Goal: Task Accomplishment & Management: Manage account settings

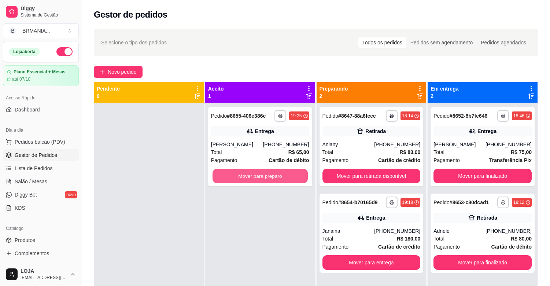
click at [267, 172] on button "Mover para preparo" at bounding box center [259, 176] width 95 height 14
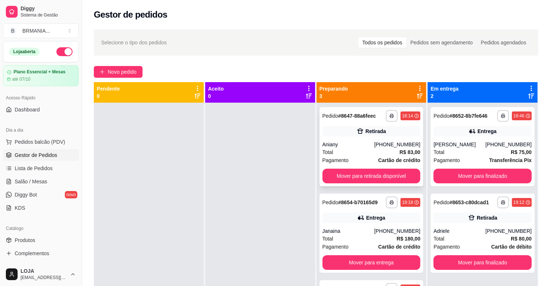
click at [359, 148] on div "Total R$ 83,00" at bounding box center [371, 152] width 98 height 8
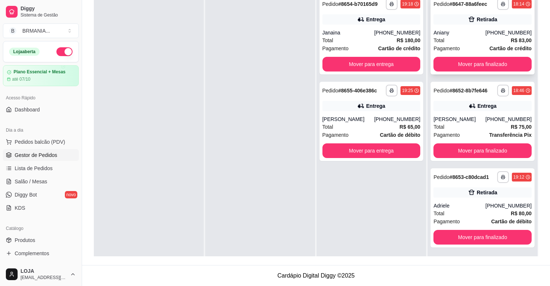
click at [489, 46] on strong "Cartão de crédito" at bounding box center [510, 48] width 42 height 6
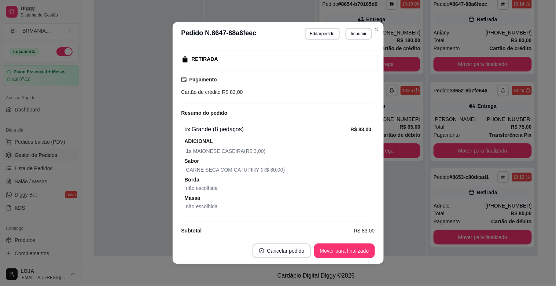
scroll to position [119, 0]
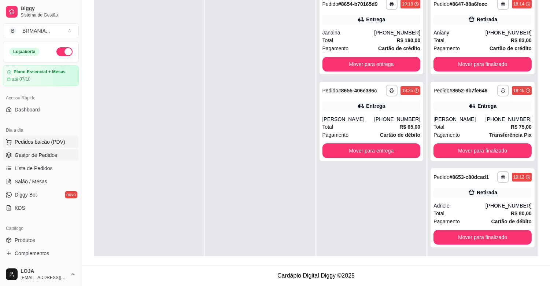
click at [46, 138] on span "Pedidos balcão (PDV)" at bounding box center [40, 141] width 51 height 7
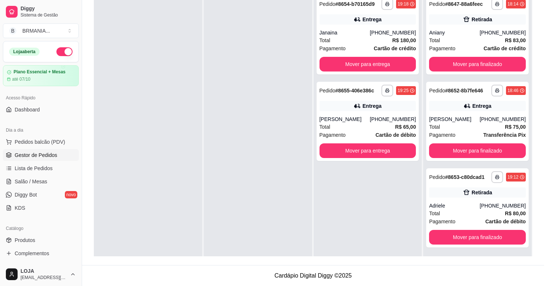
click at [61, 145] on img at bounding box center [49, 138] width 69 height 47
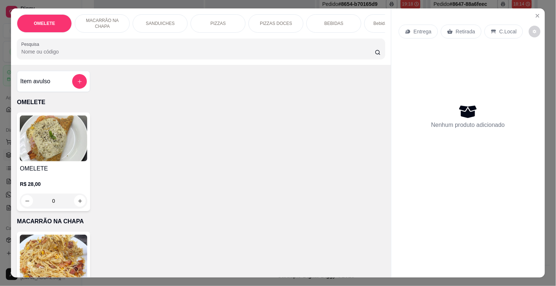
click at [369, 20] on div "Bebidas Alcoólicas" at bounding box center [391, 23] width 55 height 18
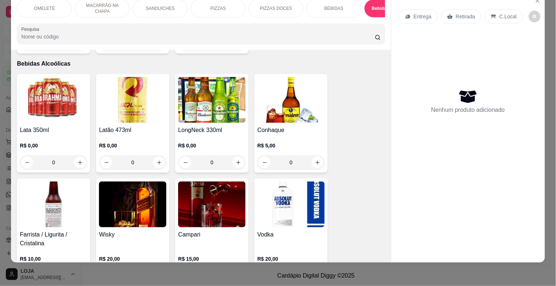
click at [331, 5] on p "BEBIDAS" at bounding box center [333, 8] width 19 height 6
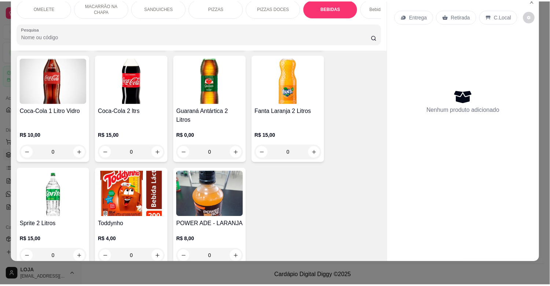
scroll to position [1194, 0]
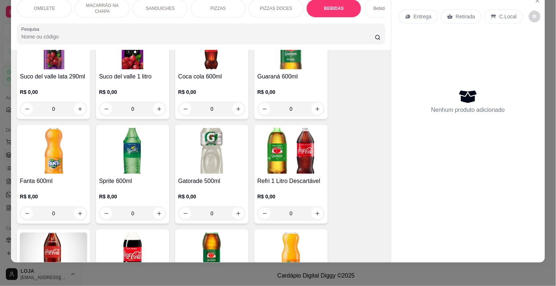
click at [64, 156] on img at bounding box center [53, 151] width 67 height 46
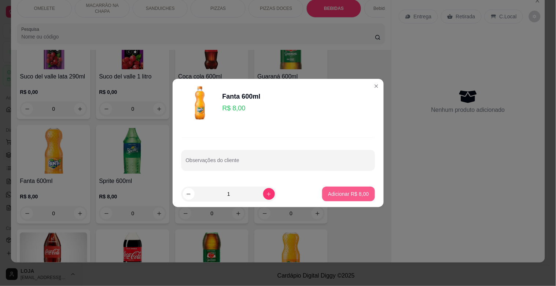
click at [343, 195] on p "Adicionar R$ 8,00" at bounding box center [348, 193] width 41 height 7
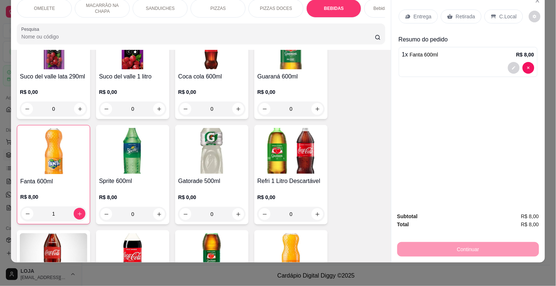
type input "1"
click at [470, 13] on p "Retirada" at bounding box center [465, 16] width 19 height 7
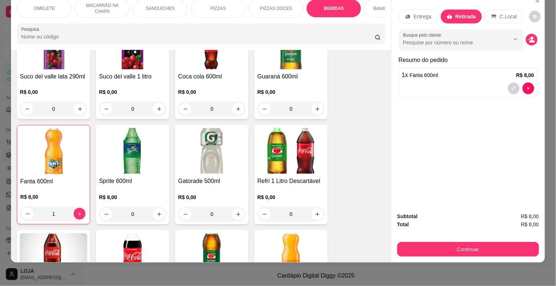
click at [469, 242] on button "Continuar" at bounding box center [468, 249] width 142 height 15
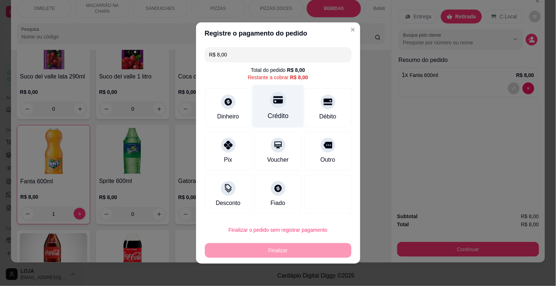
click at [273, 115] on div "Crédito" at bounding box center [277, 116] width 21 height 10
type input "R$ 0,00"
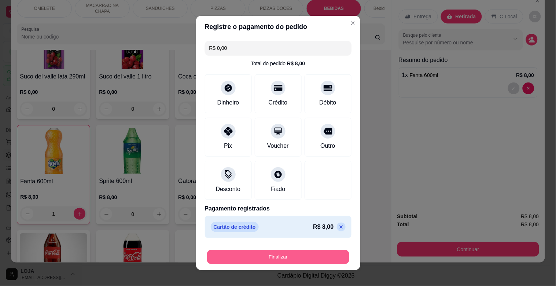
click at [298, 259] on button "Finalizar" at bounding box center [278, 257] width 142 height 14
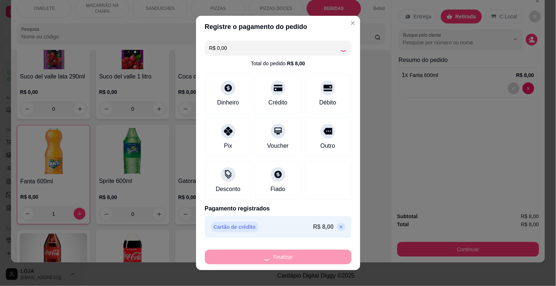
type input "0"
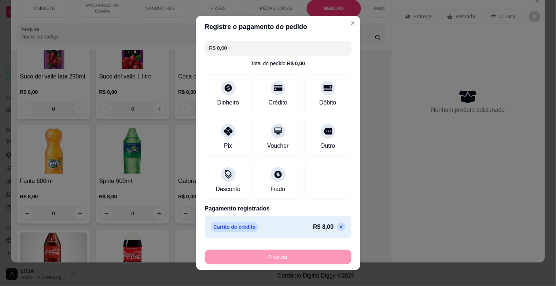
type input "-R$ 8,00"
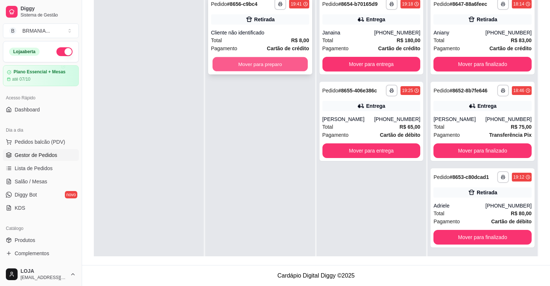
click at [267, 66] on button "Mover para preparo" at bounding box center [259, 64] width 95 height 14
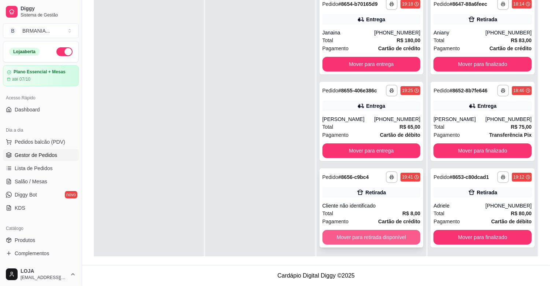
click at [388, 234] on button "Mover para retirada disponível" at bounding box center [371, 237] width 98 height 15
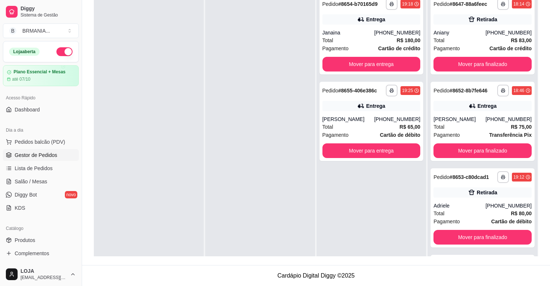
scroll to position [67, 0]
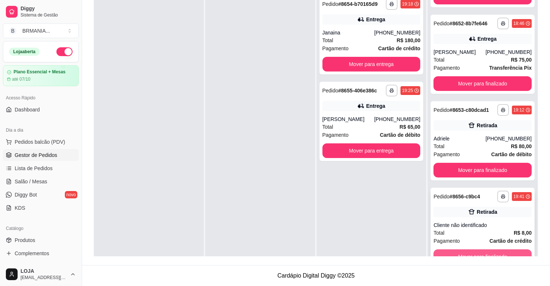
click at [499, 249] on button "Mover para finalizado" at bounding box center [482, 256] width 98 height 15
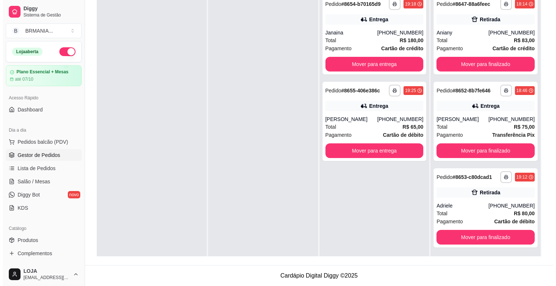
scroll to position [0, 0]
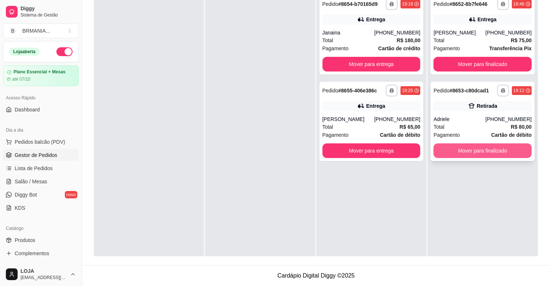
click at [470, 154] on button "Mover para finalizado" at bounding box center [482, 150] width 98 height 15
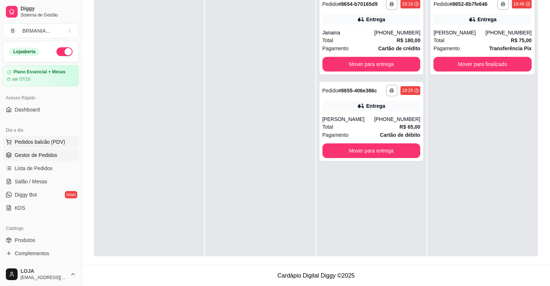
click at [38, 138] on span "Pedidos balcão (PDV)" at bounding box center [40, 141] width 51 height 7
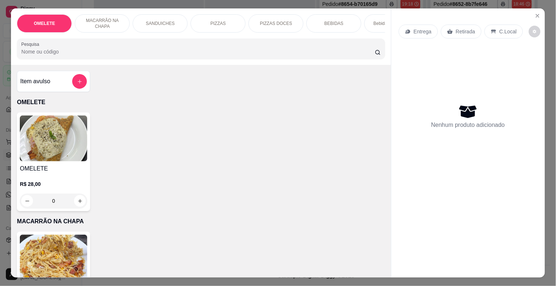
click at [368, 19] on div "Bebidas Alcoólicas" at bounding box center [391, 23] width 55 height 18
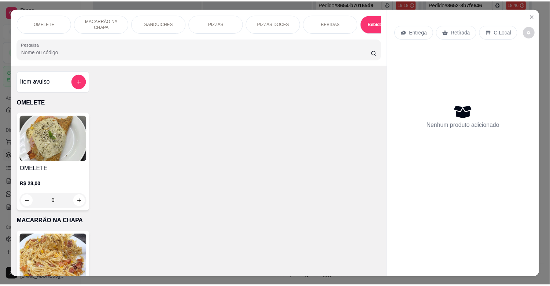
scroll to position [18, 0]
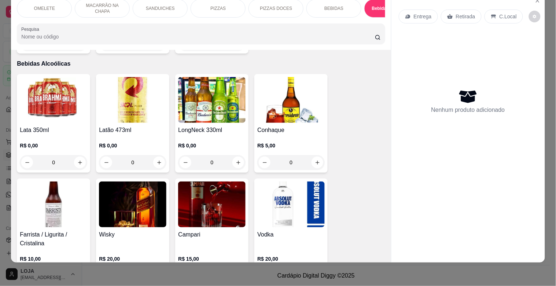
click at [215, 103] on img at bounding box center [211, 100] width 67 height 46
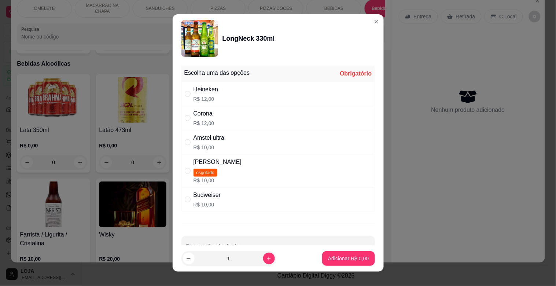
click at [196, 100] on p "R$ 12,00" at bounding box center [205, 98] width 25 height 7
radio input "true"
click at [336, 253] on button "Adicionar R$ 12,00" at bounding box center [346, 258] width 55 height 15
type input "1"
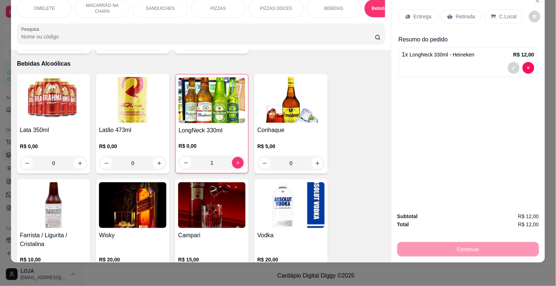
click at [463, 13] on p "Retirada" at bounding box center [465, 16] width 19 height 7
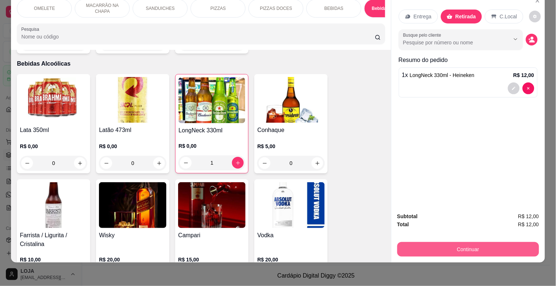
click at [470, 244] on button "Continuar" at bounding box center [468, 249] width 142 height 15
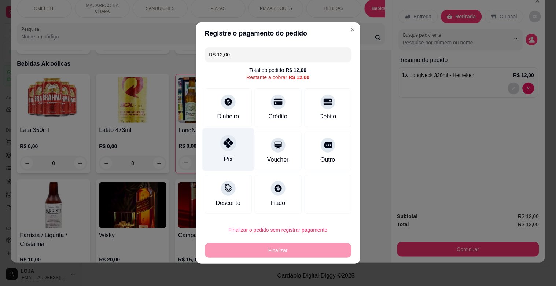
click at [225, 156] on div "Pix" at bounding box center [227, 159] width 9 height 10
type input "R$ 0,00"
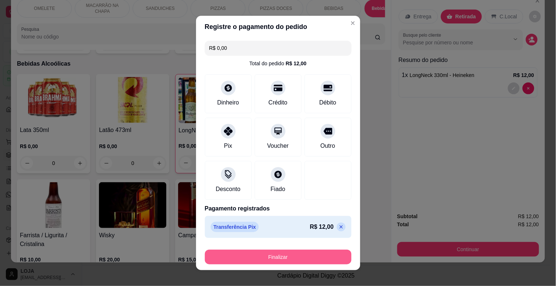
click at [311, 253] on button "Finalizar" at bounding box center [278, 256] width 147 height 15
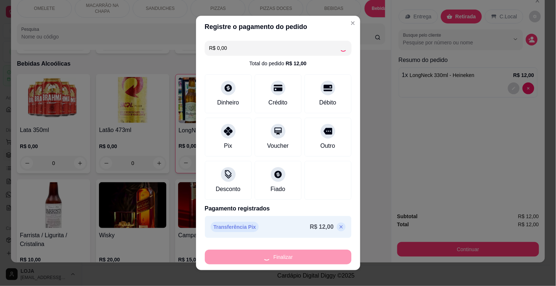
type input "0"
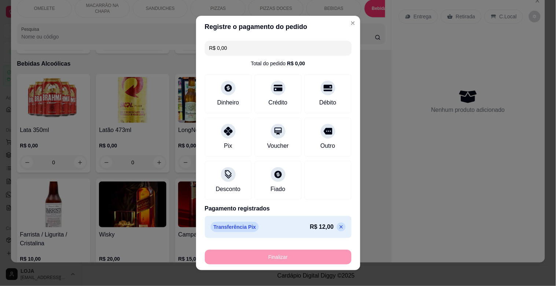
type input "-R$ 12,00"
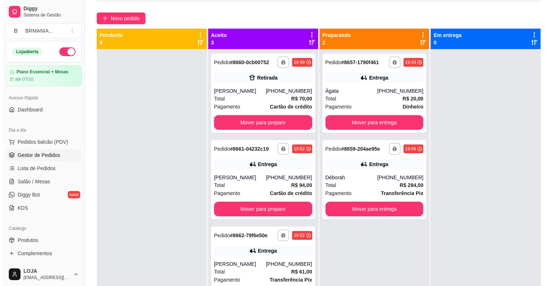
scroll to position [19, 0]
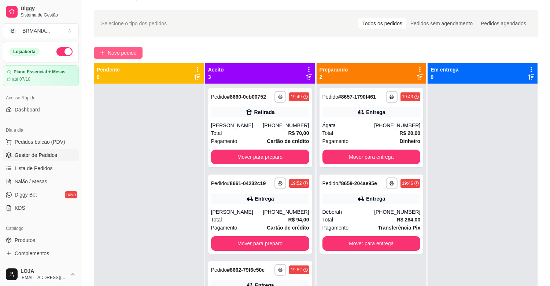
click at [111, 55] on span "Novo pedido" at bounding box center [122, 53] width 29 height 8
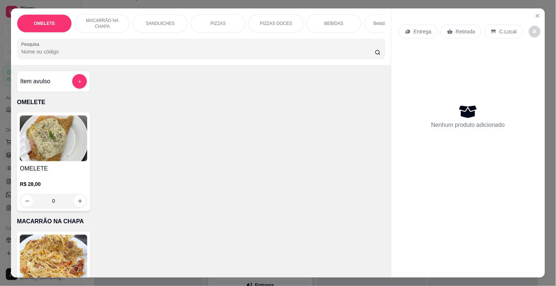
click at [86, 53] on input "Pesquisa" at bounding box center [197, 51] width 353 height 7
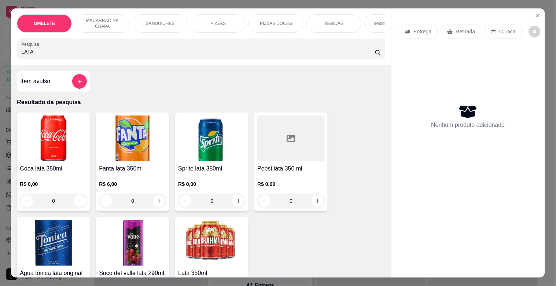
type input "LATA"
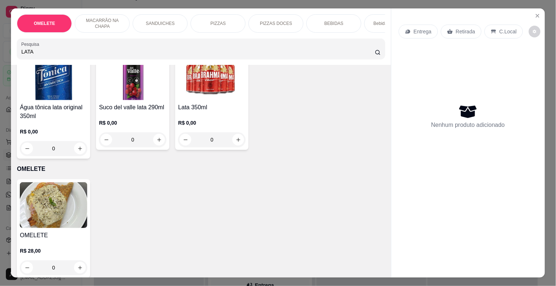
scroll to position [144, 0]
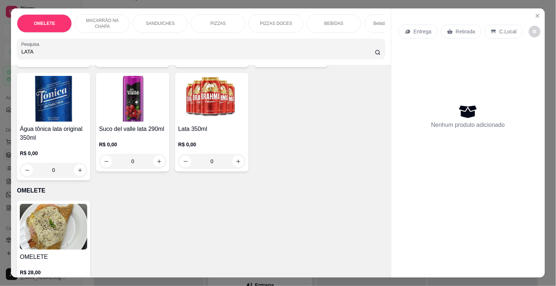
click at [196, 126] on div "Lata 350ml R$ 0,00 0" at bounding box center [211, 122] width 73 height 99
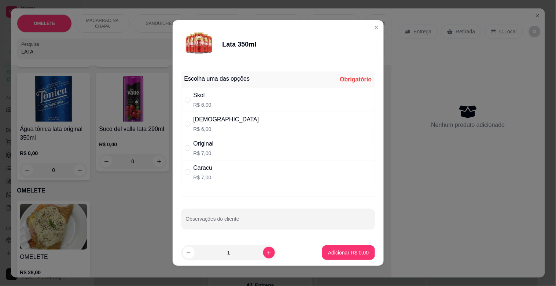
click at [210, 99] on div "Skol R$ 6,00" at bounding box center [277, 100] width 193 height 24
radio input "true"
click at [264, 252] on button "increase-product-quantity" at bounding box center [269, 253] width 12 height 12
click at [266, 253] on icon "increase-product-quantity" at bounding box center [268, 252] width 5 height 5
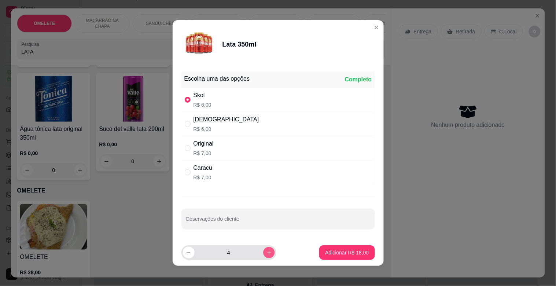
click at [266, 253] on icon "increase-product-quantity" at bounding box center [268, 252] width 5 height 5
click at [267, 252] on icon "increase-product-quantity" at bounding box center [269, 253] width 4 height 4
click at [266, 252] on icon "increase-product-quantity" at bounding box center [268, 252] width 5 height 5
click at [266, 251] on icon "increase-product-quantity" at bounding box center [268, 252] width 5 height 5
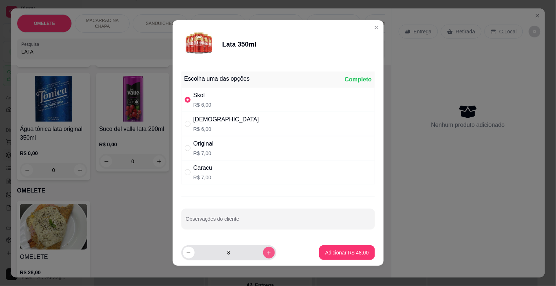
type input "9"
click at [338, 252] on p "Adicionar R$ 54,00" at bounding box center [347, 252] width 44 height 7
type input "9"
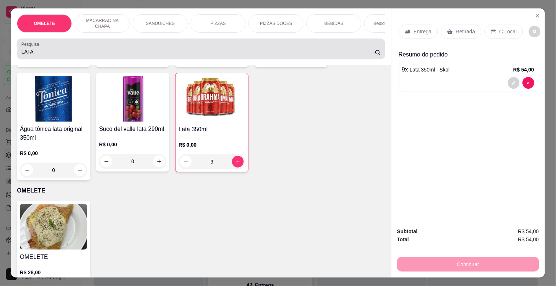
click at [104, 48] on div "LATA" at bounding box center [200, 48] width 359 height 15
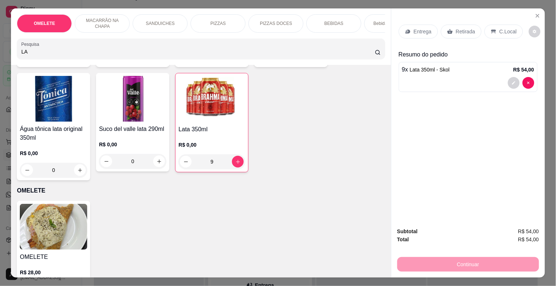
type input "L"
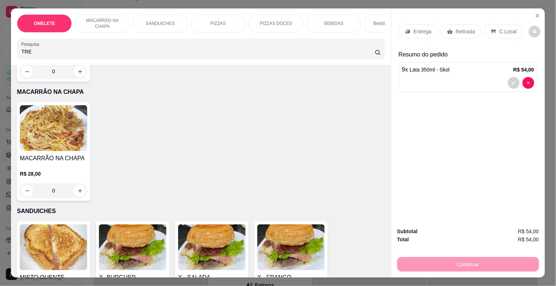
scroll to position [367, 0]
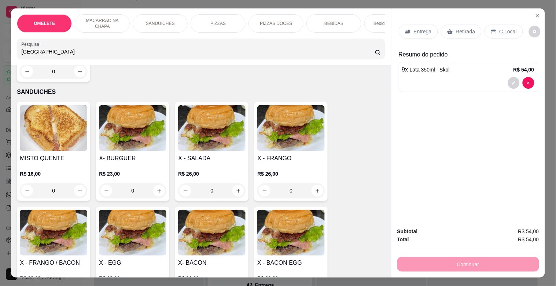
type input "[GEOGRAPHIC_DATA]"
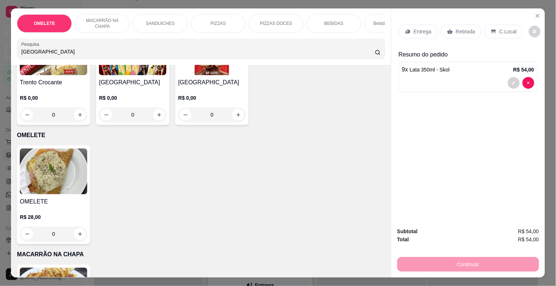
scroll to position [64, 0]
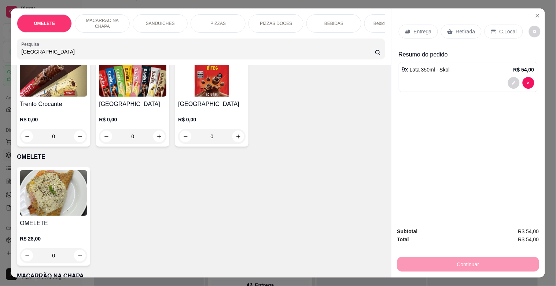
click at [139, 103] on h4 "[GEOGRAPHIC_DATA]" at bounding box center [132, 104] width 67 height 9
click at [46, 108] on h4 "Trento Crocante" at bounding box center [53, 104] width 67 height 9
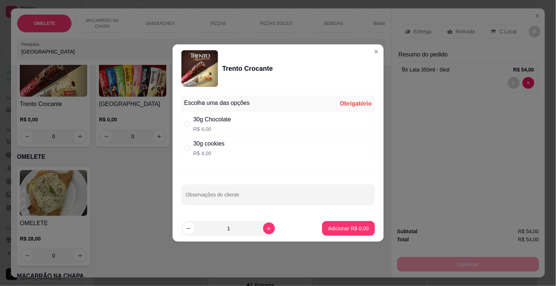
click at [222, 148] on div "30g cookies" at bounding box center [208, 143] width 31 height 9
radio input "true"
click at [346, 226] on p "Adicionar R$ 4,00" at bounding box center [349, 228] width 40 height 7
type input "1"
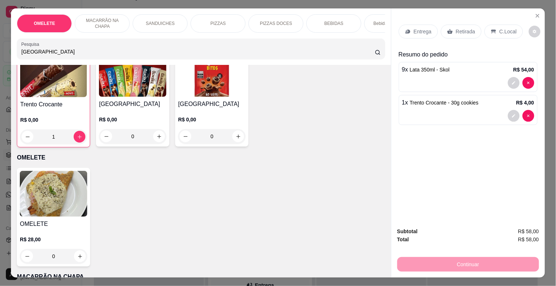
scroll to position [65, 0]
click at [462, 28] on p "Retirada" at bounding box center [465, 31] width 19 height 7
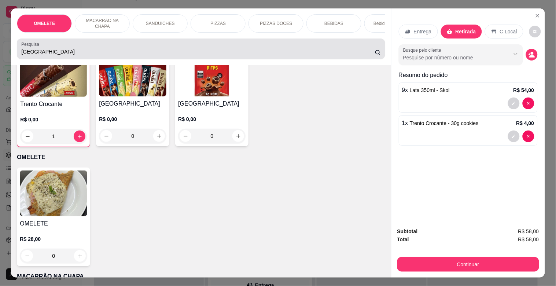
click at [154, 44] on div "[GEOGRAPHIC_DATA]" at bounding box center [200, 48] width 359 height 15
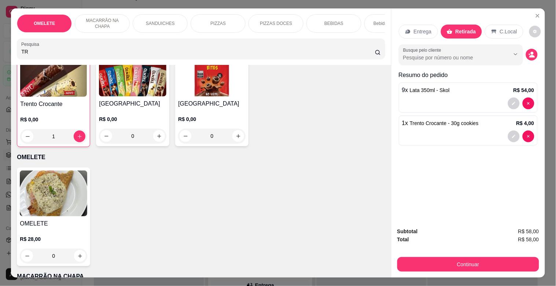
type input "T"
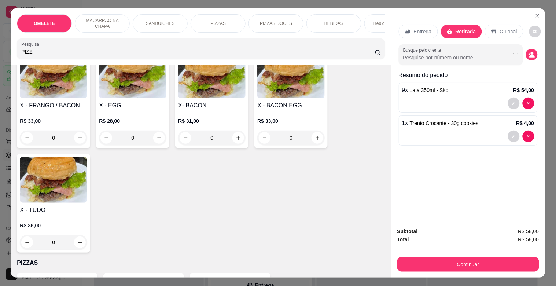
scroll to position [393, 0]
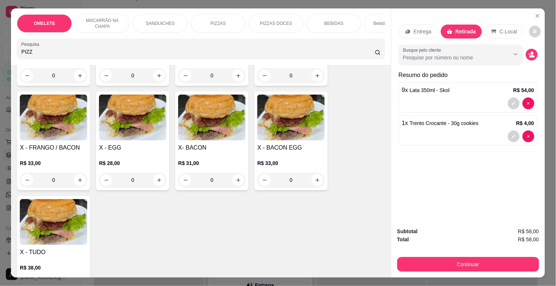
click at [65, 63] on div "OMELETE MACARRÃO NA CHAPA SANDUICHES PIZZAS PIZZAS DOCES BEBIDAS Bebidas Alcoól…" at bounding box center [200, 36] width 379 height 56
click at [62, 55] on input "PIZZ" at bounding box center [197, 51] width 353 height 7
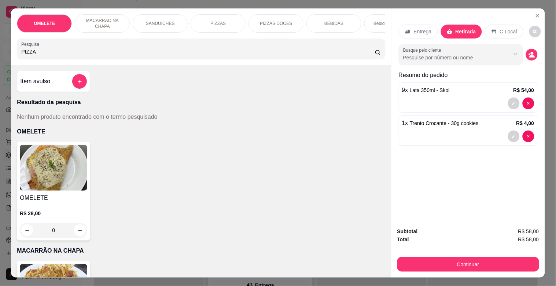
click at [381, 75] on div "Item avulso Resultado da pesquisa Nenhum produto encontrado com o termo pesquis…" at bounding box center [200, 171] width 379 height 212
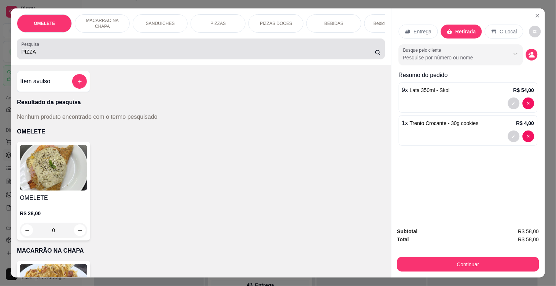
click at [87, 56] on div "PIZZA" at bounding box center [200, 48] width 359 height 15
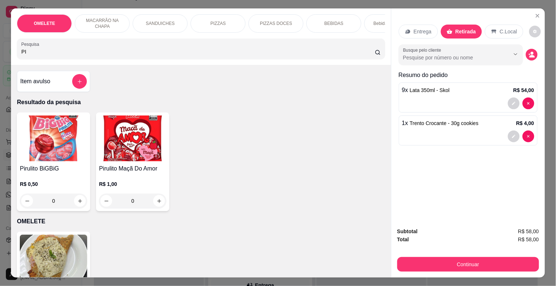
type input "P"
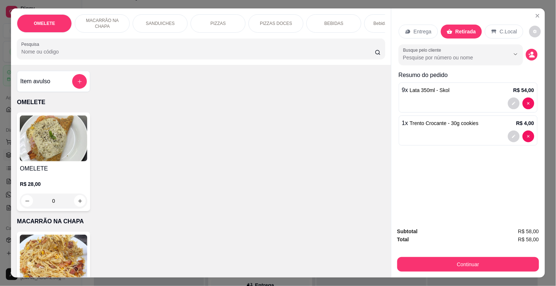
click at [224, 25] on div "PIZZAS" at bounding box center [217, 23] width 55 height 18
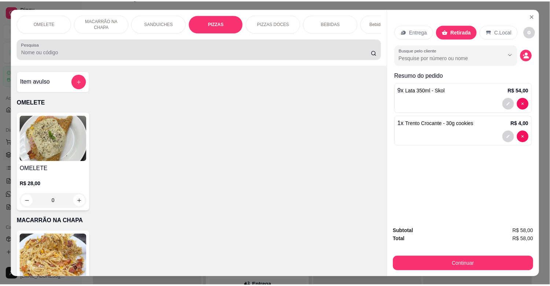
scroll to position [18, 0]
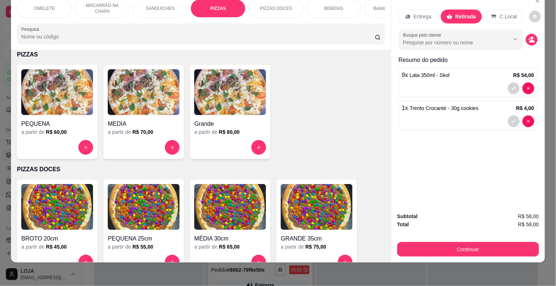
click at [233, 105] on img at bounding box center [230, 92] width 72 height 46
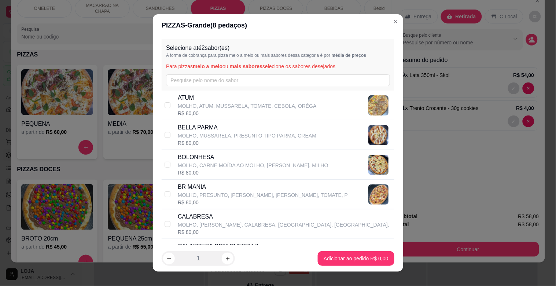
click at [248, 195] on p "MOLHO, PRESUNTO, [PERSON_NAME], [PERSON_NAME], TOMATE, P" at bounding box center [263, 194] width 170 height 7
checkbox input "true"
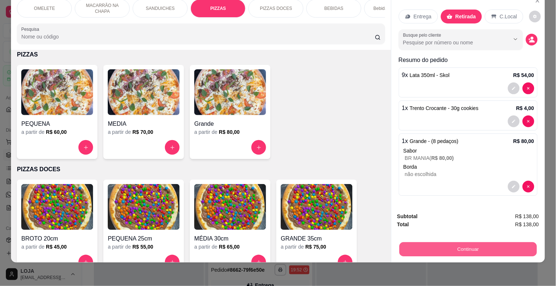
click at [457, 242] on button "Continuar" at bounding box center [467, 249] width 137 height 14
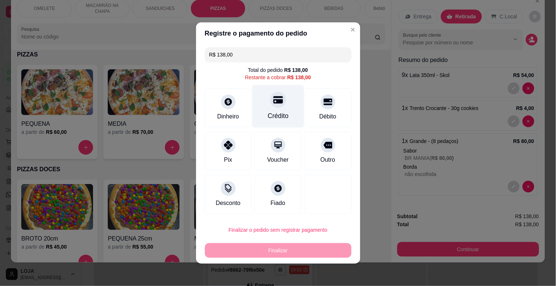
click at [270, 103] on div at bounding box center [278, 100] width 16 height 16
type input "R$ 0,00"
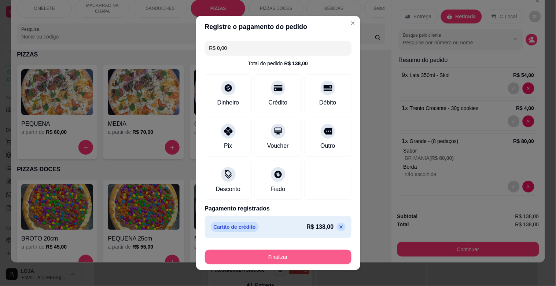
click at [281, 255] on button "Finalizar" at bounding box center [278, 256] width 147 height 15
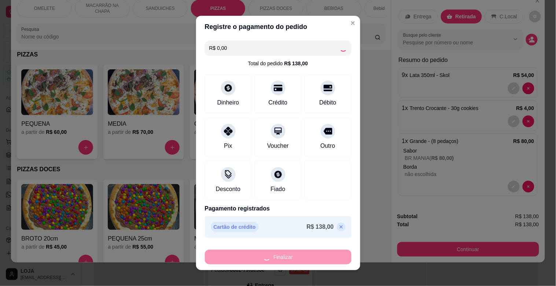
type input "0"
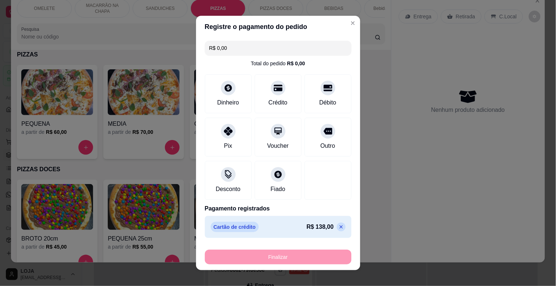
type input "-R$ 138,00"
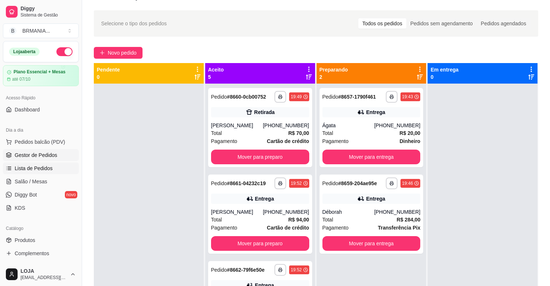
click at [33, 166] on span "Lista de Pedidos" at bounding box center [34, 167] width 38 height 7
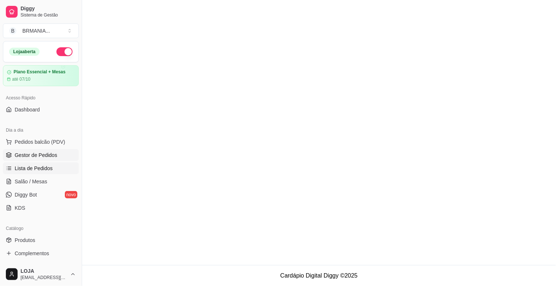
click at [39, 153] on span "Gestor de Pedidos" at bounding box center [36, 154] width 42 height 7
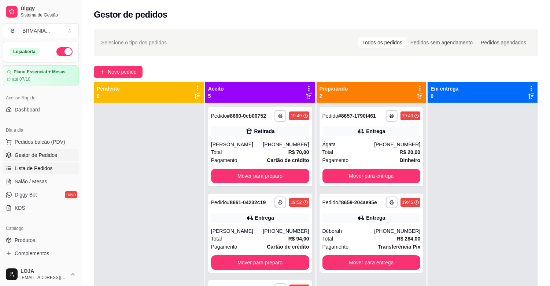
click at [42, 169] on span "Lista de Pedidos" at bounding box center [34, 167] width 38 height 7
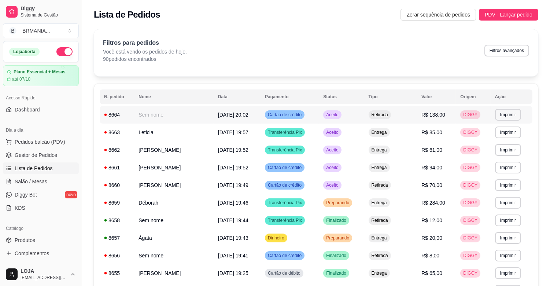
click at [364, 116] on td "Retirada" at bounding box center [390, 115] width 53 height 18
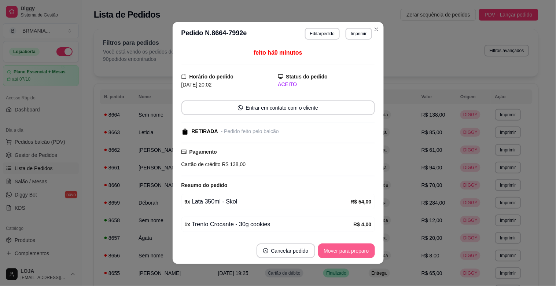
click at [341, 250] on button "Mover para preparo" at bounding box center [346, 250] width 57 height 15
click at [346, 250] on button "Mover para retirada disponível" at bounding box center [333, 250] width 81 height 15
click at [337, 248] on button "Mover para finalizado" at bounding box center [344, 250] width 61 height 15
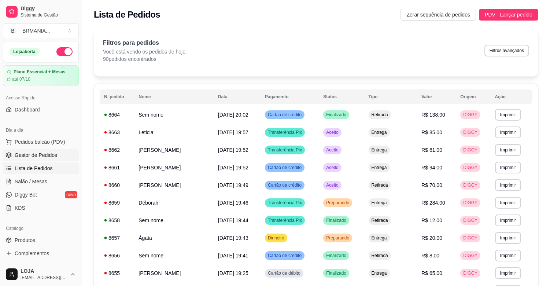
click at [50, 151] on span "Gestor de Pedidos" at bounding box center [36, 154] width 42 height 7
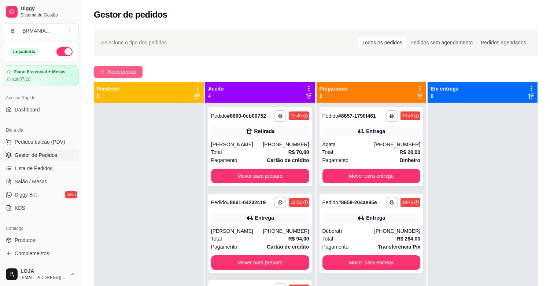
click at [107, 72] on button "Novo pedido" at bounding box center [118, 72] width 49 height 12
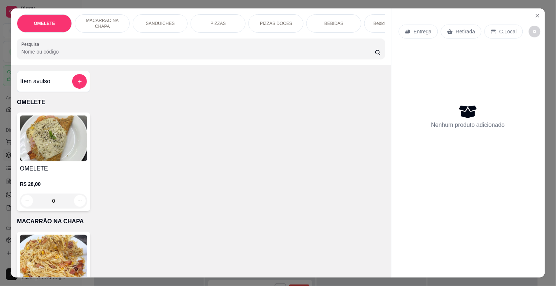
click at [147, 38] on div "OMELETE MACARRÃO NA CHAPA SANDUICHES PIZZAS PIZZAS DOCES BEBIDAS Bebidas Alcoól…" at bounding box center [200, 36] width 379 height 56
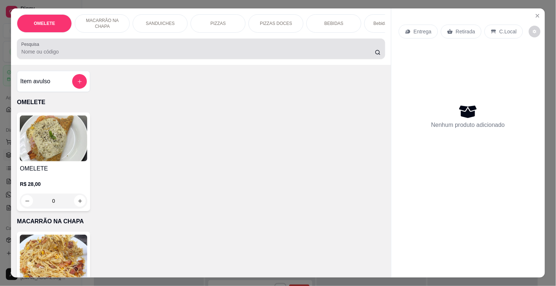
click at [145, 52] on input "Pesquisa" at bounding box center [197, 51] width 353 height 7
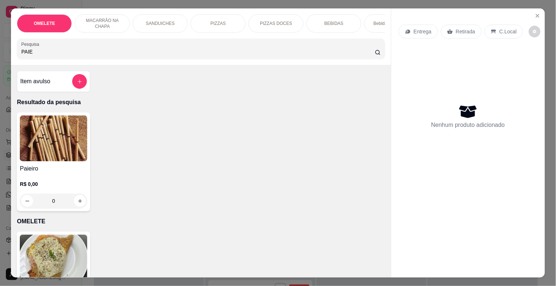
type input "PAIE"
click at [51, 155] on img at bounding box center [53, 138] width 67 height 46
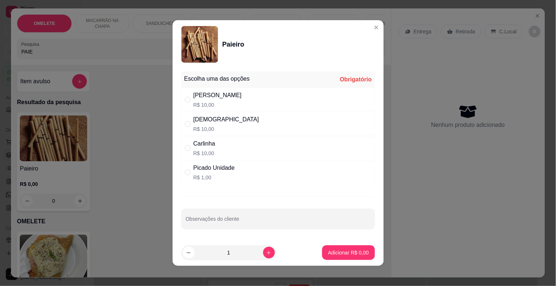
click at [188, 169] on div "" at bounding box center [189, 172] width 9 height 8
radio input "true"
click at [335, 256] on button "Adicionar R$ 1,00" at bounding box center [348, 252] width 52 height 15
type input "1"
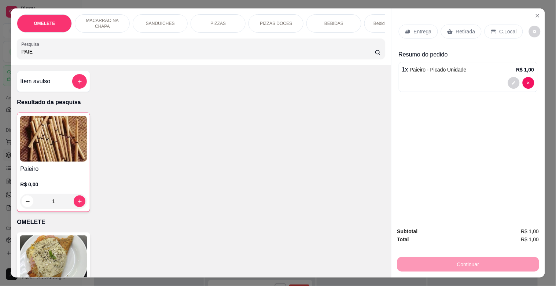
click at [464, 29] on p "Retirada" at bounding box center [465, 31] width 19 height 7
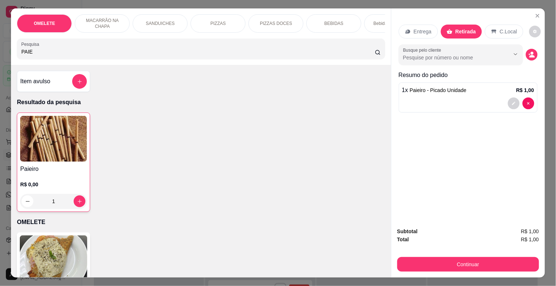
click at [536, 238] on div "Subtotal R$ 1,00 Total R$ 1,00 Continuar" at bounding box center [467, 249] width 153 height 56
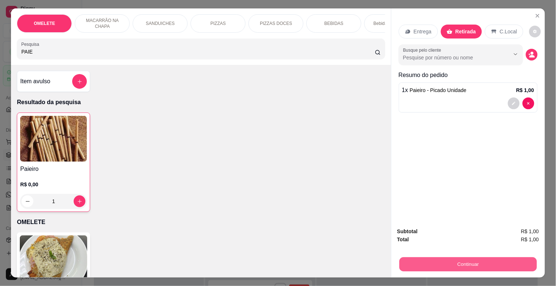
click at [444, 262] on button "Continuar" at bounding box center [467, 264] width 137 height 14
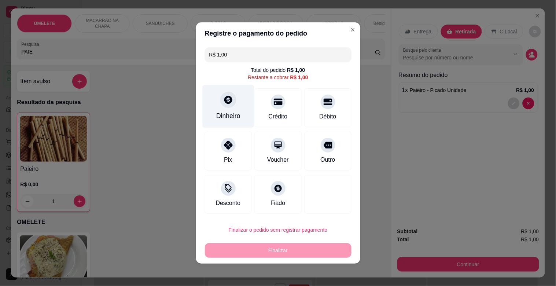
click at [229, 106] on div "Dinheiro" at bounding box center [228, 106] width 52 height 43
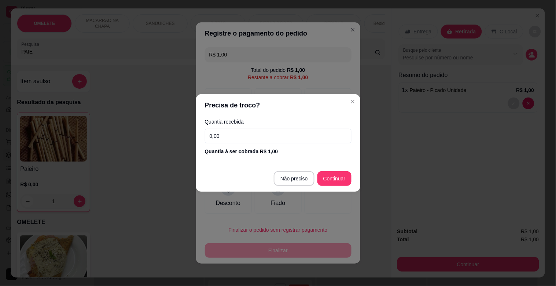
click at [332, 182] on footer "Não preciso Continuar" at bounding box center [278, 178] width 164 height 26
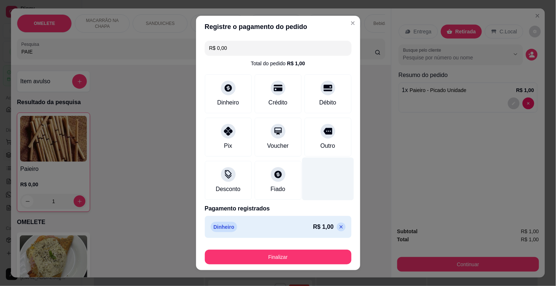
type input "R$ 0,00"
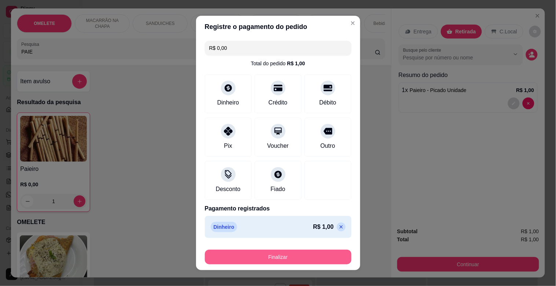
click at [277, 250] on button "Finalizar" at bounding box center [278, 256] width 147 height 15
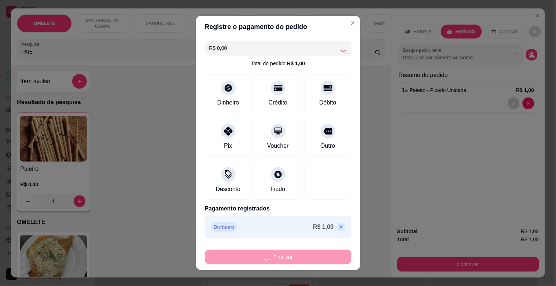
type input "0"
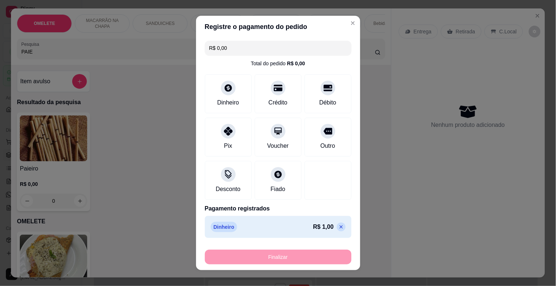
type input "-R$ 1,00"
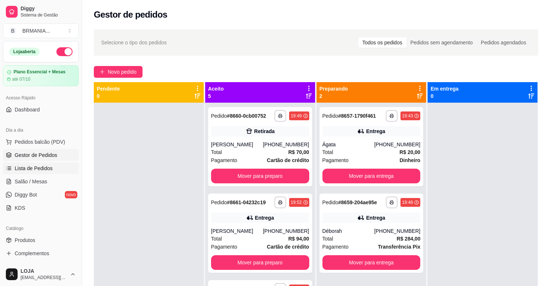
click at [36, 170] on span "Lista de Pedidos" at bounding box center [34, 167] width 38 height 7
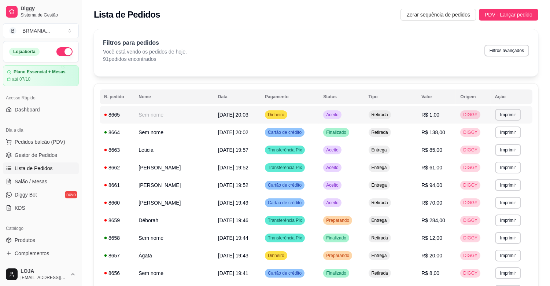
click at [354, 114] on td "Aceito" at bounding box center [341, 115] width 45 height 18
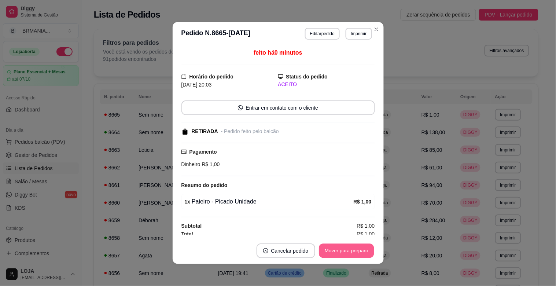
click at [350, 255] on button "Mover para preparo" at bounding box center [346, 251] width 55 height 14
click at [337, 252] on button "Mover para retirada disponível" at bounding box center [333, 250] width 81 height 15
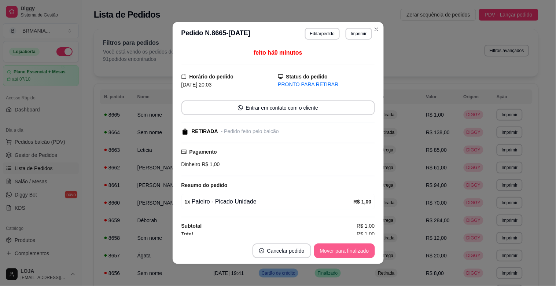
click at [336, 248] on button "Mover para finalizado" at bounding box center [344, 250] width 61 height 15
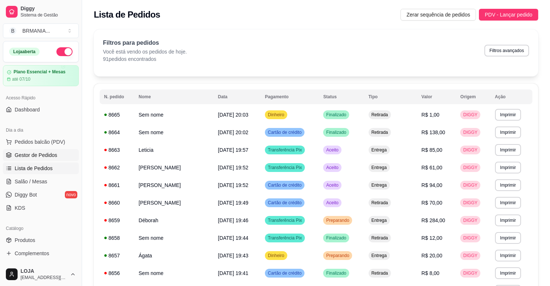
click at [40, 151] on span "Gestor de Pedidos" at bounding box center [36, 154] width 42 height 7
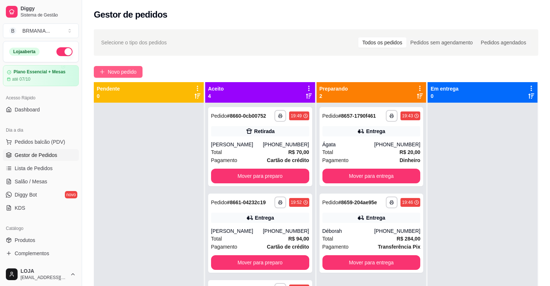
click at [107, 70] on button "Novo pedido" at bounding box center [118, 72] width 49 height 12
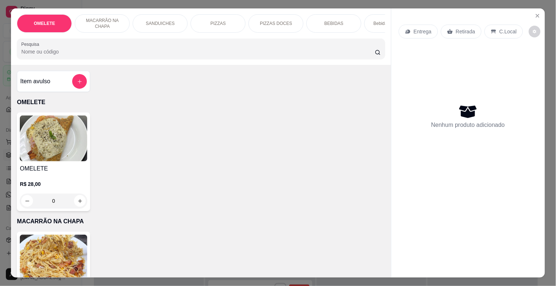
click at [201, 55] on input "Pesquisa" at bounding box center [197, 51] width 353 height 7
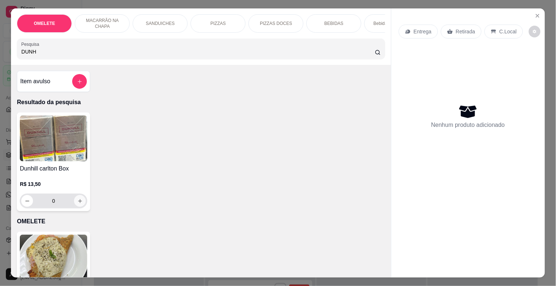
type input "DUNH"
click at [77, 204] on icon "increase-product-quantity" at bounding box center [79, 200] width 5 height 5
type input "1"
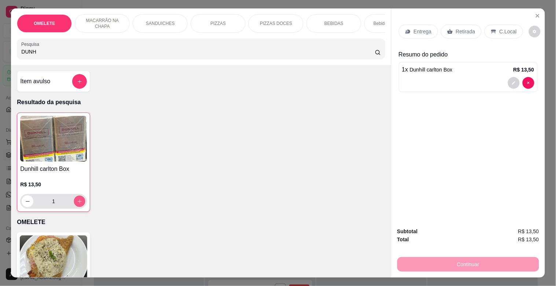
click at [77, 203] on icon "increase-product-quantity" at bounding box center [79, 201] width 5 height 5
type input "2"
click at [77, 203] on icon "increase-product-quantity" at bounding box center [79, 201] width 5 height 5
type input "3"
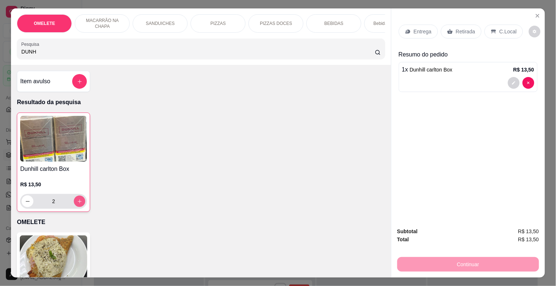
type input "3"
click at [77, 203] on icon "increase-product-quantity" at bounding box center [79, 201] width 5 height 5
type input "4"
click at [77, 203] on icon "increase-product-quantity" at bounding box center [79, 201] width 5 height 5
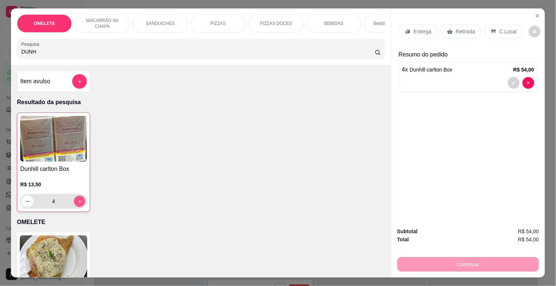
type input "5"
click at [77, 203] on icon "increase-product-quantity" at bounding box center [79, 201] width 5 height 5
type input "6"
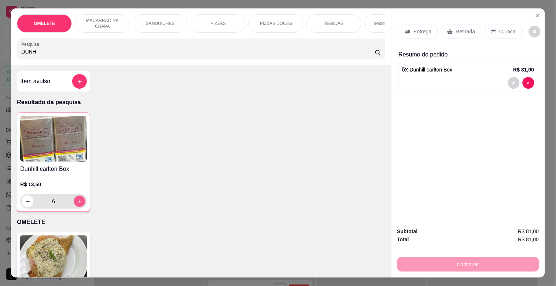
click at [77, 203] on icon "increase-product-quantity" at bounding box center [79, 201] width 5 height 5
type input "7"
click at [77, 203] on icon "increase-product-quantity" at bounding box center [79, 201] width 5 height 5
type input "8"
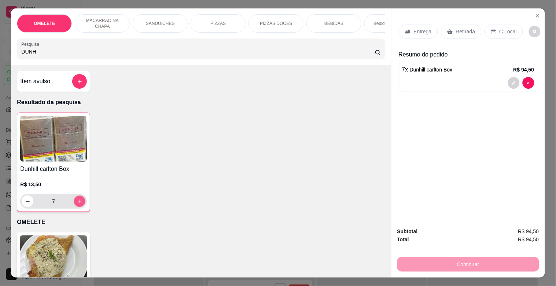
type input "8"
click at [76, 201] on button "increase-product-quantity" at bounding box center [79, 201] width 11 height 11
type input "9"
click at [76, 201] on button "increase-product-quantity" at bounding box center [80, 201] width 12 height 12
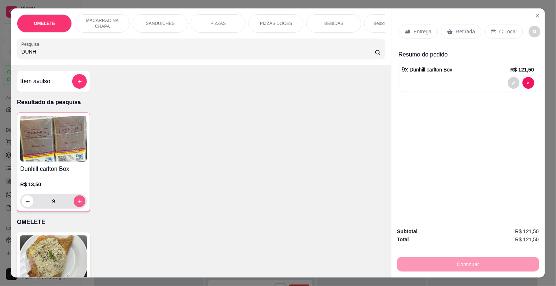
type input "10"
click at [466, 25] on div "Retirada" at bounding box center [461, 32] width 41 height 14
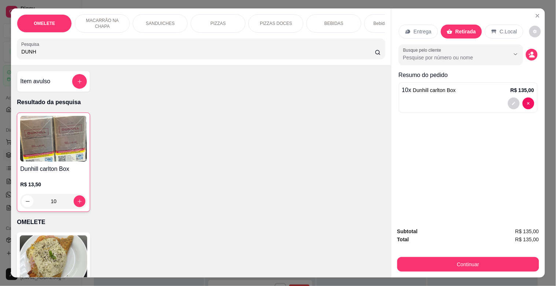
click at [80, 55] on input "DUNH" at bounding box center [197, 51] width 353 height 7
type input "D"
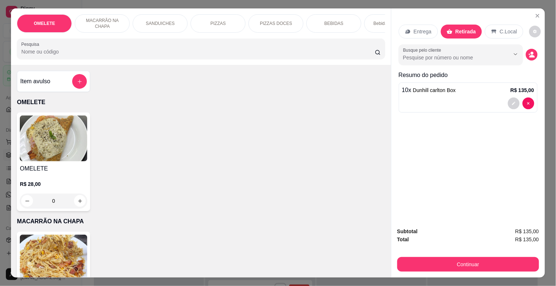
click at [203, 21] on div "PIZZAS" at bounding box center [217, 23] width 55 height 18
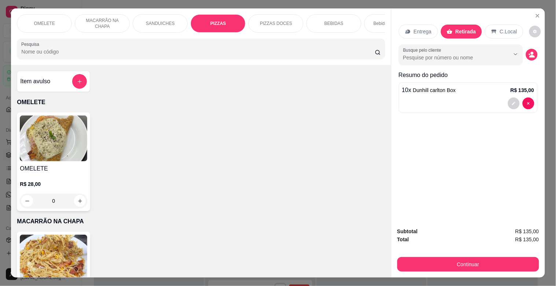
scroll to position [18, 0]
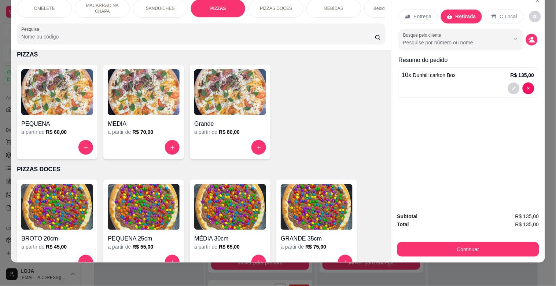
click at [214, 94] on img at bounding box center [230, 92] width 72 height 46
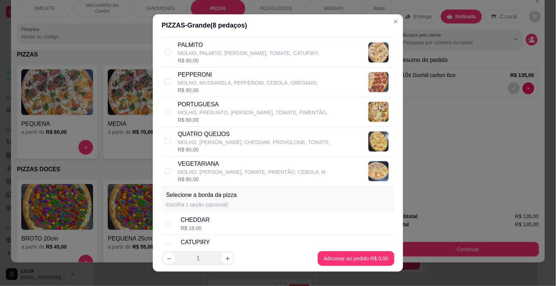
scroll to position [378, 0]
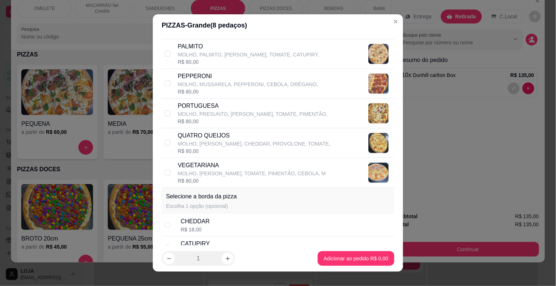
click at [191, 53] on p "MOLHO, PALMITO, [PERSON_NAME], TOMATE, CATUPIRY," at bounding box center [248, 54] width 141 height 7
checkbox input "true"
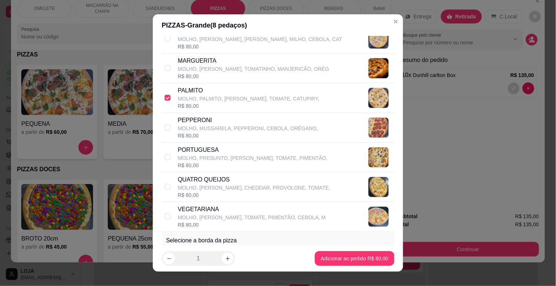
scroll to position [296, 0]
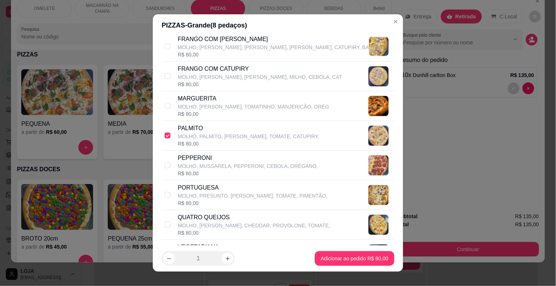
click at [196, 192] on p "PORTUGUESA" at bounding box center [253, 187] width 150 height 9
checkbox input "true"
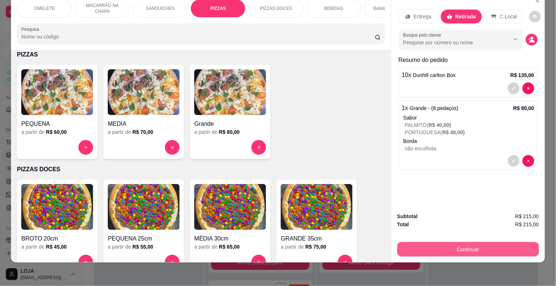
click at [459, 242] on button "Continuar" at bounding box center [468, 249] width 142 height 15
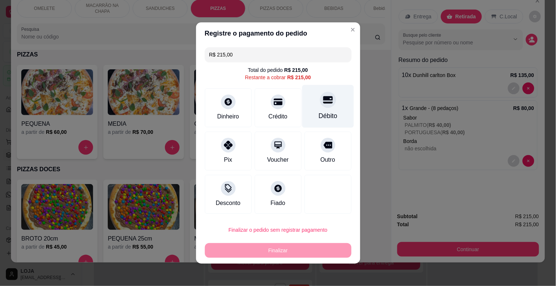
click at [324, 102] on div at bounding box center [328, 100] width 16 height 16
type input "R$ 0,00"
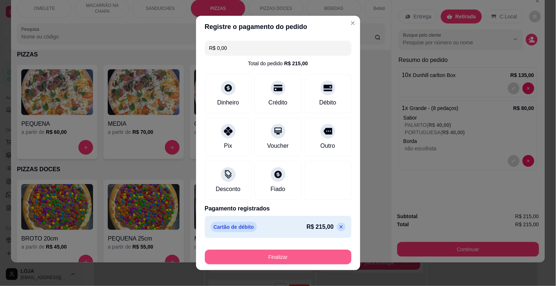
click at [277, 254] on button "Finalizar" at bounding box center [278, 256] width 147 height 15
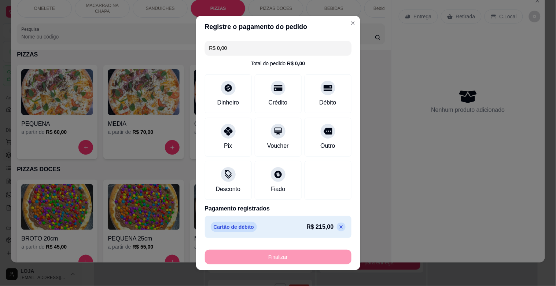
type input "0"
type input "-R$ 215,00"
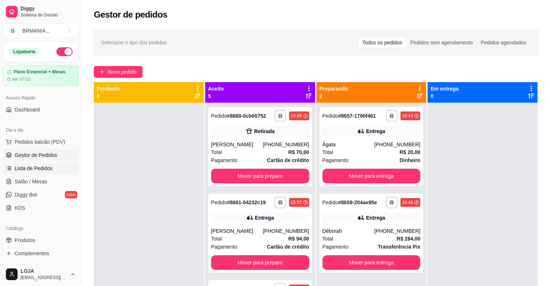
click at [44, 166] on span "Lista de Pedidos" at bounding box center [34, 167] width 38 height 7
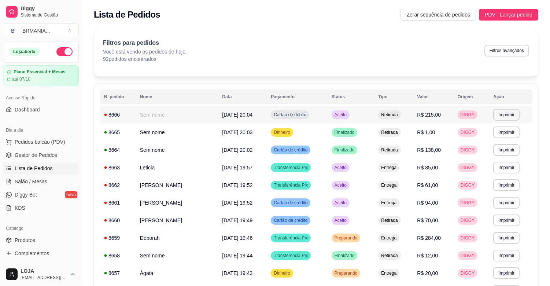
click at [369, 112] on td "Aceito" at bounding box center [350, 115] width 47 height 18
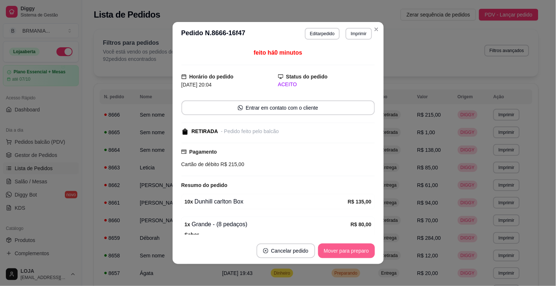
click at [347, 253] on button "Mover para preparo" at bounding box center [346, 250] width 57 height 15
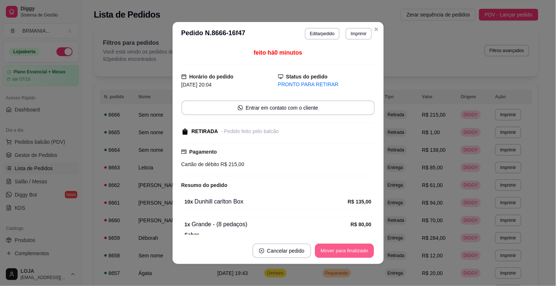
click at [346, 251] on button "Mover para finalizado" at bounding box center [344, 251] width 59 height 14
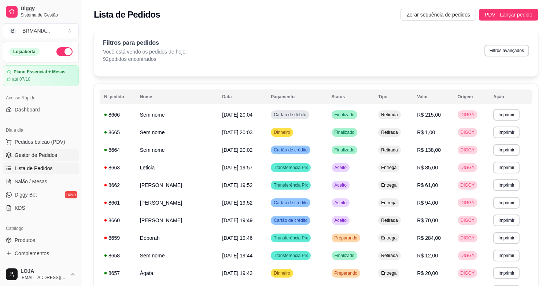
click at [51, 152] on span "Gestor de Pedidos" at bounding box center [36, 154] width 42 height 7
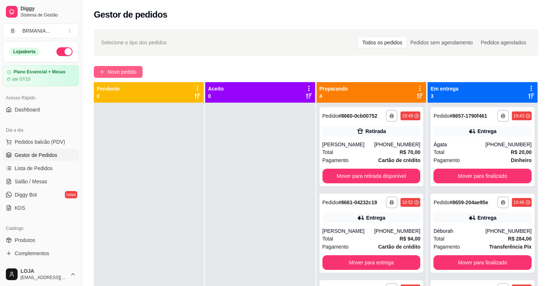
click at [101, 69] on icon "plus" at bounding box center [102, 71] width 5 height 5
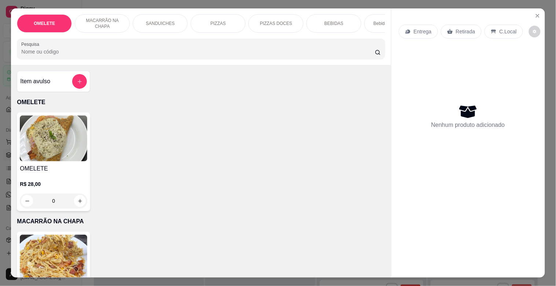
click at [319, 22] on div "BEBIDAS" at bounding box center [333, 23] width 55 height 18
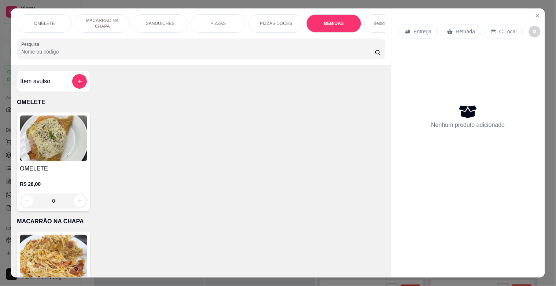
scroll to position [18, 0]
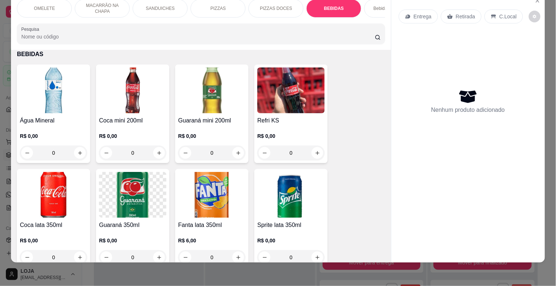
click at [78, 100] on img at bounding box center [53, 90] width 67 height 46
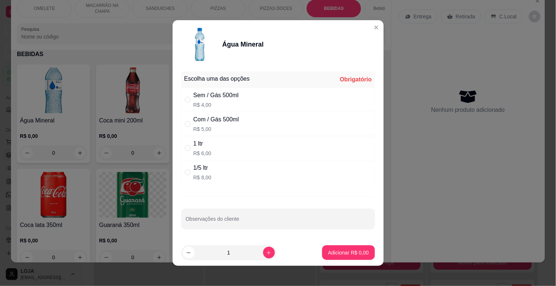
click at [216, 118] on div "Com / Gás 500ml" at bounding box center [215, 119] width 45 height 9
radio input "true"
click at [266, 250] on icon "increase-product-quantity" at bounding box center [268, 252] width 5 height 5
type input "2"
click at [326, 253] on p "Adicionar R$ 10,00" at bounding box center [347, 252] width 42 height 7
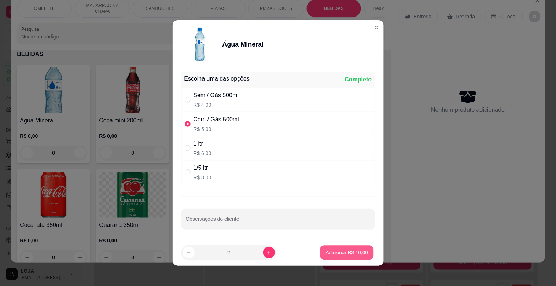
type input "2"
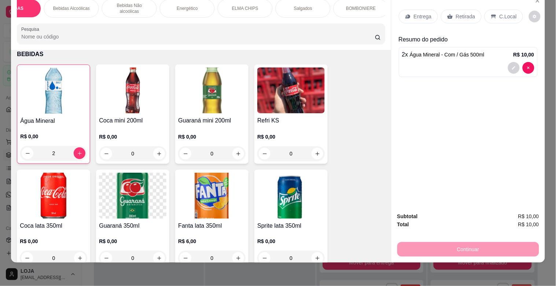
scroll to position [0, 325]
click at [352, 5] on div "BOMBONIERE" at bounding box center [355, 8] width 55 height 18
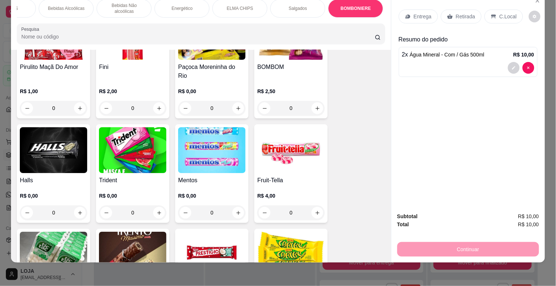
scroll to position [2802, 0]
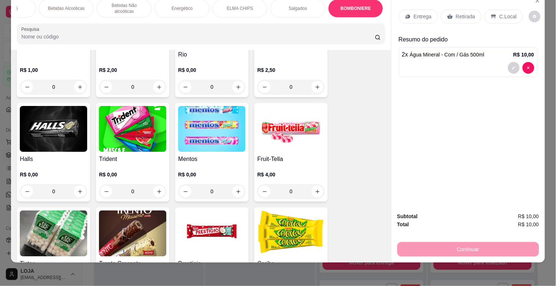
click at [277, 127] on img at bounding box center [290, 129] width 67 height 46
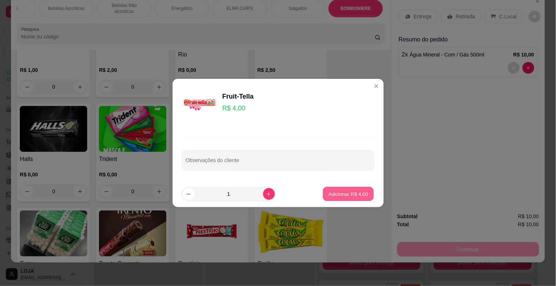
click at [344, 192] on p "Adicionar R$ 4,00" at bounding box center [349, 193] width 40 height 7
type input "1"
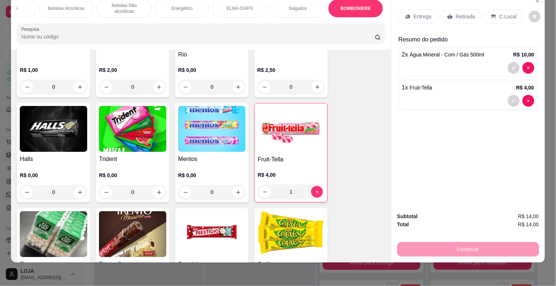
click at [499, 13] on p "C.Local" at bounding box center [507, 16] width 17 height 7
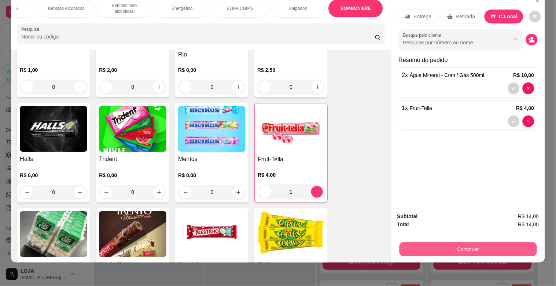
click at [469, 242] on button "Continuar" at bounding box center [467, 249] width 137 height 14
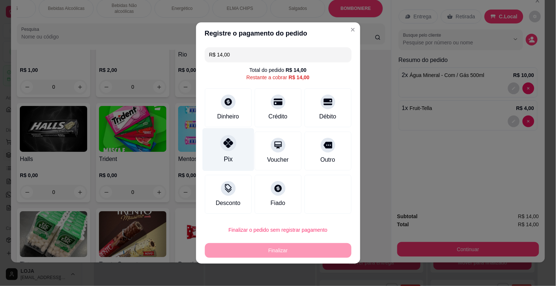
click at [221, 152] on div "Pix" at bounding box center [228, 149] width 52 height 43
type input "R$ 0,00"
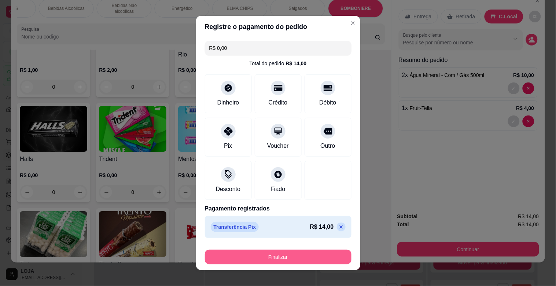
click at [264, 255] on button "Finalizar" at bounding box center [278, 256] width 147 height 15
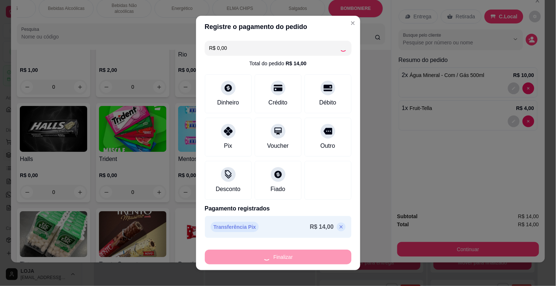
type input "0"
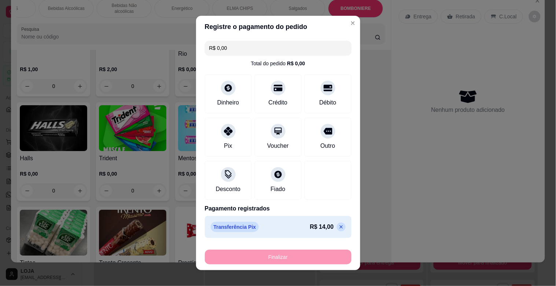
type input "-R$ 14,00"
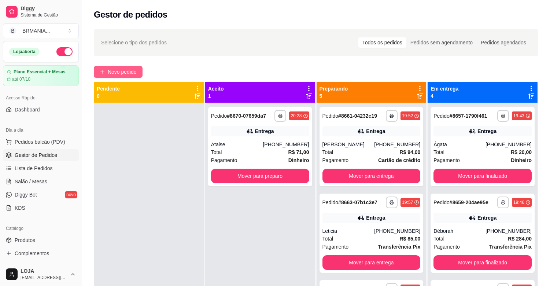
click at [120, 74] on span "Novo pedido" at bounding box center [122, 72] width 29 height 8
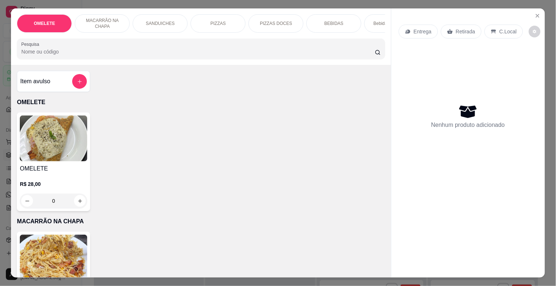
click at [374, 21] on p "Bebidas Alcoólicas" at bounding box center [391, 24] width 37 height 6
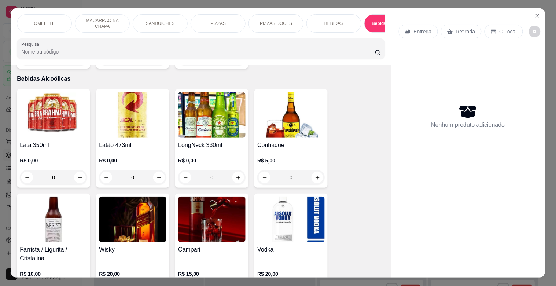
scroll to position [18, 0]
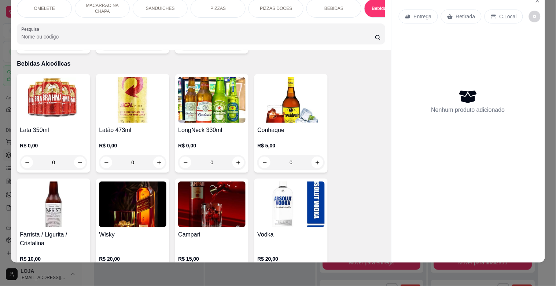
click at [224, 89] on img at bounding box center [211, 100] width 67 height 46
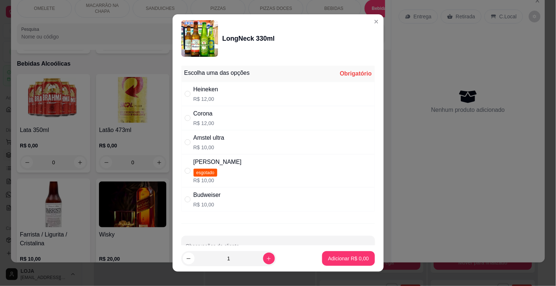
click at [196, 97] on p "R$ 12,00" at bounding box center [205, 98] width 25 height 7
radio input "true"
click at [266, 258] on icon "increase-product-quantity" at bounding box center [268, 258] width 5 height 5
click at [266, 257] on icon "increase-product-quantity" at bounding box center [268, 258] width 5 height 5
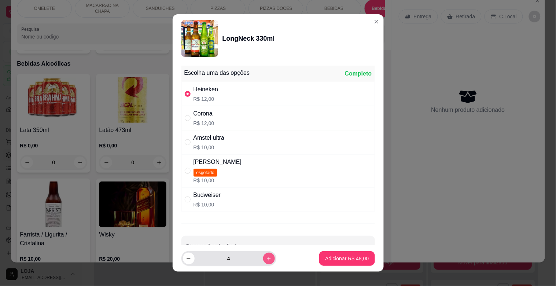
click at [266, 257] on icon "increase-product-quantity" at bounding box center [268, 258] width 5 height 5
type input "6"
click at [325, 256] on p "Adicionar R$ 72,00" at bounding box center [347, 258] width 44 height 7
type input "6"
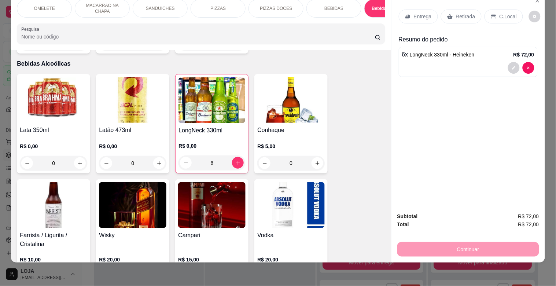
click at [501, 13] on p "C.Local" at bounding box center [507, 16] width 17 height 7
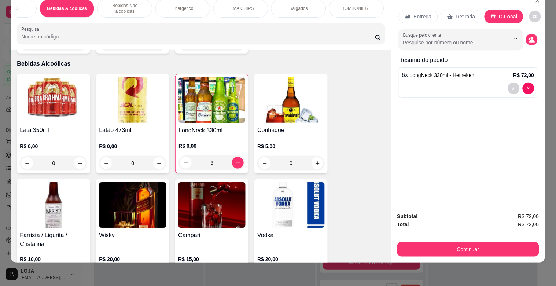
scroll to position [0, 325]
click at [367, 7] on div "BOMBONIERE" at bounding box center [355, 8] width 55 height 18
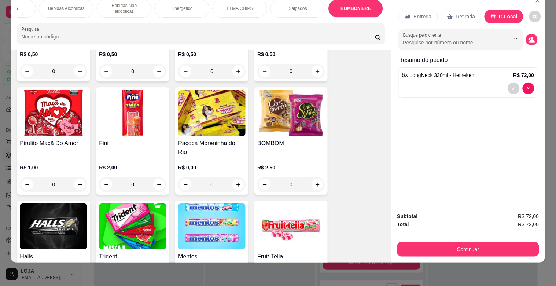
scroll to position [2720, 0]
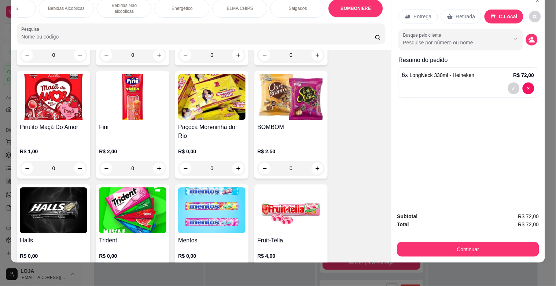
click at [137, 191] on img at bounding box center [132, 210] width 67 height 46
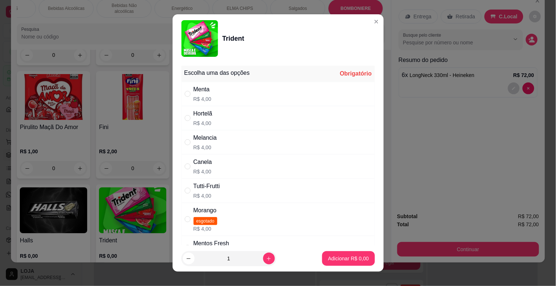
click at [193, 119] on p "R$ 4,00" at bounding box center [202, 122] width 19 height 7
radio input "true"
click at [339, 257] on p "Adicionar R$ 4,00" at bounding box center [348, 258] width 41 height 7
type input "1"
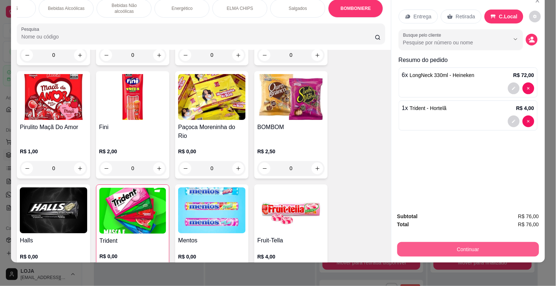
click at [474, 242] on button "Continuar" at bounding box center [468, 249] width 142 height 15
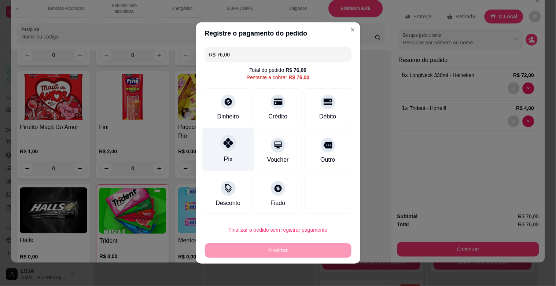
click at [225, 145] on icon at bounding box center [228, 143] width 10 height 10
type input "R$ 0,00"
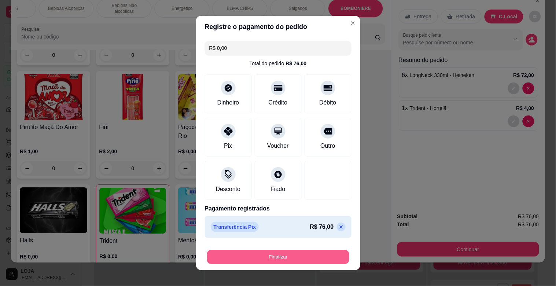
click at [269, 257] on button "Finalizar" at bounding box center [278, 257] width 142 height 14
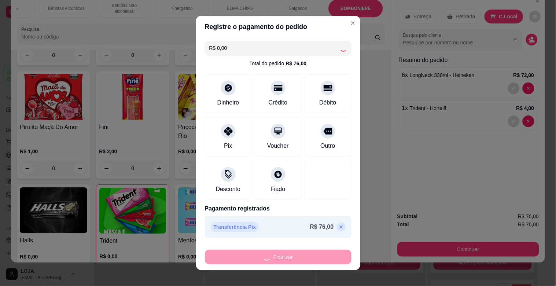
type input "0"
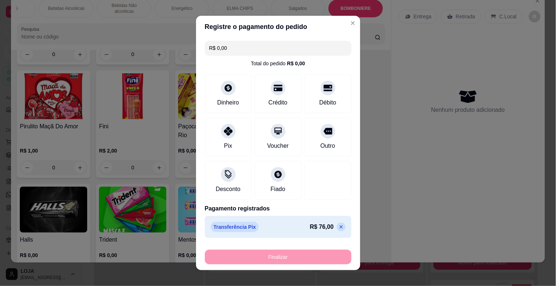
type input "-R$ 76,00"
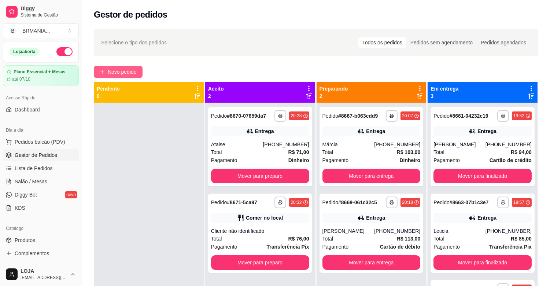
click at [116, 72] on span "Novo pedido" at bounding box center [122, 72] width 29 height 8
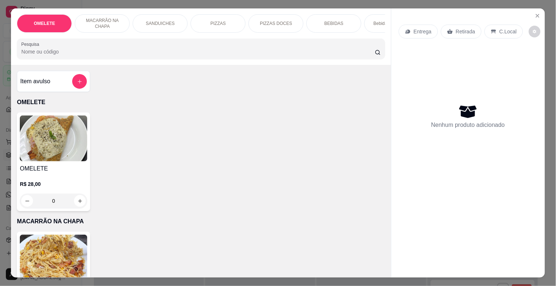
click at [368, 20] on div "Bebidas Alcoólicas" at bounding box center [391, 23] width 55 height 18
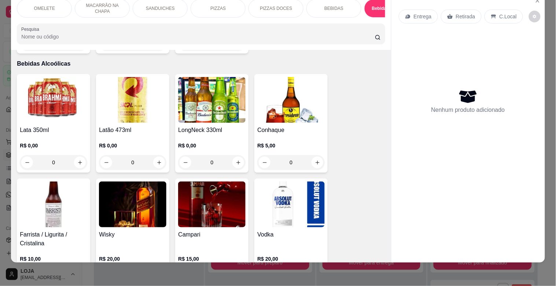
click at [66, 126] on h4 "Lata 350ml" at bounding box center [53, 130] width 67 height 9
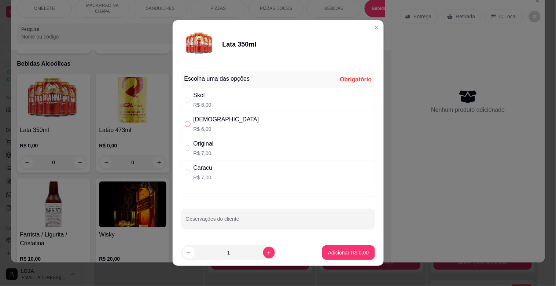
click at [185, 123] on input "" at bounding box center [188, 124] width 6 height 6
radio input "true"
click at [328, 255] on p "Adicionar R$ 6,00" at bounding box center [348, 252] width 41 height 7
type input "1"
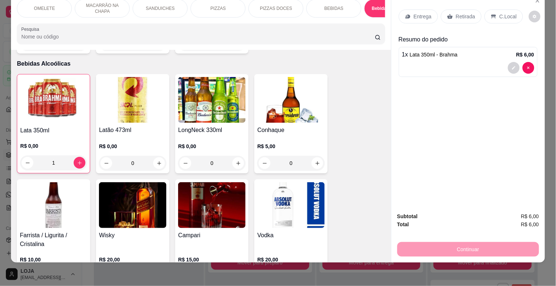
click at [490, 14] on icon at bounding box center [493, 17] width 6 height 6
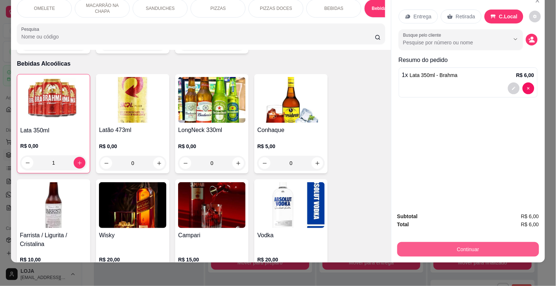
click at [460, 245] on button "Continuar" at bounding box center [468, 249] width 142 height 15
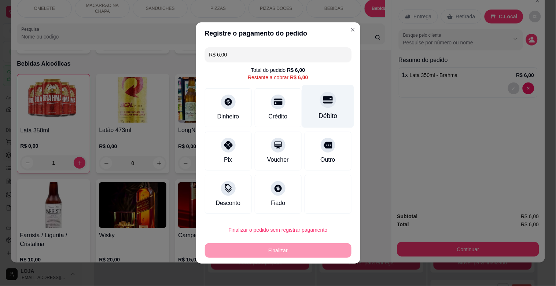
click at [329, 109] on div "Débito" at bounding box center [328, 106] width 52 height 43
type input "R$ 0,00"
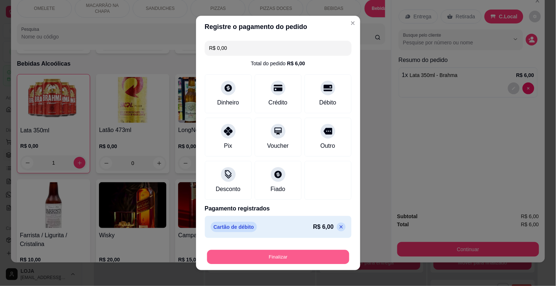
click at [298, 251] on button "Finalizar" at bounding box center [278, 257] width 142 height 14
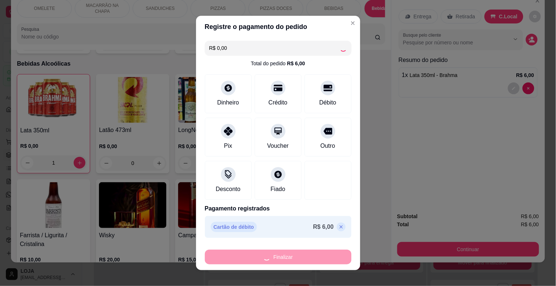
type input "0"
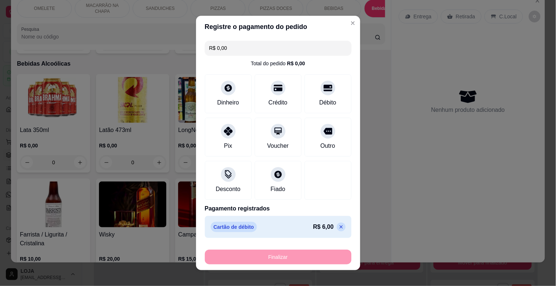
type input "-R$ 6,00"
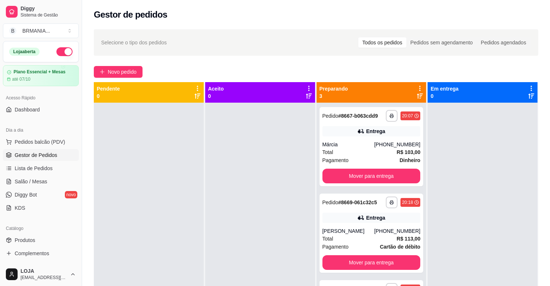
click at [131, 78] on div "**********" at bounding box center [316, 201] width 468 height 352
click at [131, 71] on span "Novo pedido" at bounding box center [122, 72] width 29 height 8
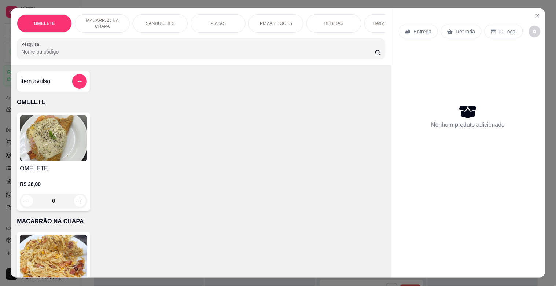
click at [228, 21] on div "PIZZAS" at bounding box center [217, 23] width 55 height 18
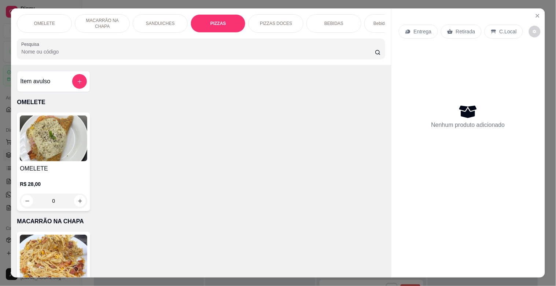
scroll to position [18, 0]
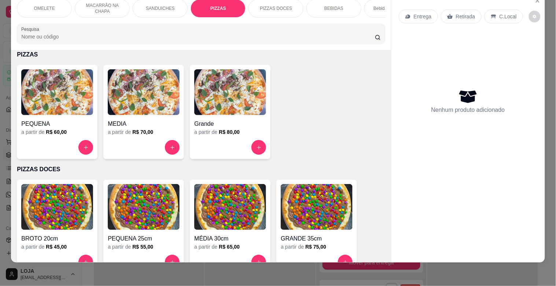
click at [144, 110] on img at bounding box center [144, 92] width 72 height 46
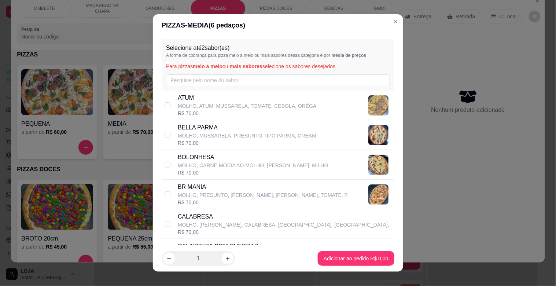
click at [167, 225] on div "CALABRESA MOLHO, [GEOGRAPHIC_DATA], CALABRESA, BACON, [GEOGRAPHIC_DATA], R$ 70,…" at bounding box center [278, 224] width 233 height 30
checkbox input "true"
click at [317, 259] on div "OMELETE MACARRÃO NA CHAPA SANDUICHES PIZZAS PIZZAS DOCES BEBIDAS Bebidas Alcoól…" at bounding box center [278, 143] width 556 height 286
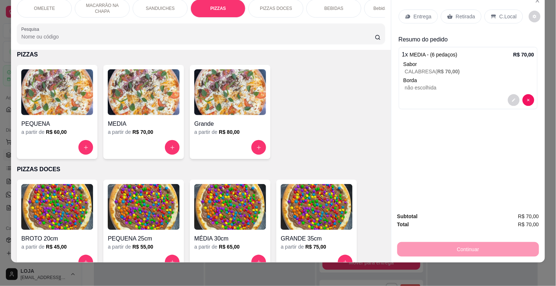
click at [336, 8] on div "BEBIDAS" at bounding box center [333, 8] width 55 height 18
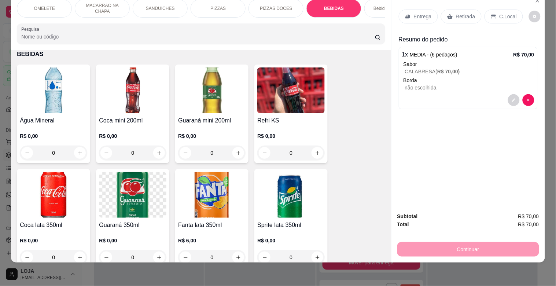
click at [281, 187] on img at bounding box center [290, 195] width 67 height 46
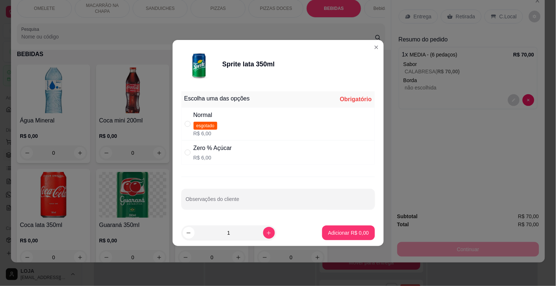
click at [217, 148] on div "Zero % Açúcar" at bounding box center [212, 148] width 38 height 9
radio input "true"
click at [340, 234] on p "Adicionar R$ 6,00" at bounding box center [348, 232] width 41 height 7
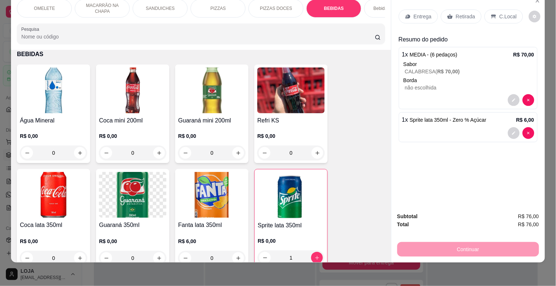
type input "1"
click at [60, 195] on img at bounding box center [53, 195] width 67 height 46
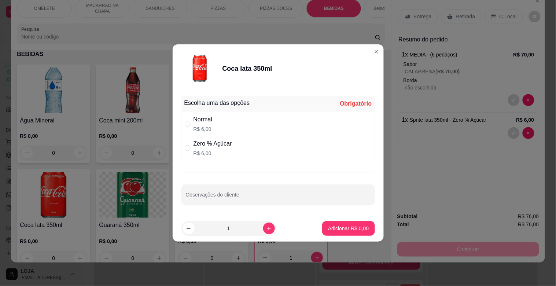
click at [193, 145] on div "Zero % Açúcar" at bounding box center [212, 143] width 38 height 9
radio input "true"
click at [351, 226] on p "Adicionar R$ 6,00" at bounding box center [348, 228] width 41 height 7
type input "1"
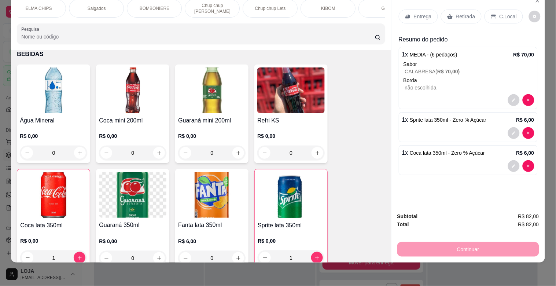
scroll to position [0, 537]
click at [273, 5] on div "Chup chup Lets" at bounding box center [259, 8] width 55 height 18
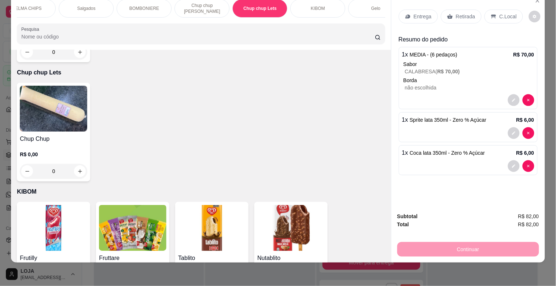
click at [66, 104] on img at bounding box center [53, 109] width 67 height 46
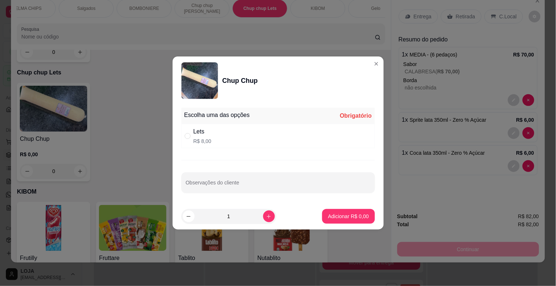
click at [191, 136] on div "" at bounding box center [189, 136] width 9 height 8
radio input "true"
click at [336, 217] on p "Adicionar R$ 8,00" at bounding box center [348, 215] width 41 height 7
type input "1"
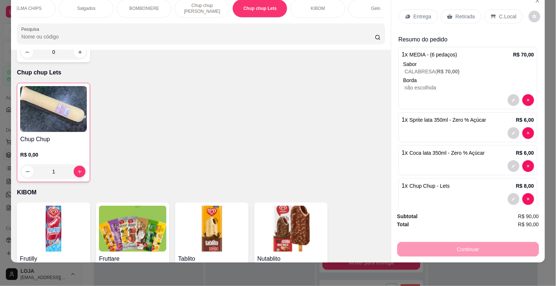
click at [499, 14] on p "C.Local" at bounding box center [507, 16] width 17 height 7
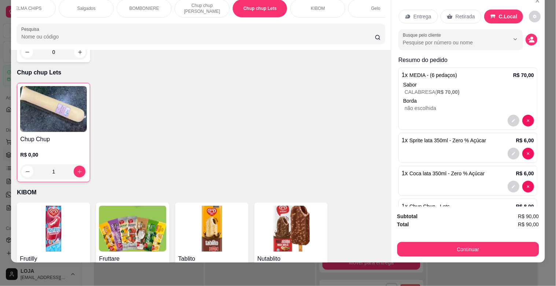
click at [466, 251] on div "Subtotal R$ 90,00 Total R$ 90,00 Continuar" at bounding box center [467, 234] width 153 height 56
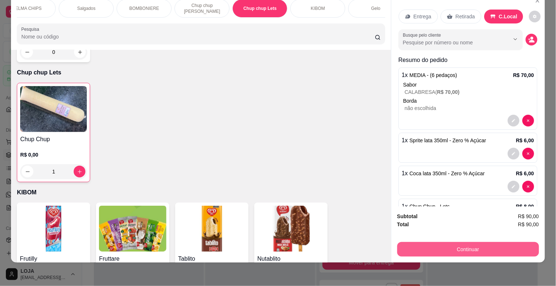
click at [463, 243] on button "Continuar" at bounding box center [468, 249] width 142 height 15
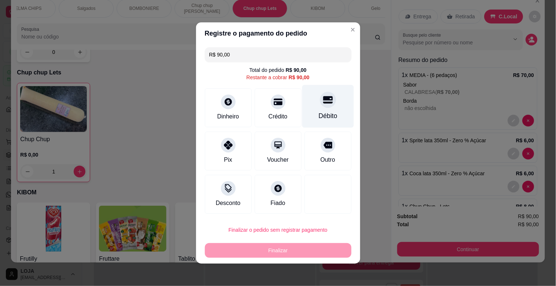
click at [318, 109] on div "Débito" at bounding box center [328, 106] width 52 height 43
type input "R$ 0,00"
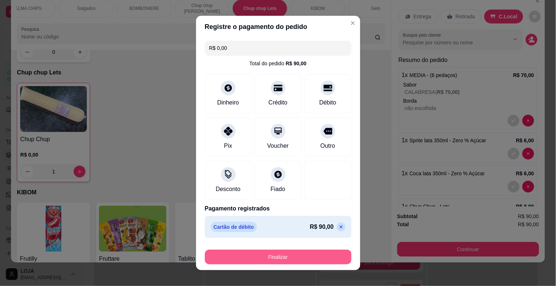
click at [285, 259] on button "Finalizar" at bounding box center [278, 256] width 147 height 15
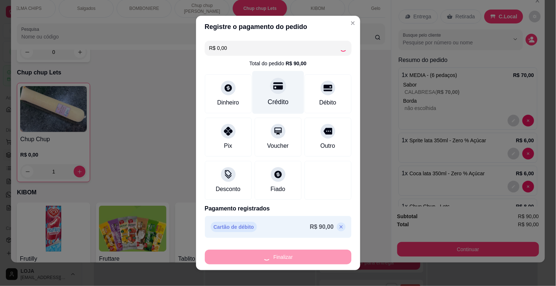
type input "0"
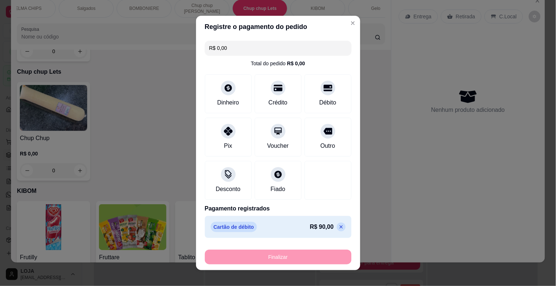
type input "-R$ 90,00"
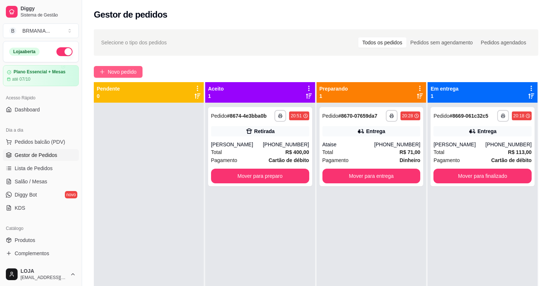
click at [122, 69] on span "Novo pedido" at bounding box center [122, 72] width 29 height 8
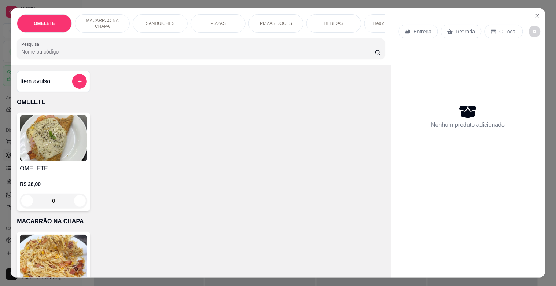
drag, startPoint x: 377, startPoint y: 21, endPoint x: 357, endPoint y: 23, distance: 20.3
click at [377, 22] on p "Bebidas Alcoólicas" at bounding box center [391, 24] width 37 height 6
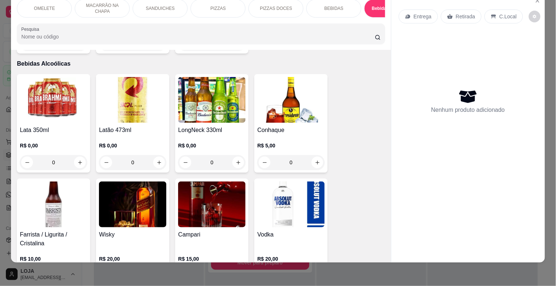
click at [110, 105] on img at bounding box center [132, 100] width 67 height 46
click at [141, 81] on img at bounding box center [132, 100] width 67 height 46
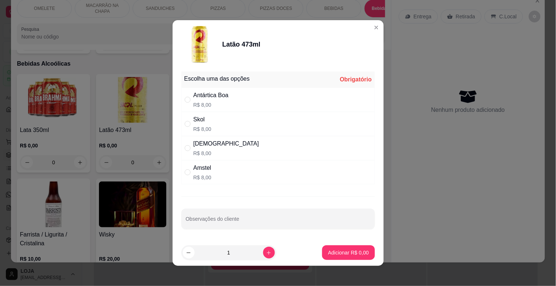
click at [201, 125] on p "R$ 8,00" at bounding box center [202, 128] width 18 height 7
click at [185, 144] on label "" at bounding box center [188, 148] width 6 height 8
click at [185, 145] on input "" at bounding box center [188, 148] width 6 height 6
radio input "false"
click at [185, 147] on input "" at bounding box center [188, 148] width 6 height 6
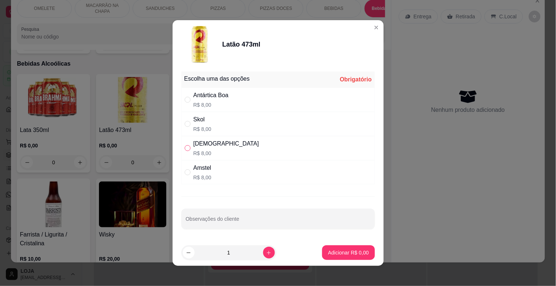
radio input "true"
click at [328, 253] on p "Adicionar R$ 8,00" at bounding box center [348, 252] width 41 height 7
type input "1"
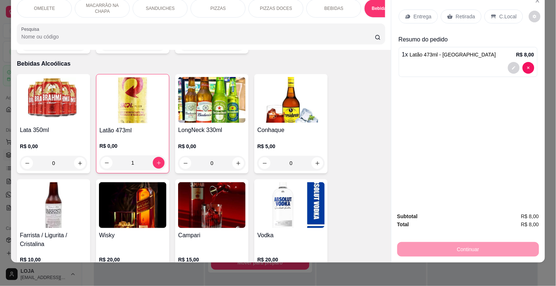
click at [499, 13] on p "C.Local" at bounding box center [507, 16] width 17 height 7
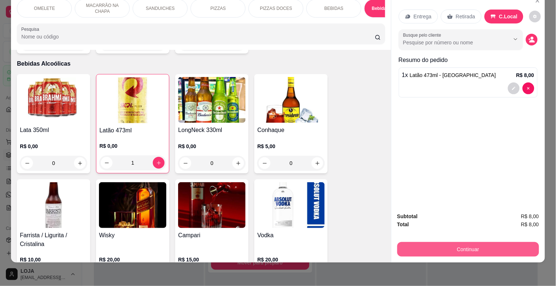
click at [444, 242] on button "Continuar" at bounding box center [468, 249] width 142 height 15
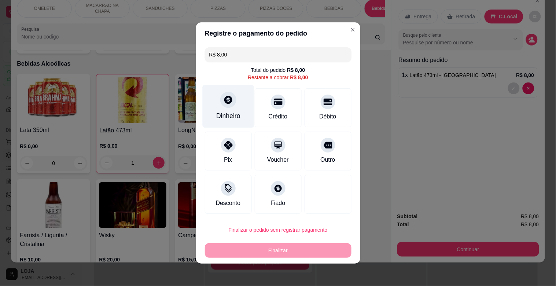
click at [222, 112] on div "Dinheiro" at bounding box center [228, 116] width 24 height 10
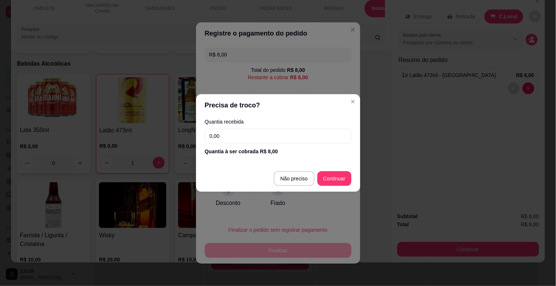
click at [236, 139] on input "0,00" at bounding box center [278, 136] width 147 height 15
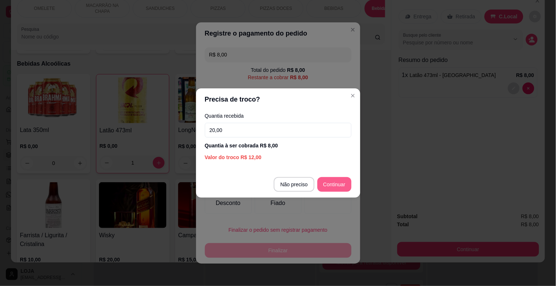
type input "20,00"
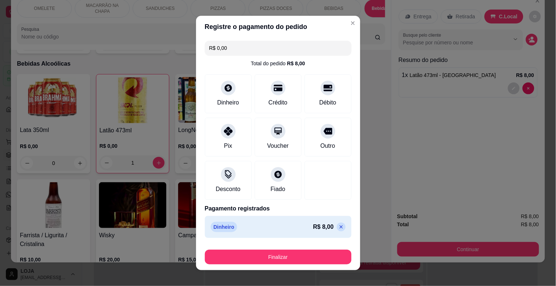
type input "R$ 0,00"
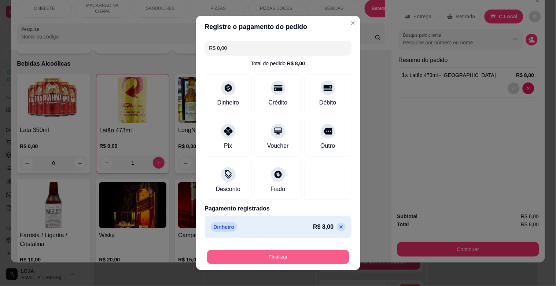
click at [287, 252] on button "Finalizar" at bounding box center [278, 257] width 142 height 14
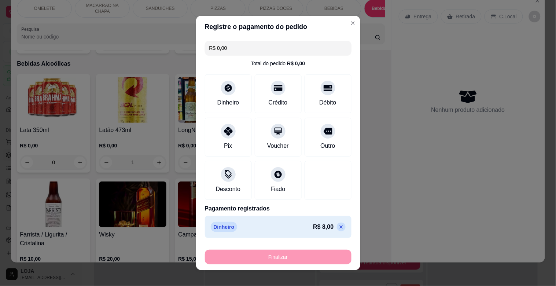
type input "0"
type input "-R$ 8,00"
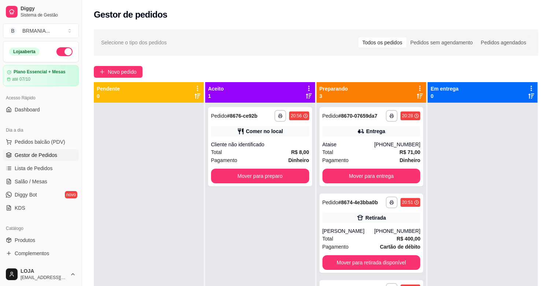
click at [125, 64] on div "**********" at bounding box center [316, 201] width 468 height 352
click at [124, 72] on span "Novo pedido" at bounding box center [122, 72] width 29 height 8
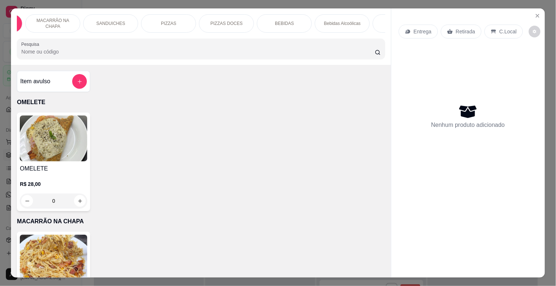
scroll to position [0, 358]
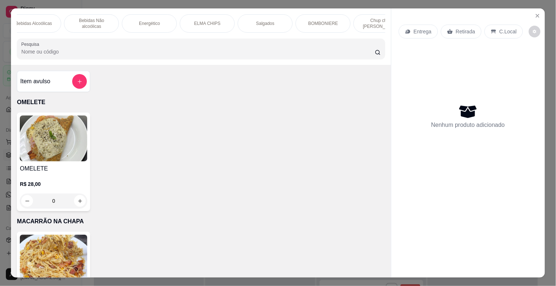
click at [333, 23] on div "BOMBONIERE" at bounding box center [323, 23] width 55 height 18
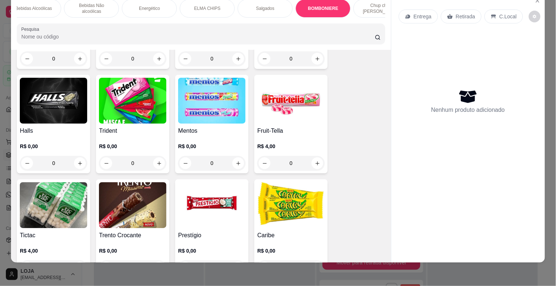
scroll to position [2850, 0]
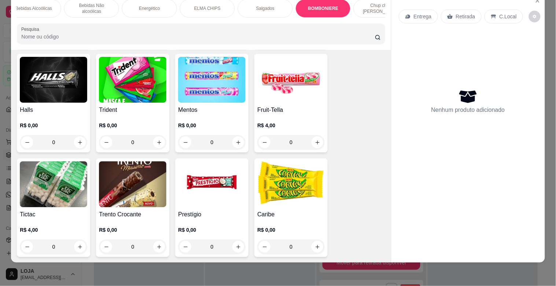
click at [288, 180] on img at bounding box center [290, 184] width 67 height 46
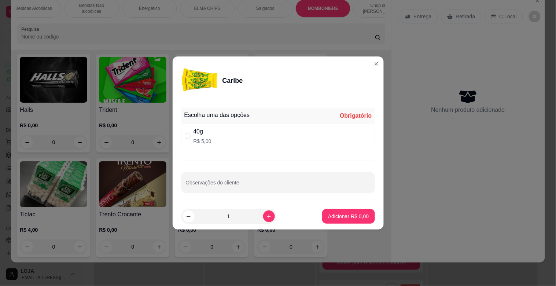
click at [192, 134] on div "" at bounding box center [189, 136] width 9 height 8
radio input "true"
click at [342, 213] on p "Adicionar R$ 5,00" at bounding box center [349, 215] width 40 height 7
type input "1"
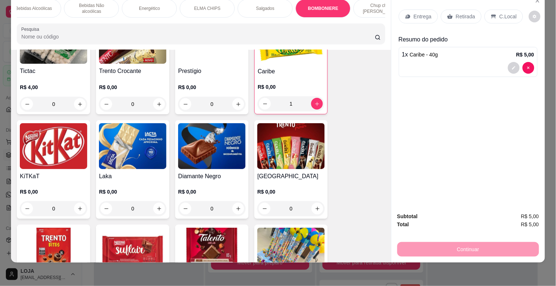
scroll to position [2996, 0]
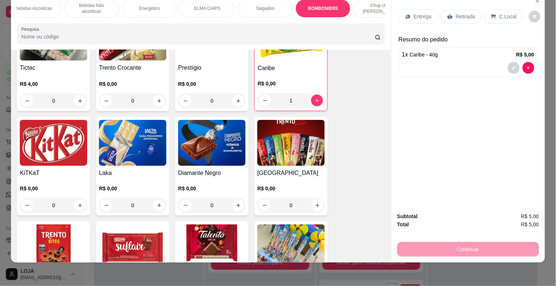
click at [219, 140] on img at bounding box center [211, 143] width 67 height 46
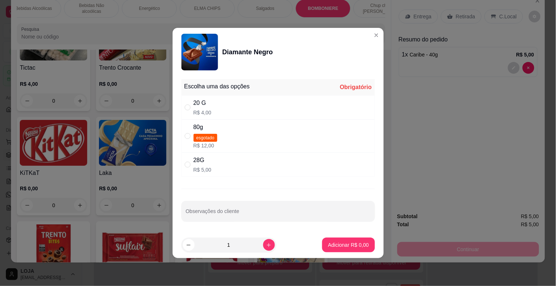
click at [184, 111] on div "20 G R$ 4,00" at bounding box center [277, 107] width 193 height 24
radio input "true"
click at [349, 247] on p "Adicionar R$ 4,00" at bounding box center [348, 244] width 41 height 7
type input "1"
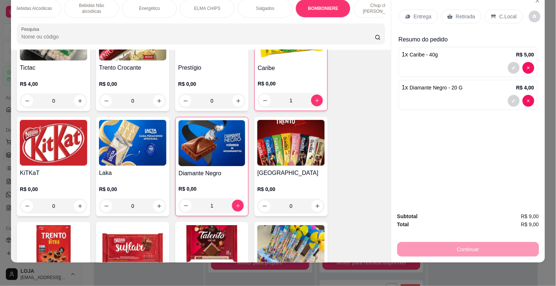
click at [137, 225] on img at bounding box center [132, 248] width 67 height 46
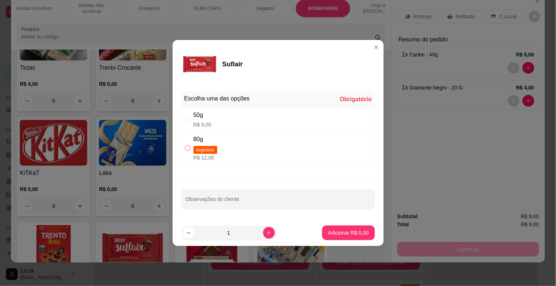
click at [185, 148] on input "" at bounding box center [188, 148] width 6 height 6
radio input "true"
click at [326, 230] on p "Adicionar R$ 12,00" at bounding box center [347, 232] width 42 height 7
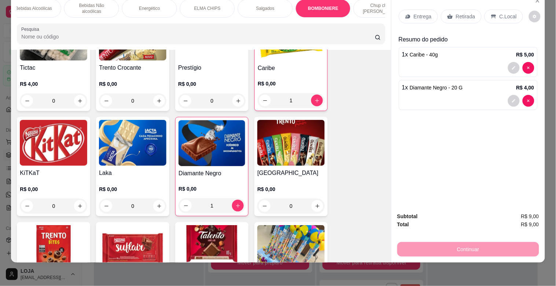
click at [143, 134] on img at bounding box center [132, 143] width 67 height 46
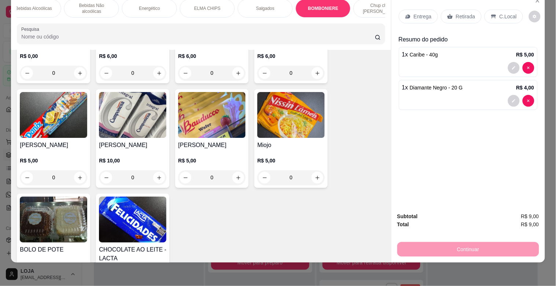
scroll to position [3354, 0]
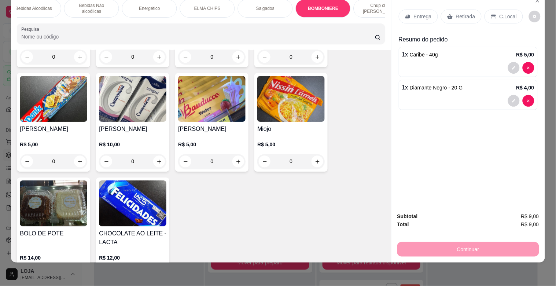
click at [108, 180] on img at bounding box center [132, 203] width 67 height 46
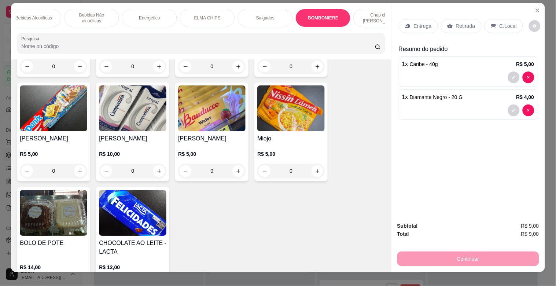
click at [127, 192] on img at bounding box center [132, 213] width 67 height 46
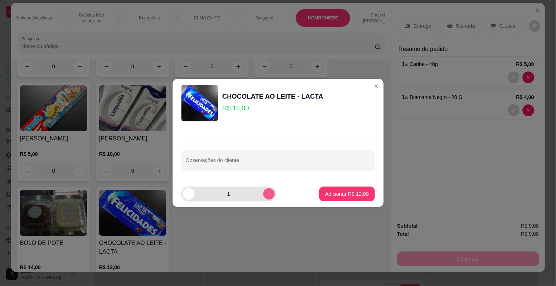
click at [267, 196] on button "increase-product-quantity" at bounding box center [268, 193] width 11 height 11
type input "2"
click at [326, 195] on p "Adicionar R$ 24,00" at bounding box center [347, 193] width 42 height 7
type input "2"
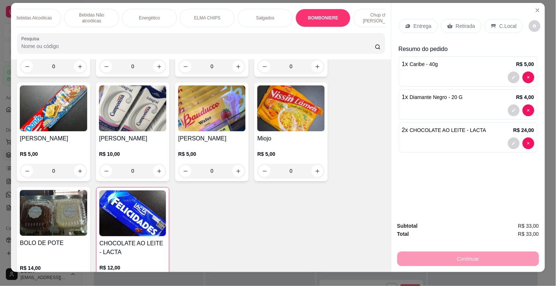
click at [415, 24] on p "Entrega" at bounding box center [423, 25] width 18 height 7
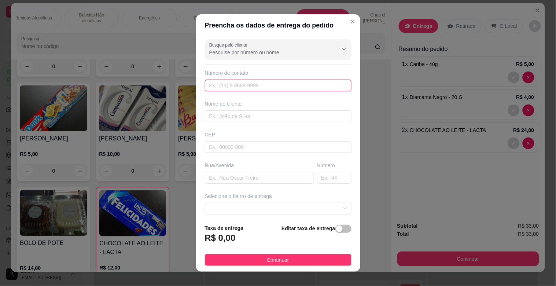
click at [239, 89] on input "text" at bounding box center [278, 85] width 147 height 12
type input "[PHONE_NUMBER]"
click at [257, 112] on input "text" at bounding box center [278, 116] width 147 height 12
type input "DAYANE"
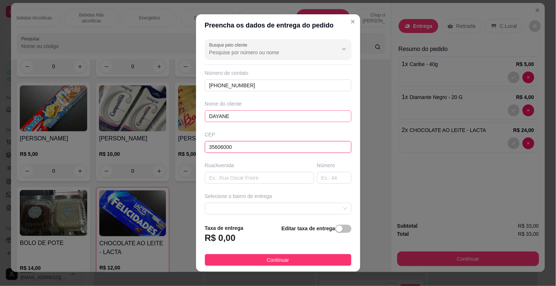
type input "35606000"
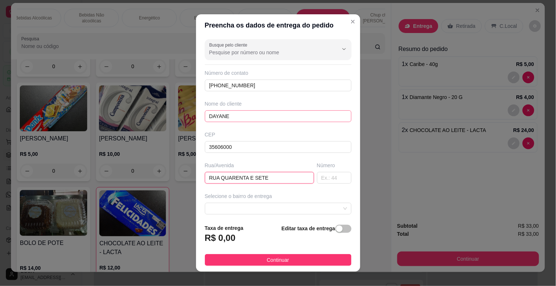
type input "RUA QUARENTA E SETE"
type input "7"
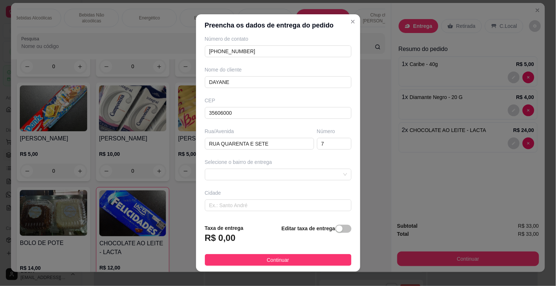
scroll to position [33, 0]
click at [318, 178] on span at bounding box center [278, 175] width 138 height 11
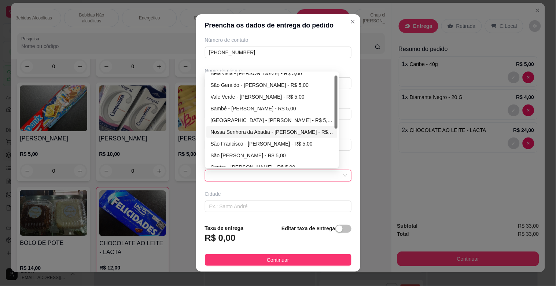
scroll to position [0, 0]
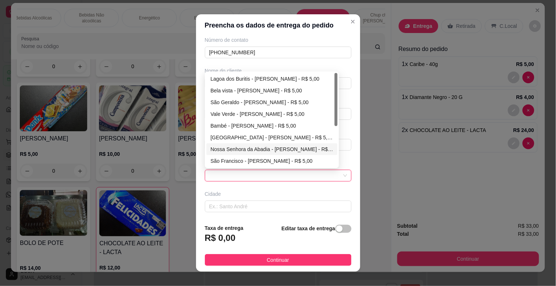
drag, startPoint x: 333, startPoint y: 115, endPoint x: 338, endPoint y: 103, distance: 13.3
click at [338, 103] on div "Busque pelo cliente Número de contato [PHONE_NUMBER] Nome do cliente DAYANE CEP…" at bounding box center [278, 127] width 164 height 182
click at [245, 77] on div "Lagoa dos Buritis - [PERSON_NAME] - R$ 5,00" at bounding box center [272, 79] width 123 height 8
type input "[PERSON_NAME]"
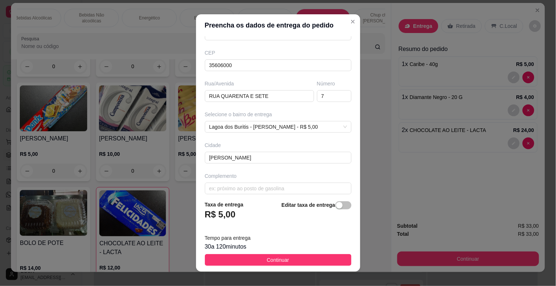
scroll to position [89, 0]
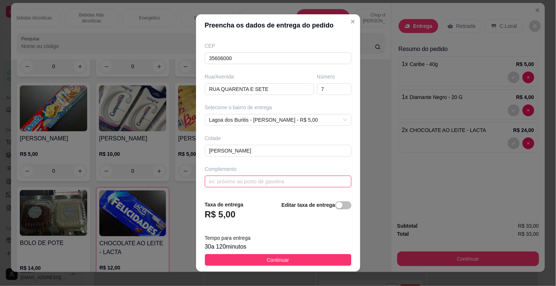
click at [277, 187] on input "text" at bounding box center [278, 181] width 147 height 12
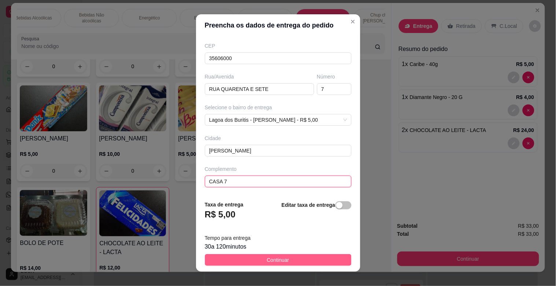
type input "CASA 7"
click at [284, 257] on button "Continuar" at bounding box center [278, 260] width 147 height 12
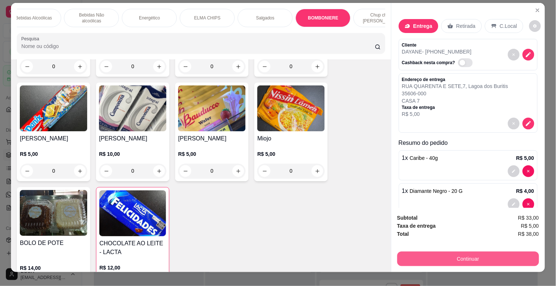
click at [460, 257] on button "Continuar" at bounding box center [468, 258] width 142 height 15
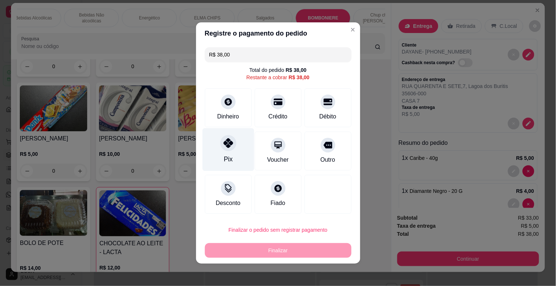
click at [223, 156] on div "Pix" at bounding box center [227, 159] width 9 height 10
type input "R$ 0,00"
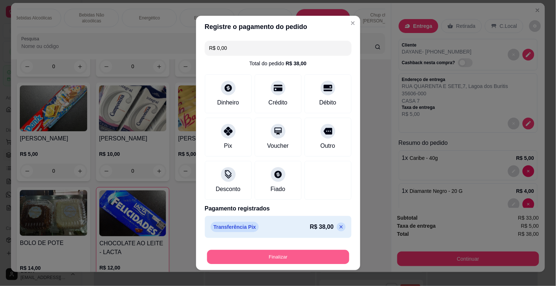
click at [273, 256] on button "Finalizar" at bounding box center [278, 257] width 142 height 14
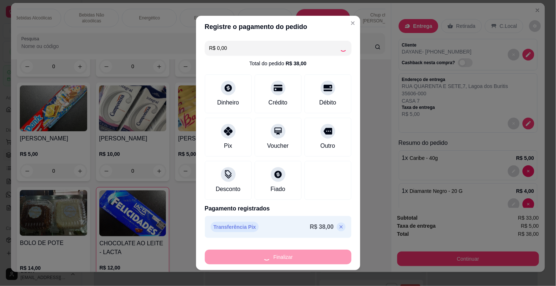
type input "0"
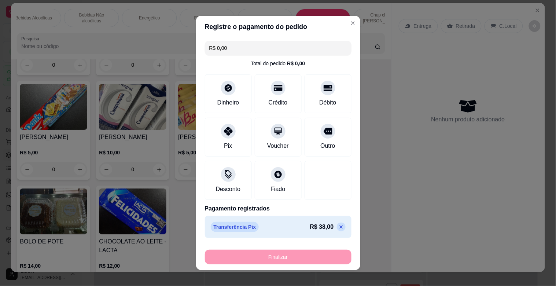
type input "-R$ 38,00"
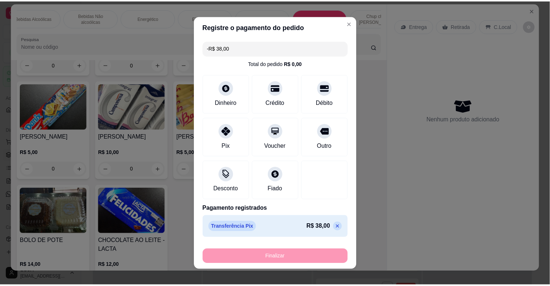
scroll to position [3353, 0]
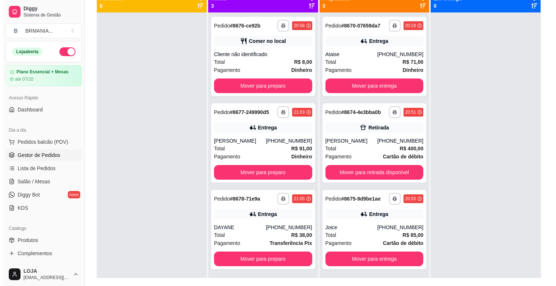
scroll to position [112, 0]
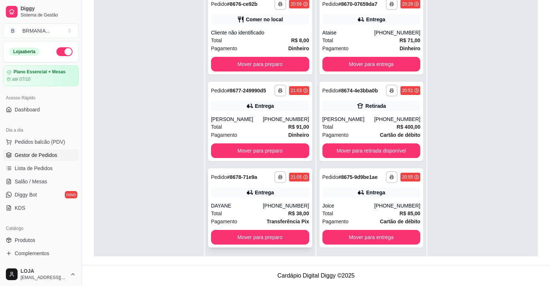
click at [248, 214] on div "Total R$ 38,00" at bounding box center [260, 213] width 98 height 8
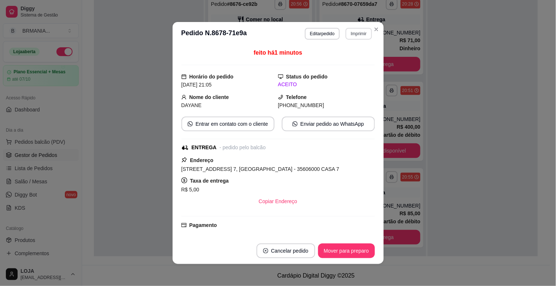
click at [353, 37] on button "Imprimir" at bounding box center [358, 34] width 26 height 12
click at [346, 63] on button "IMPRESSORA" at bounding box center [342, 59] width 51 height 11
click at [335, 252] on button "Mover para preparo" at bounding box center [346, 250] width 57 height 15
click at [335, 252] on button "Mover para entrega" at bounding box center [346, 251] width 55 height 14
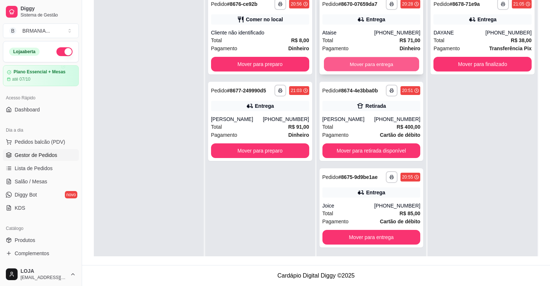
click at [358, 66] on button "Mover para entrega" at bounding box center [371, 64] width 95 height 14
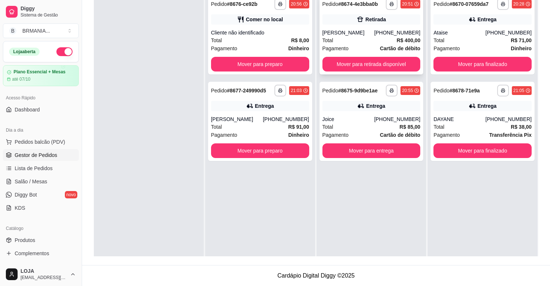
click at [357, 48] on div "Pagamento Cartão de débito" at bounding box center [371, 48] width 98 height 8
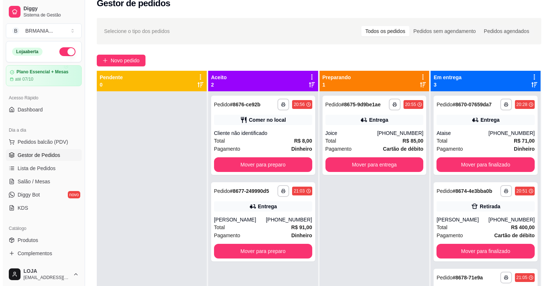
scroll to position [10, 0]
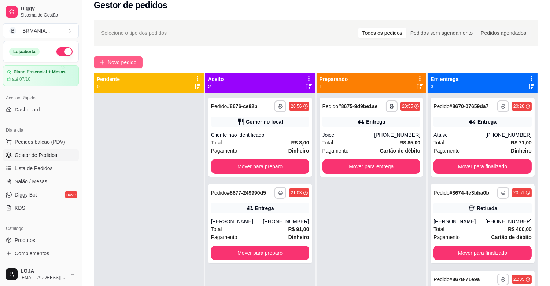
click at [133, 62] on span "Novo pedido" at bounding box center [122, 62] width 29 height 8
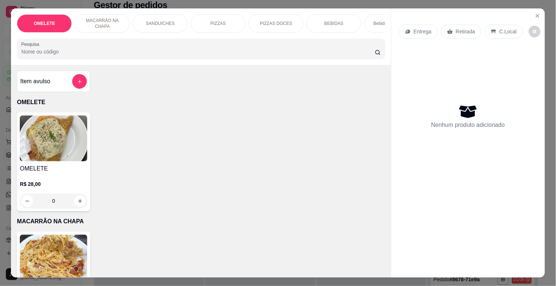
click at [223, 21] on div "PIZZAS" at bounding box center [217, 23] width 55 height 18
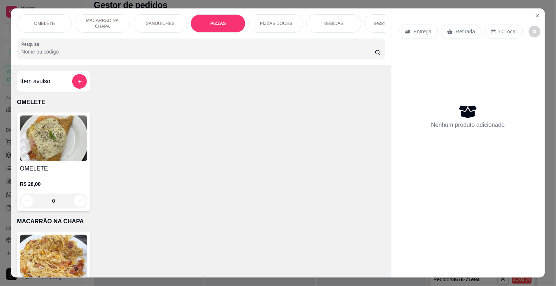
scroll to position [18, 0]
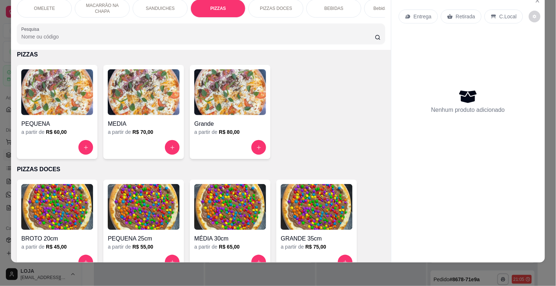
click at [215, 94] on img at bounding box center [230, 92] width 72 height 46
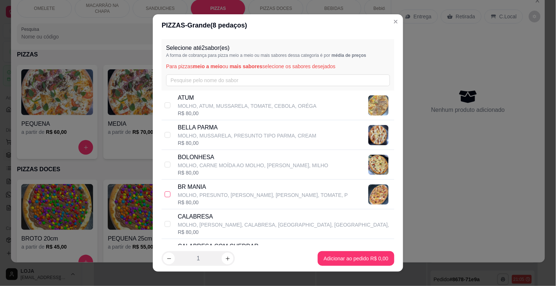
click at [165, 195] on input "checkbox" at bounding box center [167, 194] width 6 height 6
checkbox input "true"
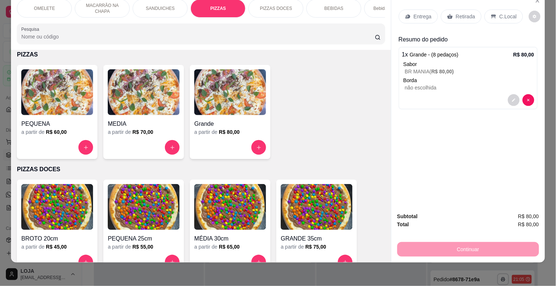
click at [337, 6] on div "BEBIDAS" at bounding box center [333, 8] width 55 height 18
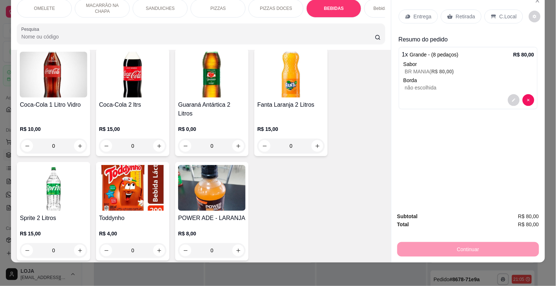
scroll to position [1398, 0]
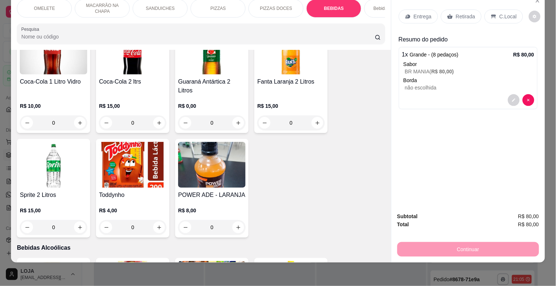
click at [68, 63] on img at bounding box center [53, 52] width 67 height 46
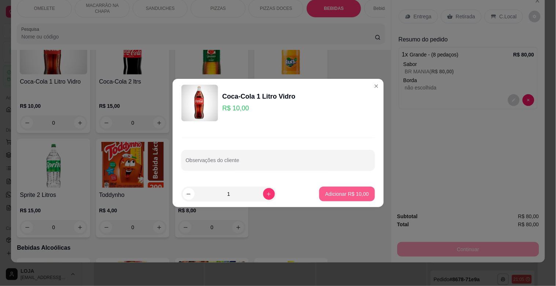
click at [338, 196] on p "Adicionar R$ 10,00" at bounding box center [347, 193] width 44 height 7
type input "1"
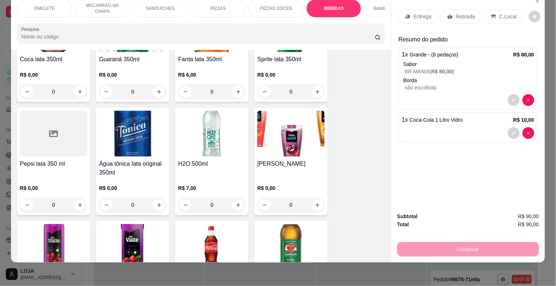
scroll to position [920, 0]
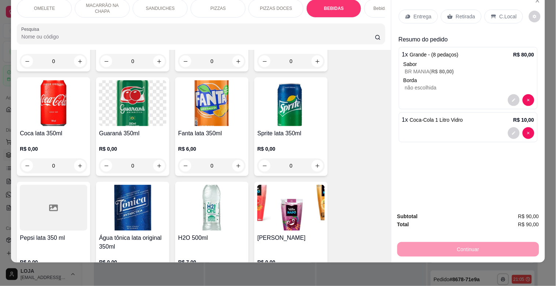
click at [371, 6] on div "Bebidas Alcoólicas" at bounding box center [391, 8] width 55 height 18
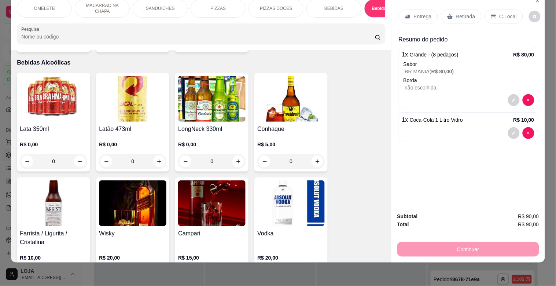
click at [225, 96] on img at bounding box center [211, 99] width 67 height 46
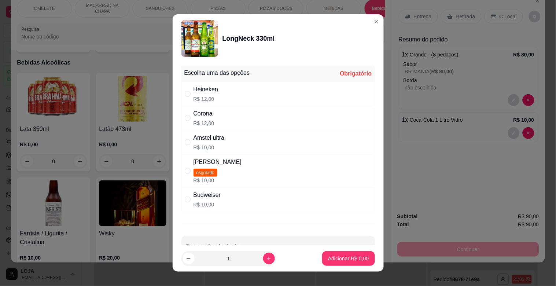
click at [211, 138] on div "Amstel ultra" at bounding box center [208, 137] width 31 height 9
radio input "true"
click at [266, 260] on icon "increase-product-quantity" at bounding box center [268, 258] width 5 height 5
type input "2"
click at [326, 259] on p "Adicionar R$ 20,00" at bounding box center [347, 258] width 42 height 7
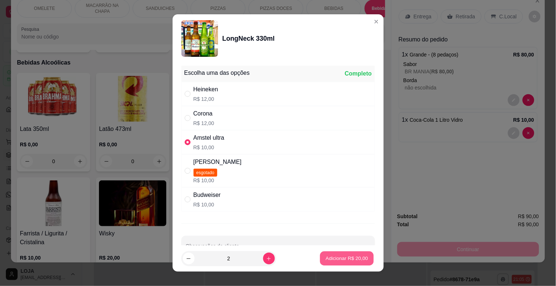
type input "2"
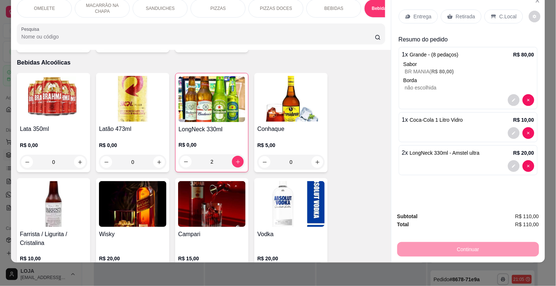
click at [508, 13] on p "C.Local" at bounding box center [507, 16] width 17 height 7
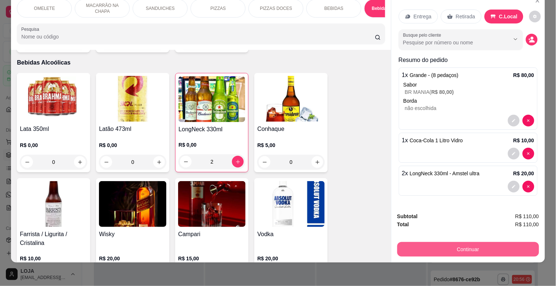
click at [463, 245] on button "Continuar" at bounding box center [468, 249] width 142 height 15
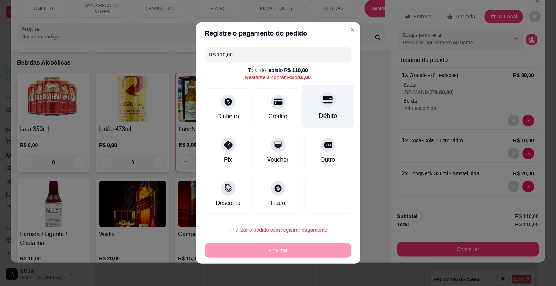
click at [309, 108] on div "Débito" at bounding box center [328, 106] width 52 height 43
type input "R$ 0,00"
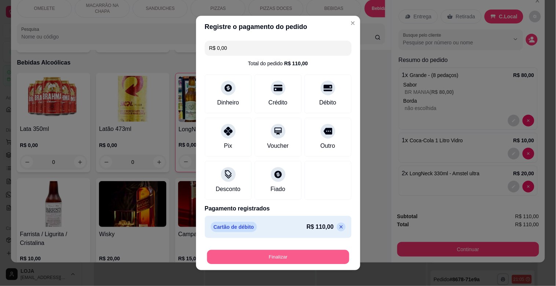
click at [286, 255] on button "Finalizar" at bounding box center [278, 257] width 142 height 14
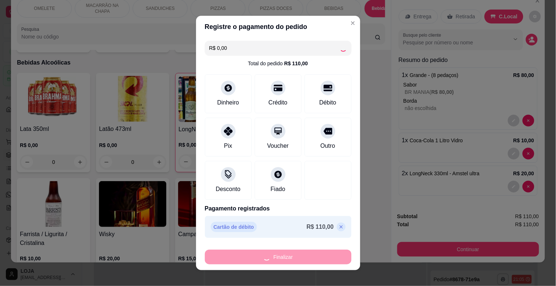
type input "0"
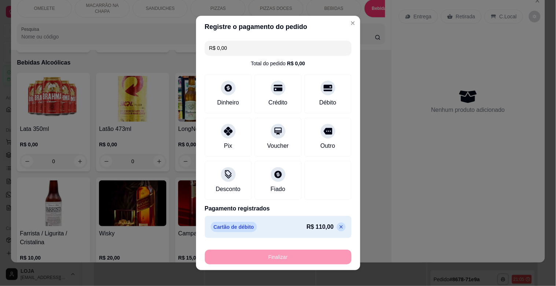
type input "-R$ 110,00"
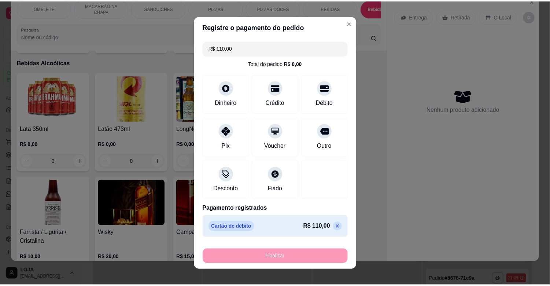
scroll to position [1582, 0]
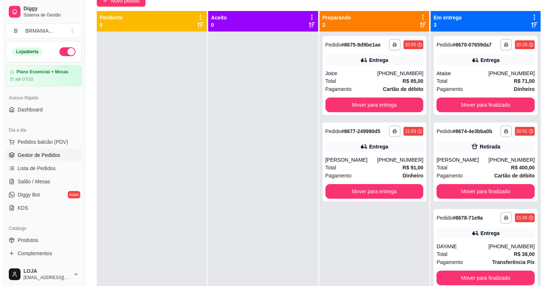
scroll to position [73, 0]
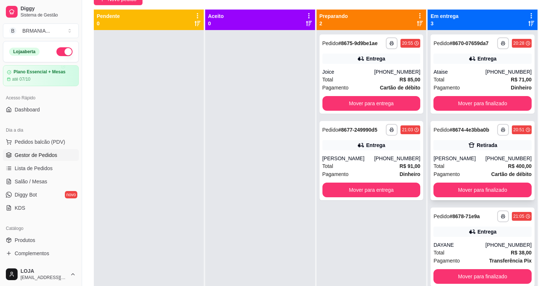
click at [451, 148] on div "Retirada" at bounding box center [482, 145] width 98 height 10
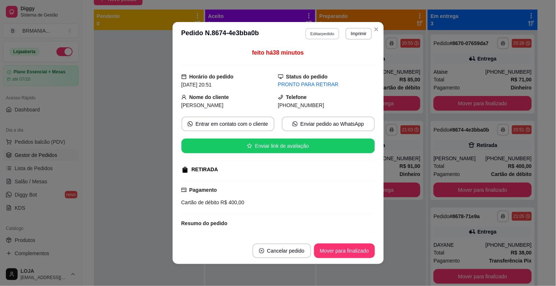
click at [327, 33] on button "Editar pedido" at bounding box center [322, 33] width 34 height 11
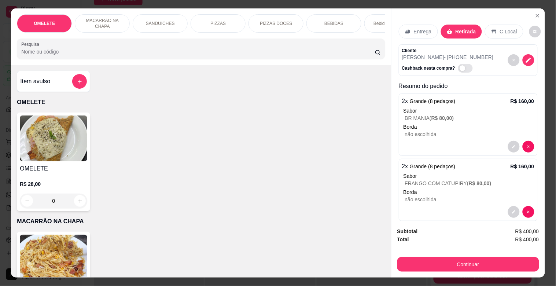
click at [373, 22] on p "Bebidas Alcoólicas" at bounding box center [391, 24] width 37 height 6
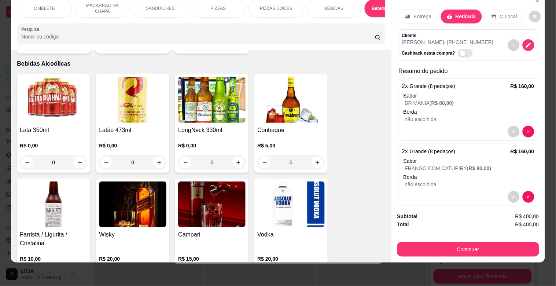
click at [319, 6] on div "BEBIDAS" at bounding box center [333, 8] width 55 height 18
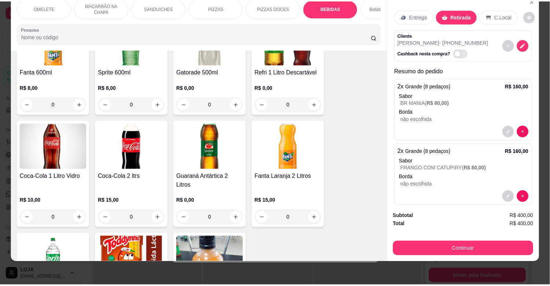
scroll to position [1317, 0]
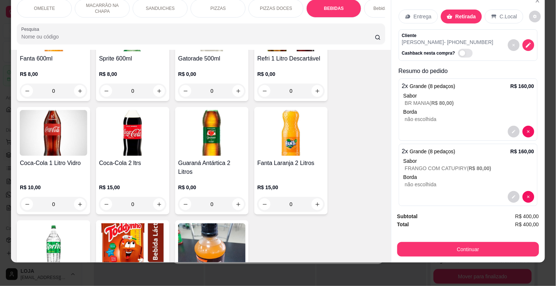
click at [105, 130] on img at bounding box center [132, 133] width 67 height 46
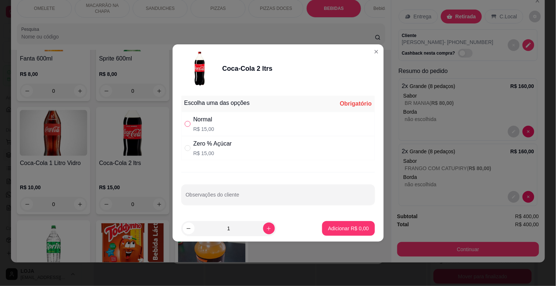
click at [187, 123] on input "" at bounding box center [188, 124] width 6 height 6
radio input "true"
click at [266, 226] on icon "increase-product-quantity" at bounding box center [268, 228] width 5 height 5
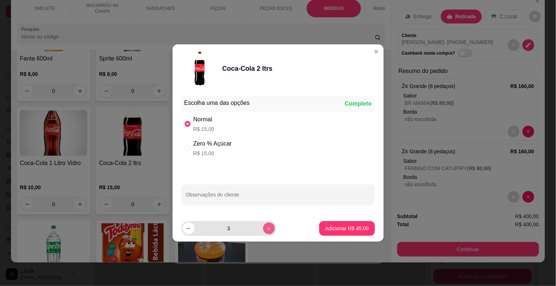
type input "4"
click at [319, 226] on button "Adicionar R$ 60,00" at bounding box center [346, 228] width 55 height 15
type input "4"
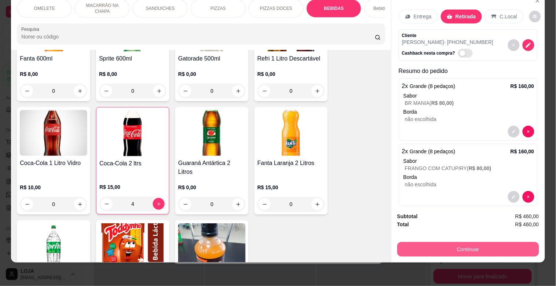
click at [472, 242] on button "Continuar" at bounding box center [468, 249] width 142 height 15
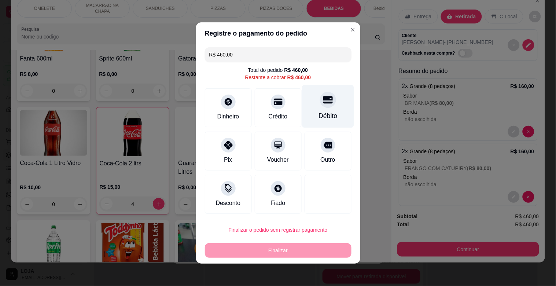
click at [307, 104] on div "Débito" at bounding box center [328, 106] width 52 height 43
type input "R$ 0,00"
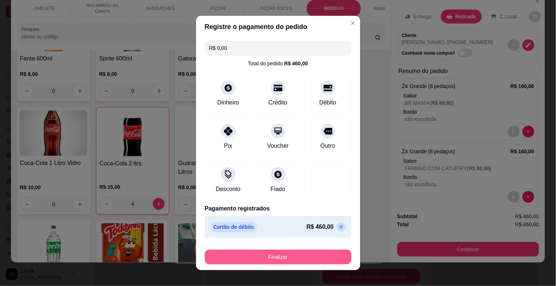
click at [281, 255] on button "Finalizar" at bounding box center [278, 256] width 147 height 15
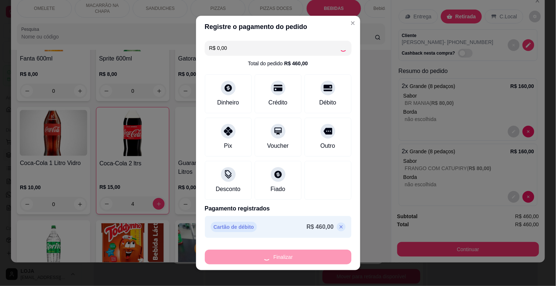
type input "0"
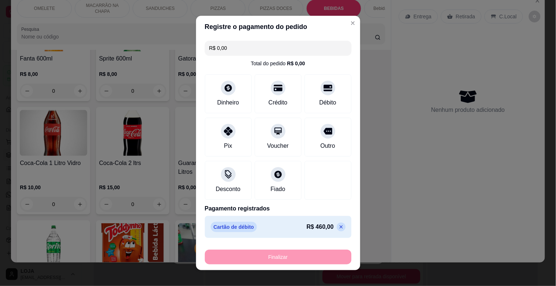
type input "-R$ 460,00"
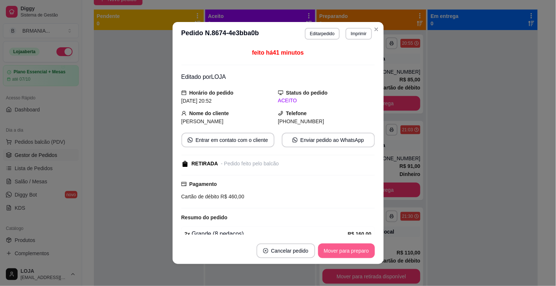
click at [348, 251] on button "Mover para preparo" at bounding box center [346, 250] width 57 height 15
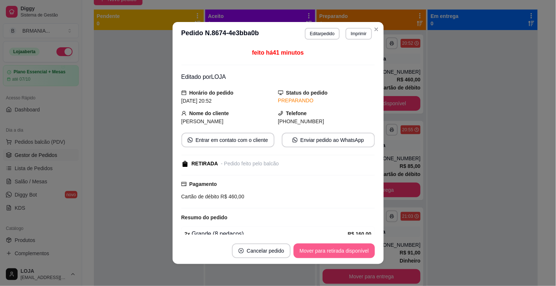
click at [348, 251] on button "Mover para retirada disponível" at bounding box center [333, 250] width 81 height 15
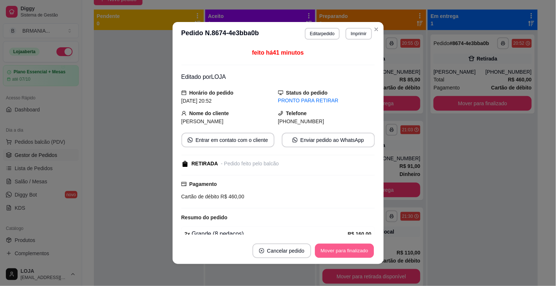
click at [348, 251] on button "Mover para finalizado" at bounding box center [344, 251] width 59 height 14
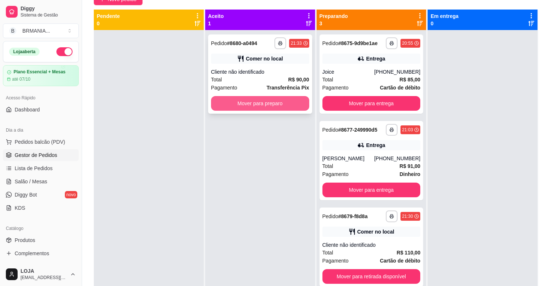
click at [268, 105] on button "Mover para preparo" at bounding box center [260, 103] width 98 height 15
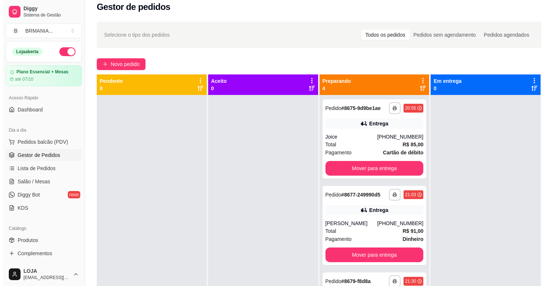
scroll to position [4, 0]
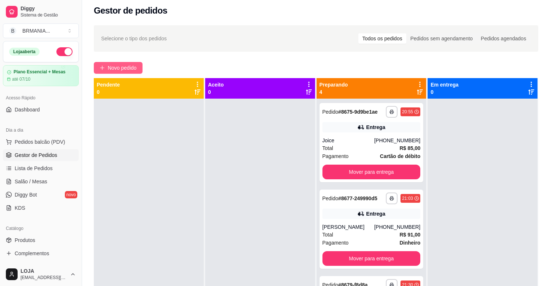
click at [126, 68] on span "Novo pedido" at bounding box center [122, 68] width 29 height 8
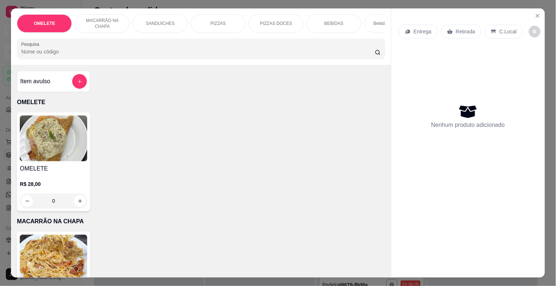
click at [230, 21] on div "PIZZAS" at bounding box center [217, 23] width 55 height 18
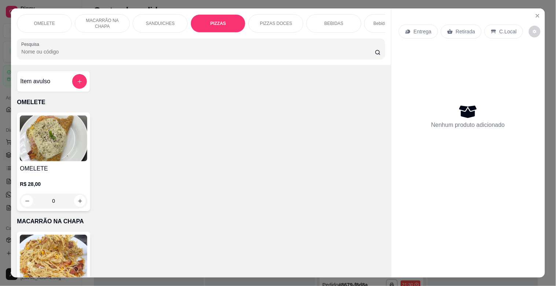
scroll to position [18, 0]
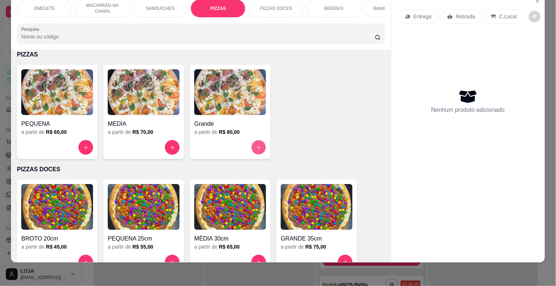
click at [252, 142] on button "increase-product-quantity" at bounding box center [259, 147] width 14 height 14
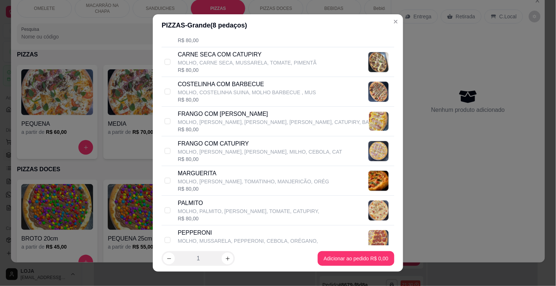
scroll to position [234, 0]
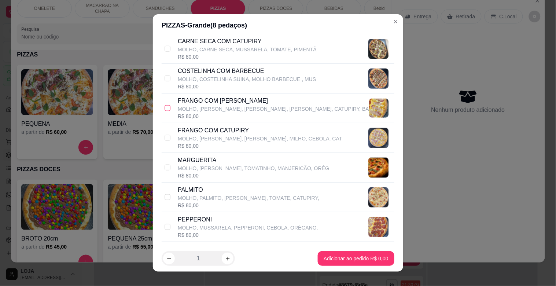
click at [166, 108] on input "checkbox" at bounding box center [167, 108] width 6 height 6
checkbox input "true"
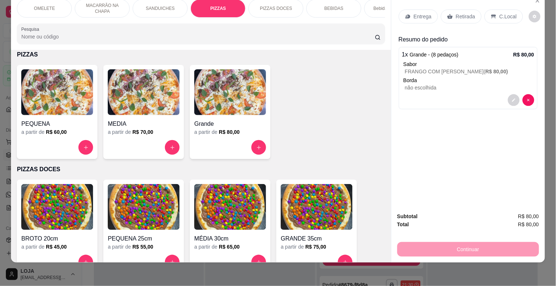
click at [380, 20] on div "OMELETE MACARRÃO NA CHAPA SANDUICHES PIZZAS PIZZAS DOCES BEBIDAS Bebidas Alcoól…" at bounding box center [200, 21] width 379 height 56
click at [377, 18] on div "OMELETE MACARRÃO NA CHAPA SANDUICHES PIZZAS PIZZAS DOCES BEBIDAS Bebidas Alcoól…" at bounding box center [200, 21] width 379 height 56
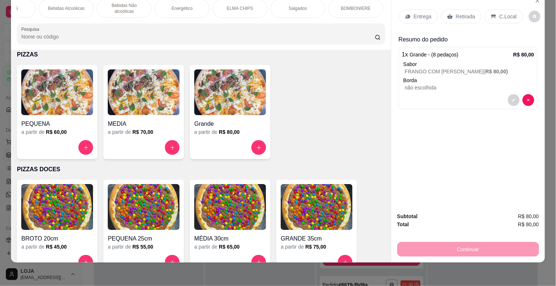
scroll to position [0, 342]
click at [344, 5] on p "BOMBONIERE" at bounding box center [340, 8] width 30 height 6
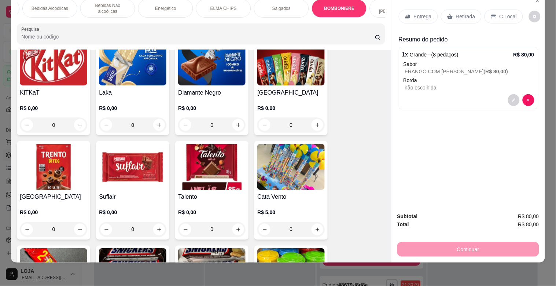
scroll to position [3094, 0]
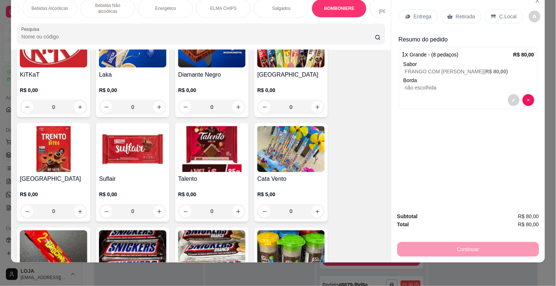
click at [295, 240] on img at bounding box center [290, 253] width 67 height 46
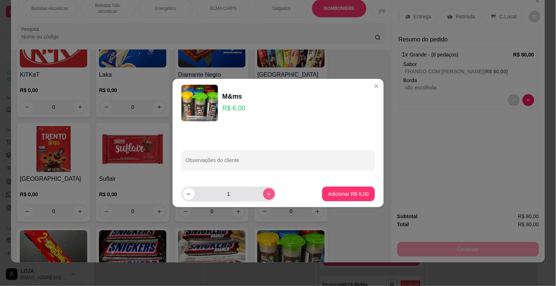
click at [266, 195] on icon "increase-product-quantity" at bounding box center [268, 193] width 5 height 5
type input "2"
click at [329, 191] on p "Adicionar R$ 12,00" at bounding box center [347, 193] width 44 height 7
type input "2"
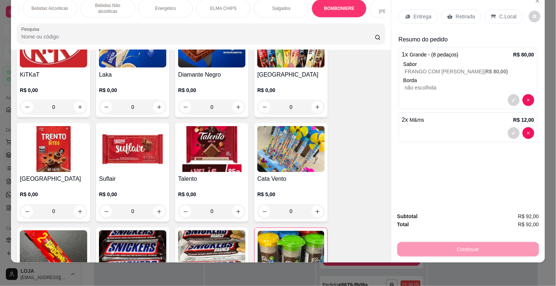
scroll to position [0, 325]
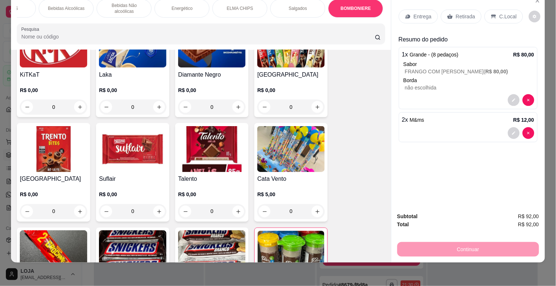
click at [25, 5] on div "BEBIDAS" at bounding box center [8, 8] width 55 height 18
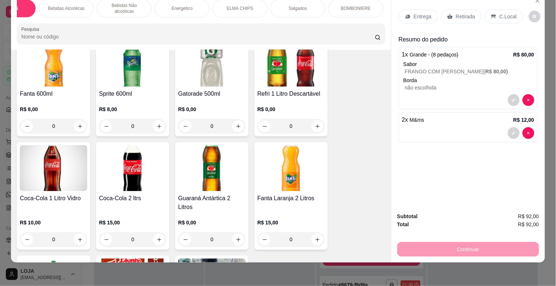
scroll to position [1284, 0]
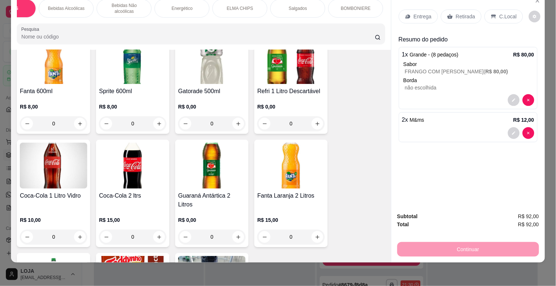
click at [36, 174] on img at bounding box center [53, 165] width 67 height 46
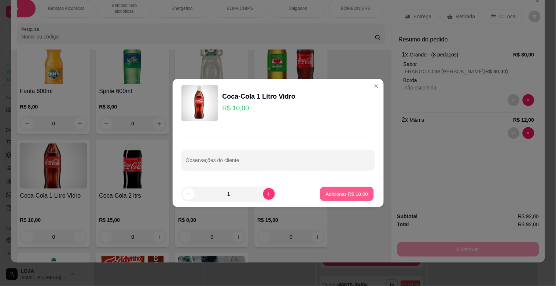
click at [332, 191] on p "Adicionar R$ 10,00" at bounding box center [347, 193] width 42 height 7
type input "1"
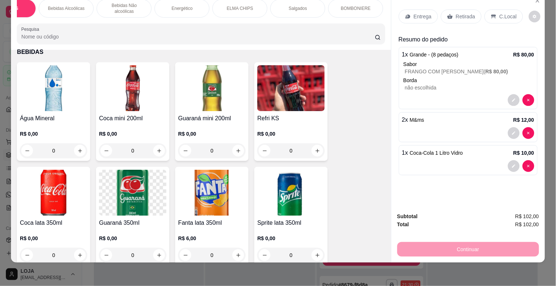
scroll to position [828, 0]
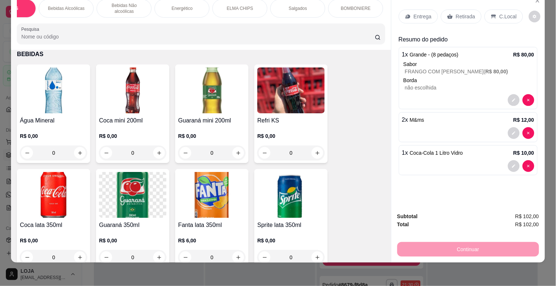
click at [134, 97] on img at bounding box center [132, 90] width 67 height 46
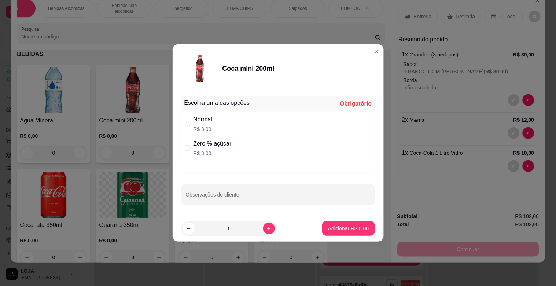
click at [192, 147] on div "" at bounding box center [189, 148] width 9 height 8
radio input "true"
click at [345, 234] on button "Adicionar R$ 3,00" at bounding box center [348, 228] width 52 height 15
type input "1"
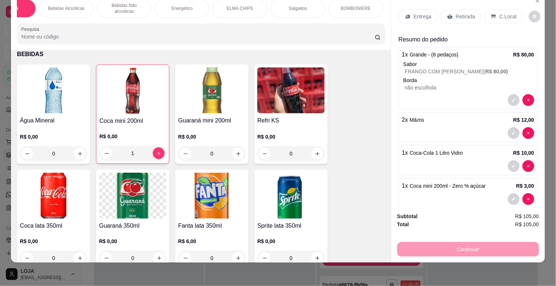
scroll to position [0, 309]
click at [34, 75] on img at bounding box center [53, 90] width 67 height 46
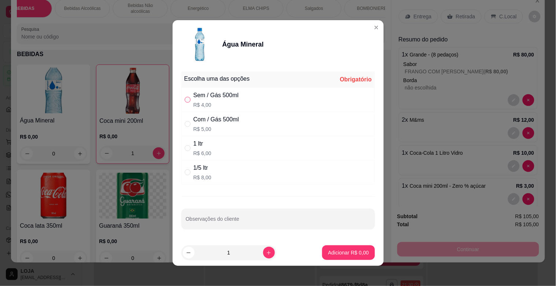
click at [185, 98] on input "" at bounding box center [188, 100] width 6 height 6
radio input "true"
click at [347, 257] on button "Adicionar R$ 4,00" at bounding box center [348, 252] width 51 height 14
type input "1"
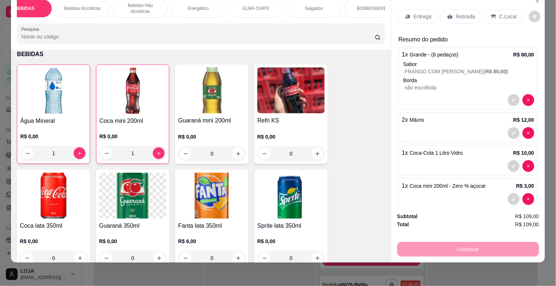
click at [499, 10] on div "C.Local" at bounding box center [503, 17] width 38 height 14
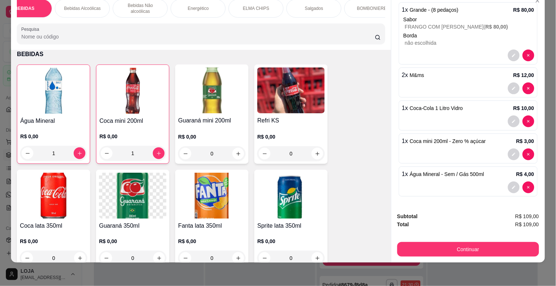
scroll to position [66, 0]
click at [368, 5] on p "BOMBONIERE" at bounding box center [372, 8] width 30 height 6
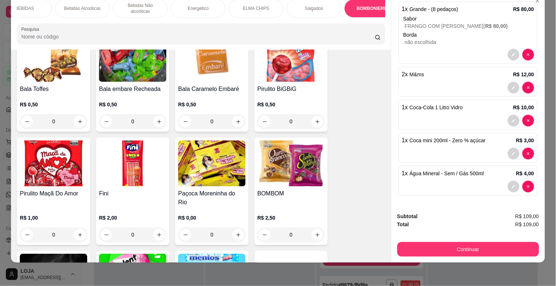
scroll to position [2656, 0]
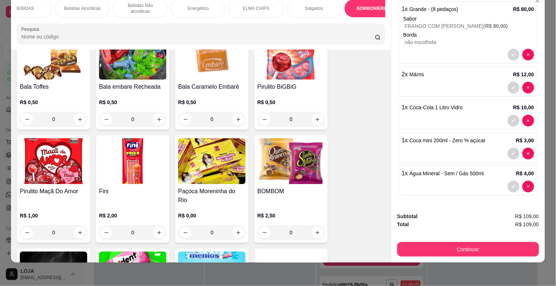
click at [299, 166] on img at bounding box center [290, 161] width 67 height 46
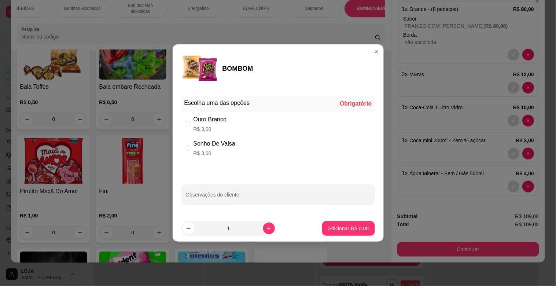
click at [191, 122] on div "" at bounding box center [189, 124] width 9 height 8
radio input "true"
click at [334, 225] on p "Adicionar R$ 3,00" at bounding box center [349, 228] width 40 height 7
type input "1"
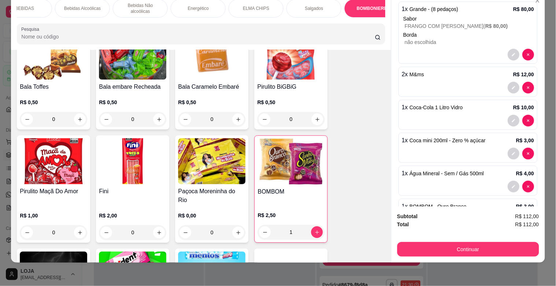
click at [294, 204] on div "R$ 2,50 1" at bounding box center [291, 221] width 67 height 35
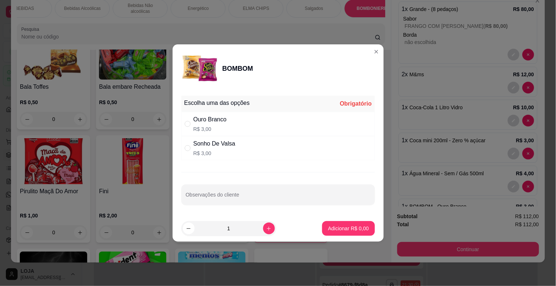
click at [210, 127] on p "R$ 3,00" at bounding box center [209, 128] width 33 height 7
radio input "true"
click at [339, 229] on p "Adicionar R$ 3,00" at bounding box center [349, 228] width 40 height 7
type input "2"
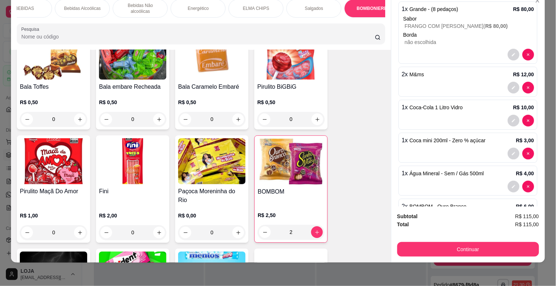
click at [204, 251] on img at bounding box center [211, 274] width 67 height 46
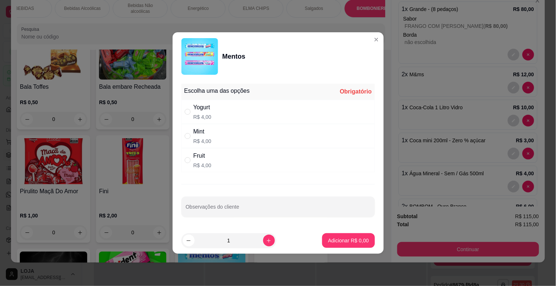
click at [196, 120] on div "Yogurt R$ 4,00" at bounding box center [277, 112] width 193 height 24
click at [186, 154] on div "Fruit R$ 4,00" at bounding box center [277, 160] width 193 height 24
radio input "false"
radio input "true"
click at [334, 235] on button "Adicionar R$ 4,00" at bounding box center [348, 240] width 51 height 14
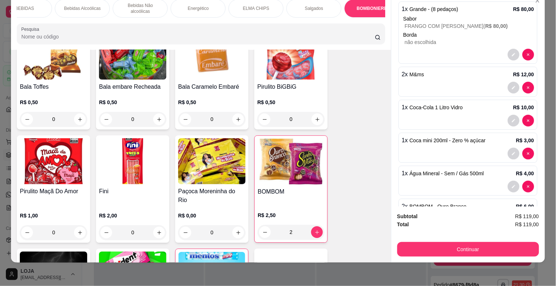
type input "1"
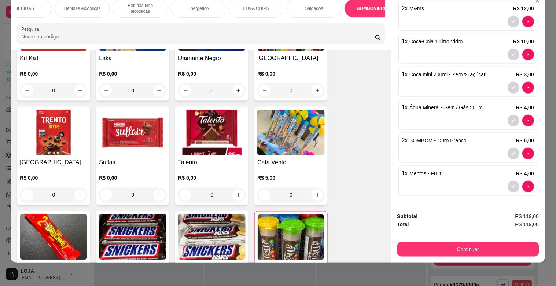
scroll to position [3128, 0]
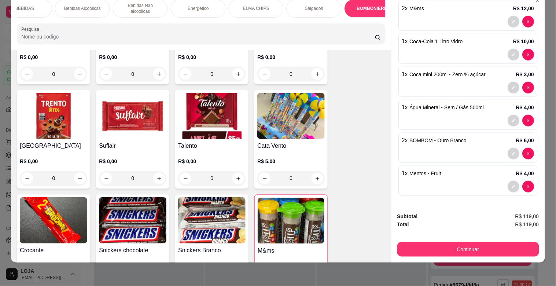
click at [294, 222] on img at bounding box center [291, 221] width 67 height 46
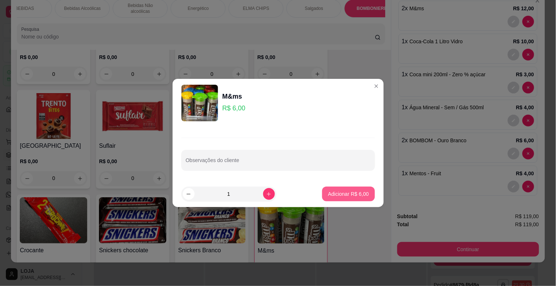
click at [331, 192] on p "Adicionar R$ 6,00" at bounding box center [348, 193] width 41 height 7
type input "3"
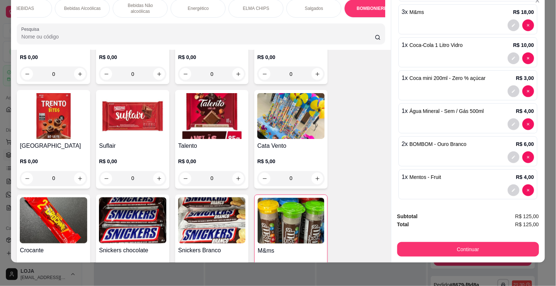
scroll to position [132, 0]
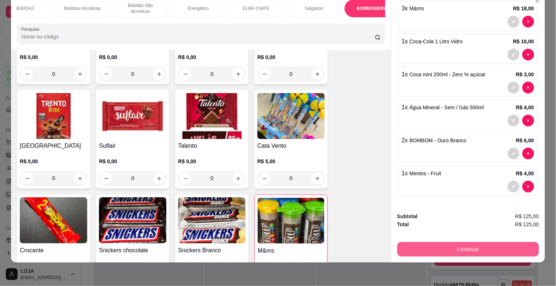
click at [480, 244] on button "Continuar" at bounding box center [468, 249] width 142 height 15
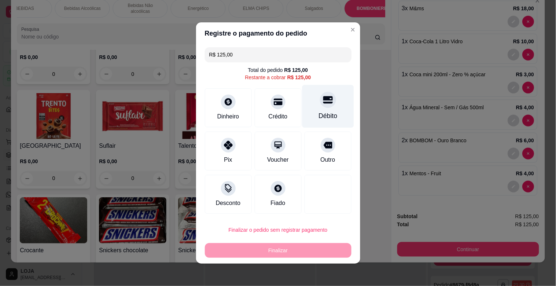
click at [320, 103] on div at bounding box center [328, 100] width 16 height 16
type input "R$ 0,00"
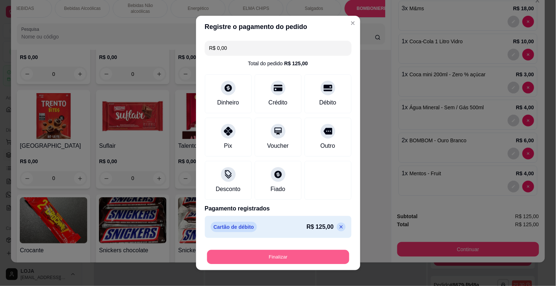
click at [292, 253] on button "Finalizar" at bounding box center [278, 257] width 142 height 14
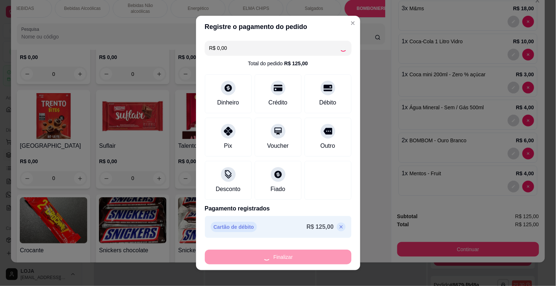
type input "0"
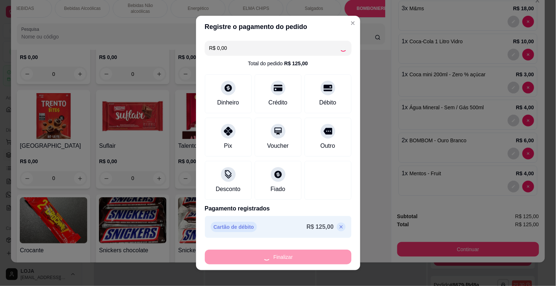
type input "0"
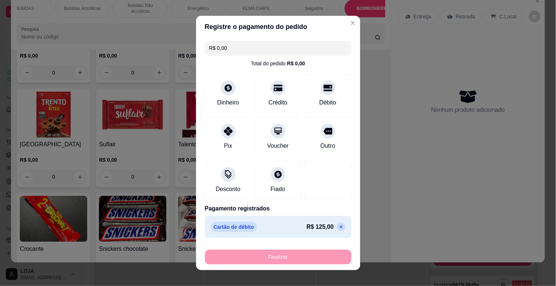
type input "-R$ 125,00"
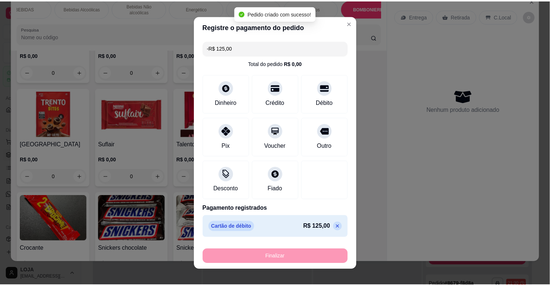
scroll to position [3125, 0]
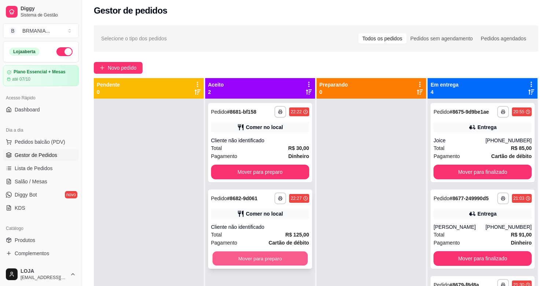
click at [292, 254] on button "Mover para preparo" at bounding box center [259, 258] width 95 height 14
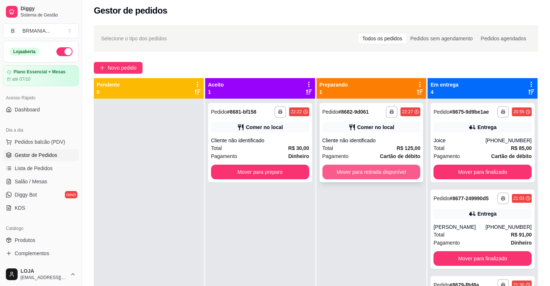
click at [377, 169] on button "Mover para retirada disponível" at bounding box center [371, 171] width 98 height 15
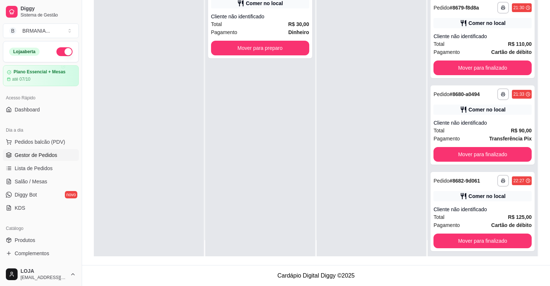
scroll to position [20, 0]
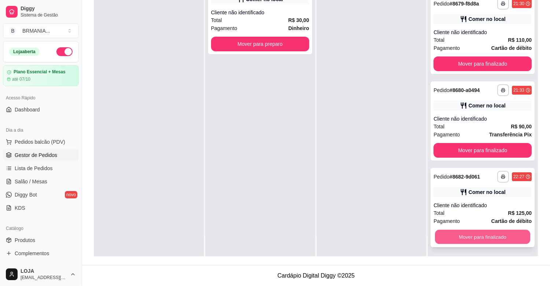
click at [495, 230] on button "Mover para finalizado" at bounding box center [482, 237] width 95 height 14
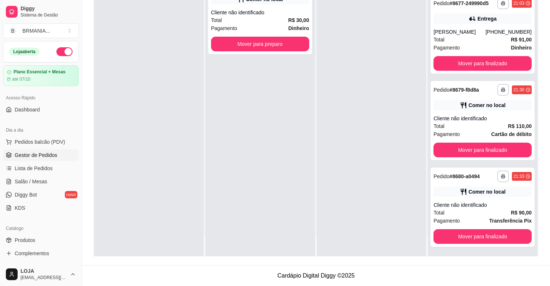
click at [42, 159] on link "Gestor de Pedidos" at bounding box center [41, 155] width 76 height 12
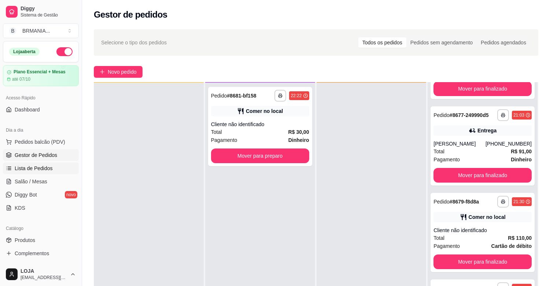
click at [42, 167] on span "Lista de Pedidos" at bounding box center [34, 167] width 38 height 7
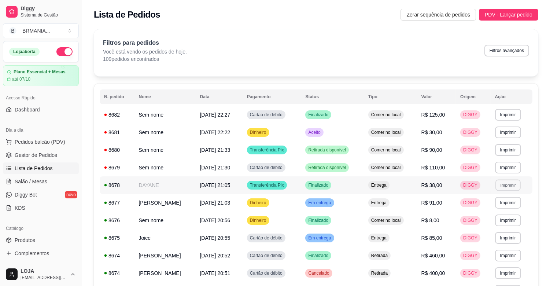
click at [518, 187] on button "Imprimir" at bounding box center [507, 184] width 25 height 11
click at [511, 212] on button "IMPRESSORA" at bounding box center [495, 210] width 51 height 11
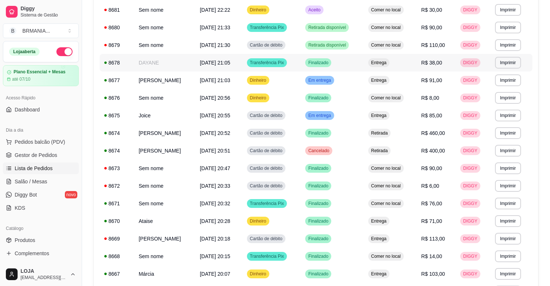
scroll to position [126, 0]
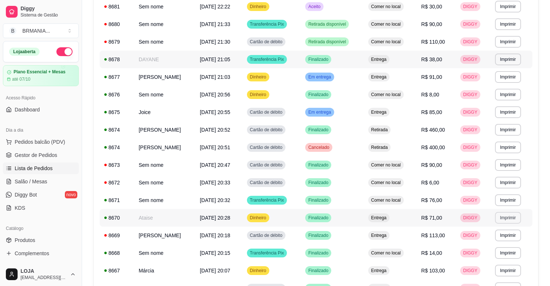
click at [504, 214] on button "Imprimir" at bounding box center [508, 218] width 26 height 12
click at [503, 240] on button "IMPRESSORA" at bounding box center [495, 243] width 53 height 12
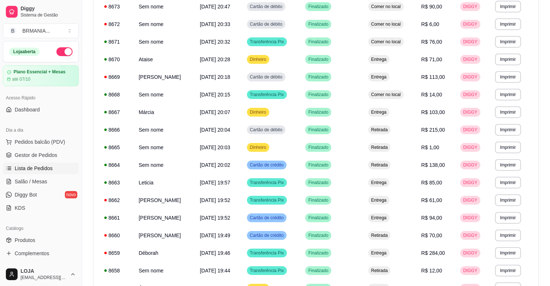
scroll to position [286, 0]
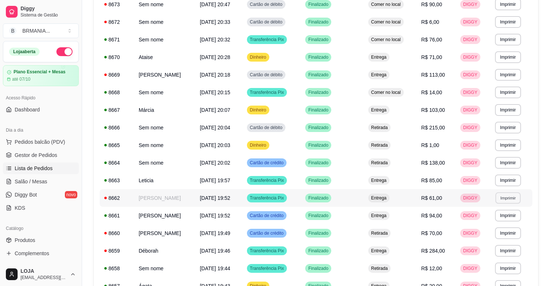
click at [505, 197] on button "Imprimir" at bounding box center [507, 197] width 25 height 11
click at [495, 226] on button "IMPRESSORA" at bounding box center [495, 224] width 53 height 12
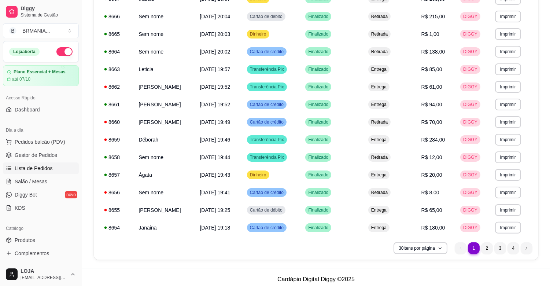
scroll to position [400, 0]
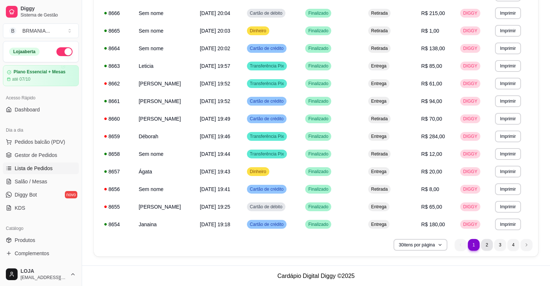
click at [488, 246] on li "2" at bounding box center [487, 245] width 12 height 12
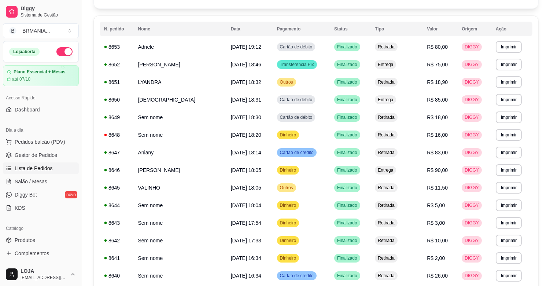
scroll to position [64, 0]
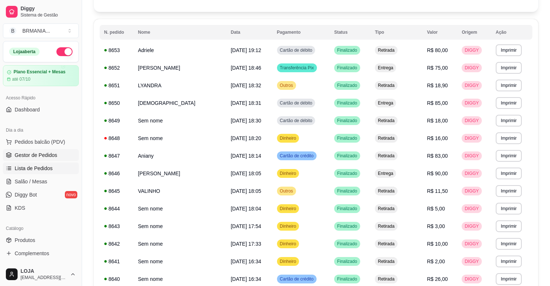
click at [53, 160] on link "Gestor de Pedidos" at bounding box center [41, 155] width 76 height 12
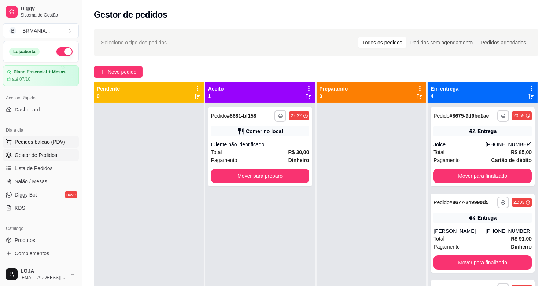
click at [59, 140] on span "Pedidos balcão (PDV)" at bounding box center [40, 141] width 51 height 7
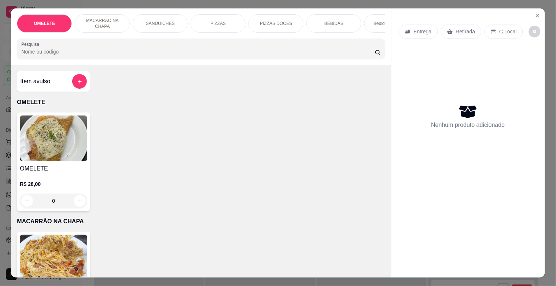
click at [217, 24] on div "PIZZAS" at bounding box center [217, 23] width 55 height 18
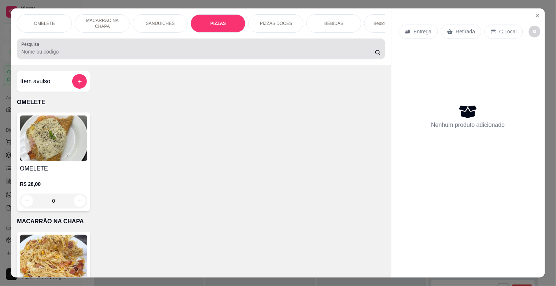
scroll to position [18, 0]
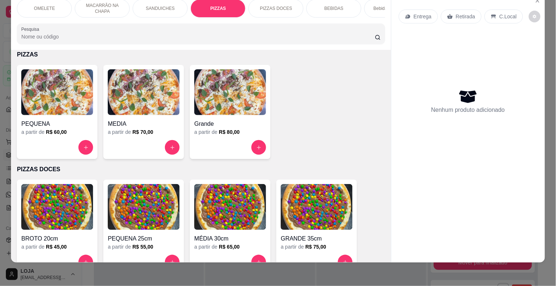
click at [137, 96] on img at bounding box center [144, 92] width 72 height 46
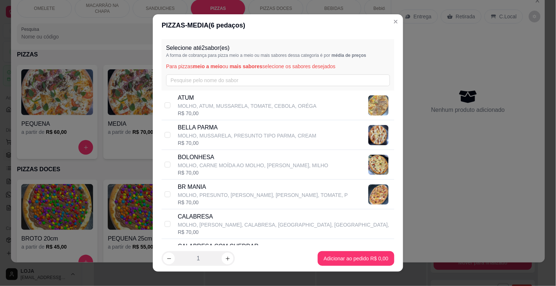
click at [200, 199] on div "R$ 70,00" at bounding box center [263, 202] width 170 height 7
checkbox input "true"
click at [230, 226] on p "MOLHO, [PERSON_NAME], CALABRESA, [GEOGRAPHIC_DATA], [GEOGRAPHIC_DATA]," at bounding box center [283, 224] width 211 height 7
checkbox input "true"
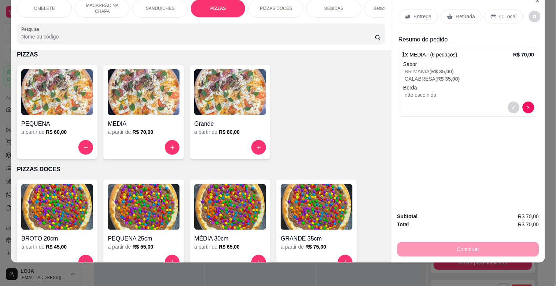
click at [420, 91] on p "não escolhida" at bounding box center [469, 94] width 129 height 7
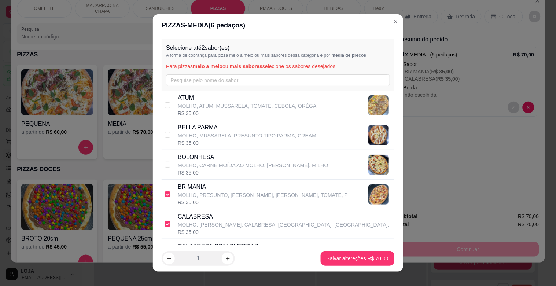
scroll to position [568, 0]
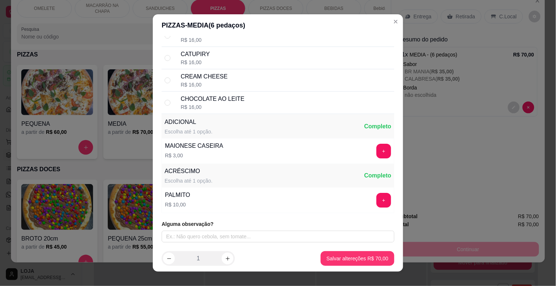
click at [192, 41] on div "R$ 16,00" at bounding box center [195, 39] width 29 height 7
radio input "true"
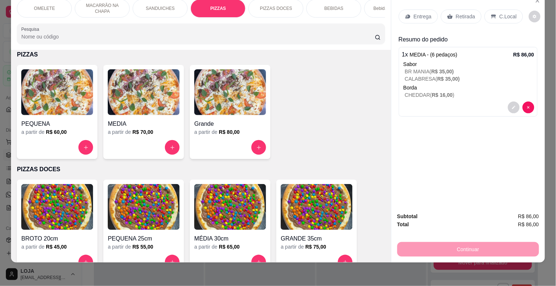
click at [373, 5] on p "Bebidas Alcoólicas" at bounding box center [391, 8] width 37 height 6
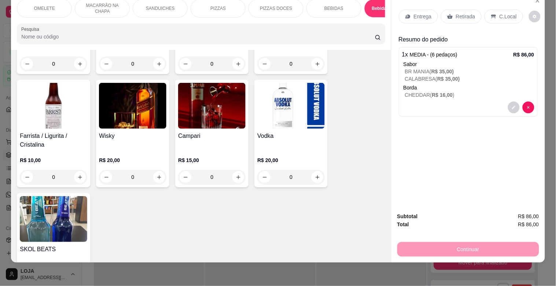
scroll to position [1755, 0]
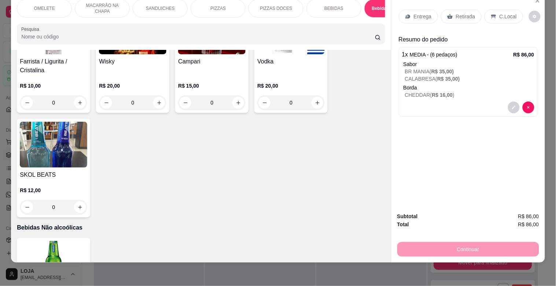
click at [79, 159] on div "SKOL BEATS R$ 12,00 0" at bounding box center [53, 168] width 73 height 99
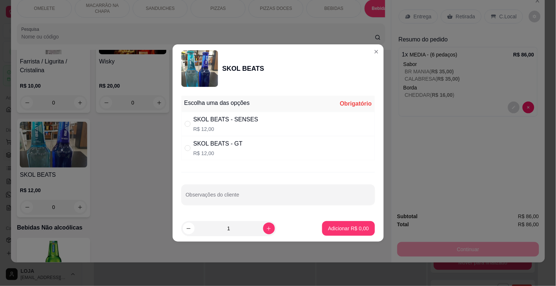
click at [209, 129] on p "R$ 12,00" at bounding box center [225, 128] width 65 height 7
radio input "true"
click at [266, 225] on button "increase-product-quantity" at bounding box center [269, 228] width 12 height 12
type input "2"
click at [319, 229] on button "Adicionar R$ 24,00" at bounding box center [346, 228] width 55 height 15
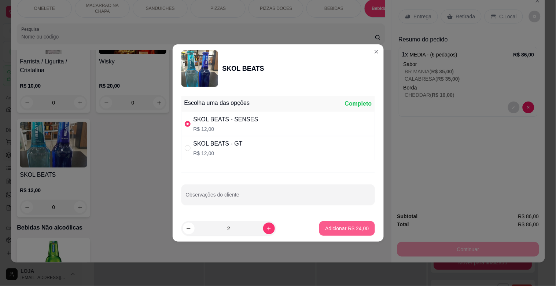
type input "2"
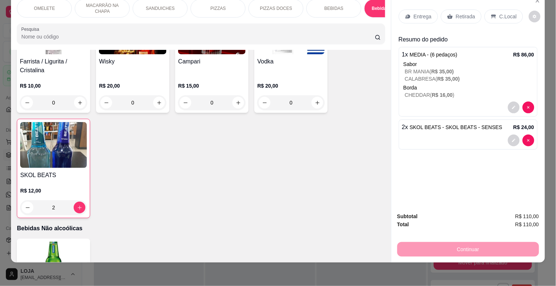
click at [338, 5] on p "BEBIDAS" at bounding box center [333, 8] width 19 height 6
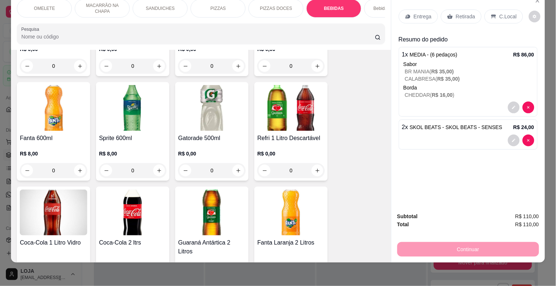
scroll to position [1290, 0]
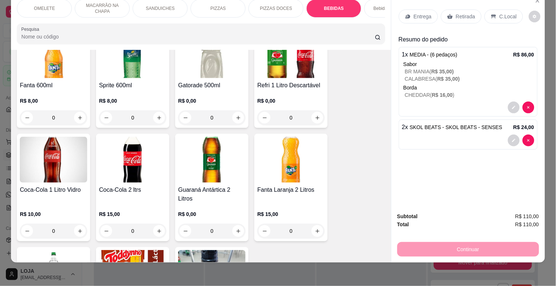
click at [275, 79] on div "Refri 1 Litro Descartável R$ 0,00 0" at bounding box center [290, 78] width 73 height 99
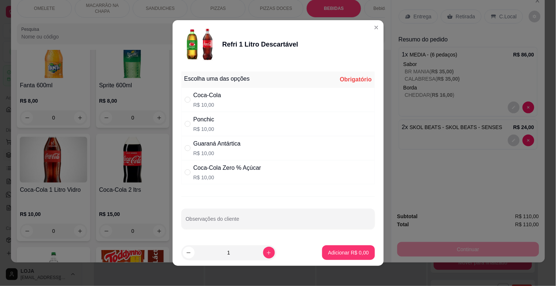
click at [215, 101] on p "R$ 10,00" at bounding box center [207, 104] width 28 height 7
radio input "true"
click at [349, 257] on button "Adicionar R$ 10,00" at bounding box center [346, 252] width 55 height 15
type input "1"
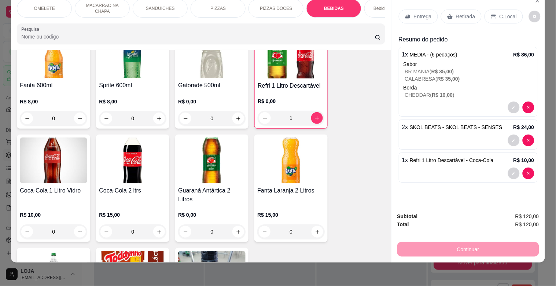
click at [453, 10] on div "Retirada" at bounding box center [461, 17] width 41 height 14
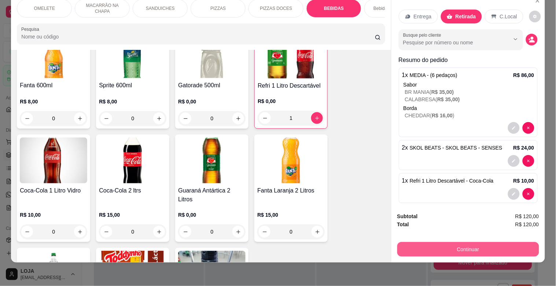
click at [456, 242] on button "Continuar" at bounding box center [468, 249] width 142 height 15
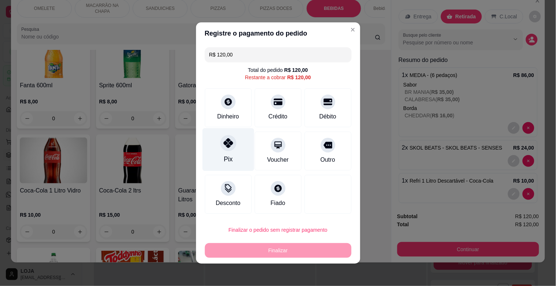
click at [220, 152] on div "Pix" at bounding box center [228, 149] width 52 height 43
type input "R$ 0,00"
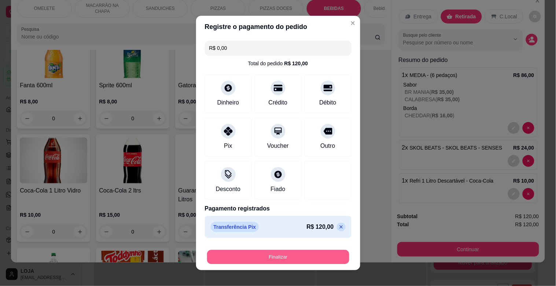
click at [321, 258] on button "Finalizar" at bounding box center [278, 257] width 142 height 14
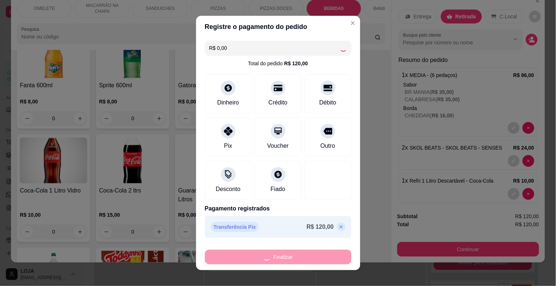
type input "0"
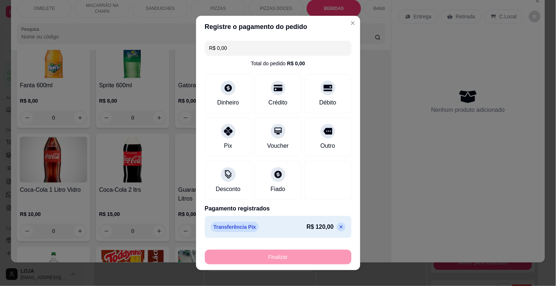
type input "-R$ 120,00"
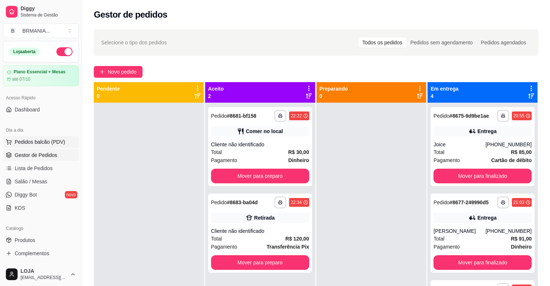
click at [55, 141] on span "Pedidos balcão (PDV)" at bounding box center [40, 141] width 51 height 7
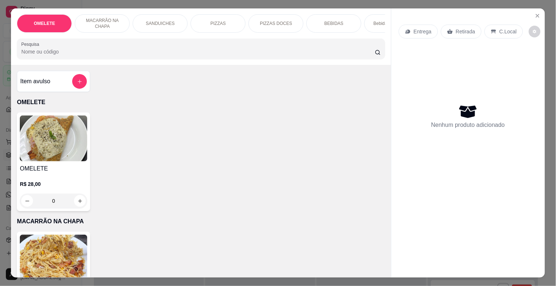
scroll to position [0, 322]
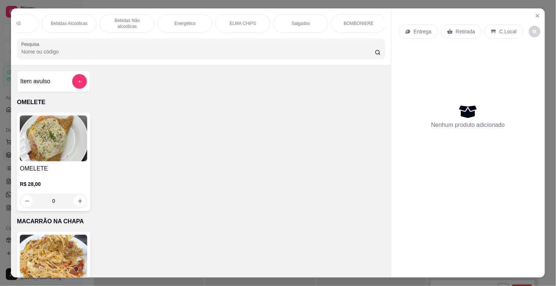
click at [354, 21] on p "BOMBONIERE" at bounding box center [359, 24] width 30 height 6
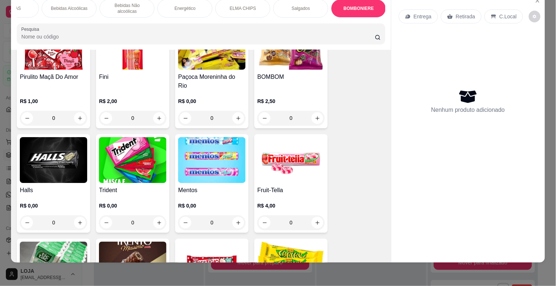
scroll to position [2780, 0]
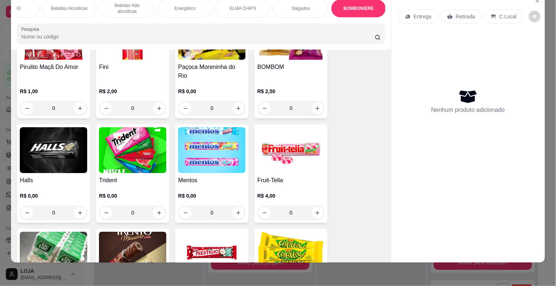
click at [144, 130] on img at bounding box center [132, 150] width 67 height 46
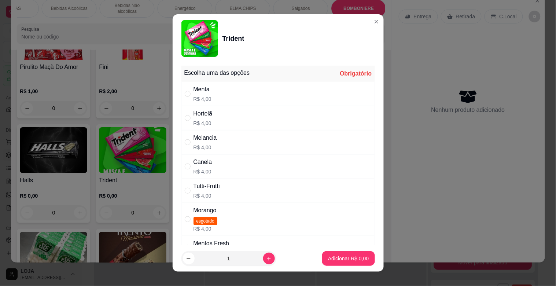
click at [204, 116] on div "Hortelã" at bounding box center [202, 113] width 19 height 9
radio input "true"
click at [337, 259] on p "Adicionar R$ 4,00" at bounding box center [348, 258] width 41 height 7
type input "1"
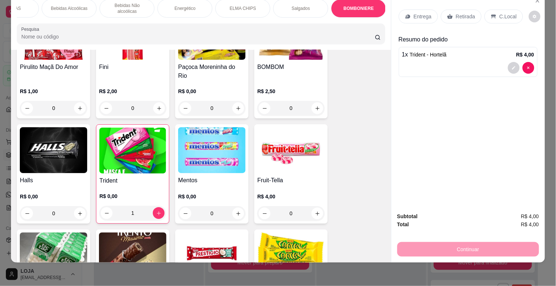
click at [452, 10] on div "Retirada" at bounding box center [461, 17] width 41 height 14
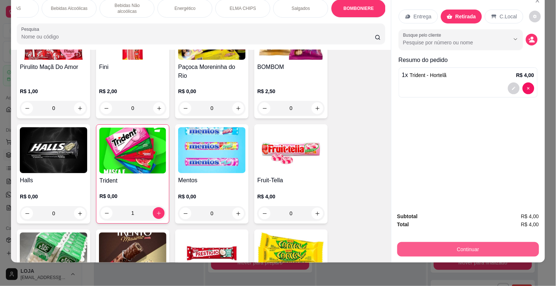
click at [473, 244] on button "Continuar" at bounding box center [468, 249] width 142 height 15
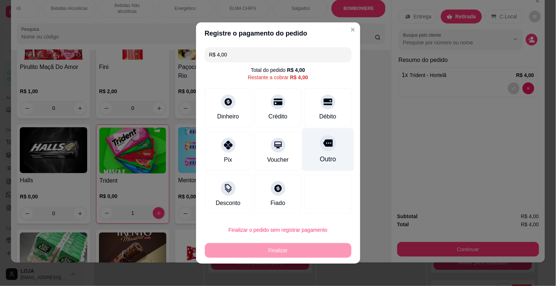
drag, startPoint x: 316, startPoint y: 110, endPoint x: 316, endPoint y: 126, distance: 15.8
click at [316, 112] on div "Débito" at bounding box center [327, 107] width 47 height 39
type input "R$ 0,00"
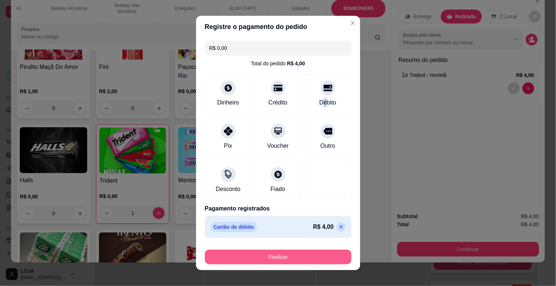
click at [310, 251] on button "Finalizar" at bounding box center [278, 256] width 147 height 15
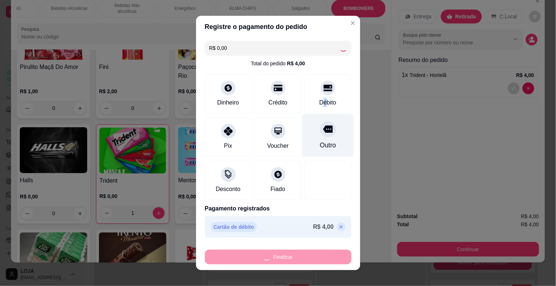
type input "0"
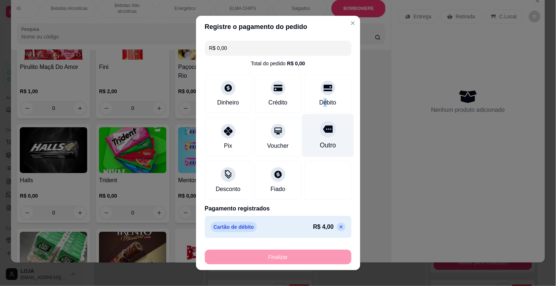
type input "-R$ 4,00"
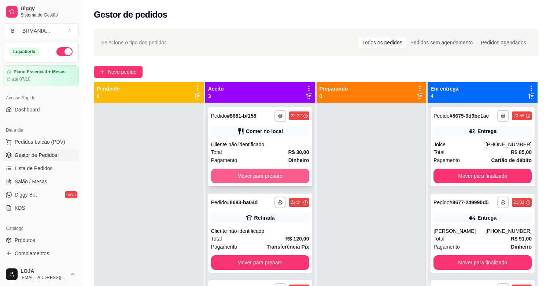
click at [253, 167] on div "**********" at bounding box center [260, 146] width 104 height 79
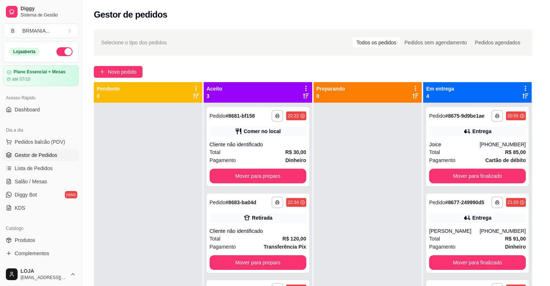
click at [258, 175] on div "Pagamento Dinheiro R$ 30,00" at bounding box center [275, 159] width 196 height 34
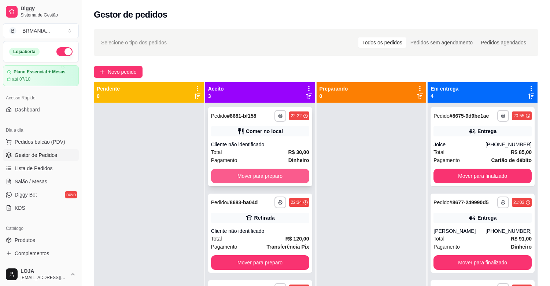
click at [305, 170] on button "Mover para preparo" at bounding box center [260, 176] width 98 height 15
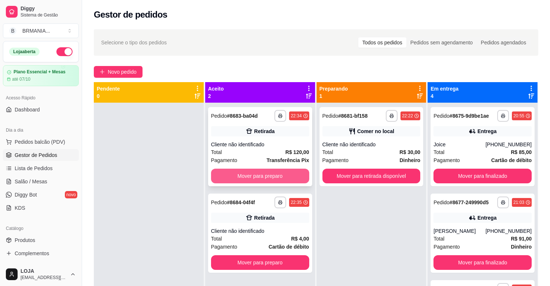
click at [304, 173] on button "Mover para preparo" at bounding box center [260, 176] width 98 height 15
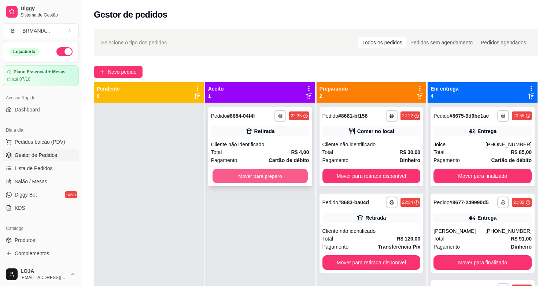
click at [301, 174] on button "Mover para preparo" at bounding box center [259, 176] width 95 height 14
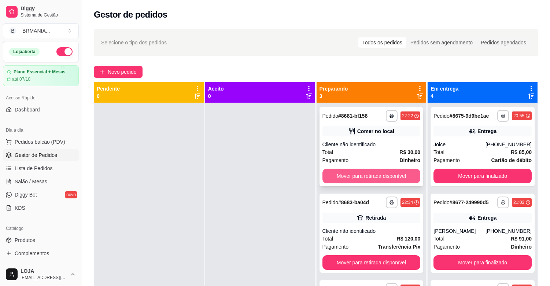
click at [344, 180] on button "Mover para retirada disponível" at bounding box center [371, 176] width 98 height 15
click at [358, 176] on button "Mover para retirada disponível" at bounding box center [371, 176] width 95 height 14
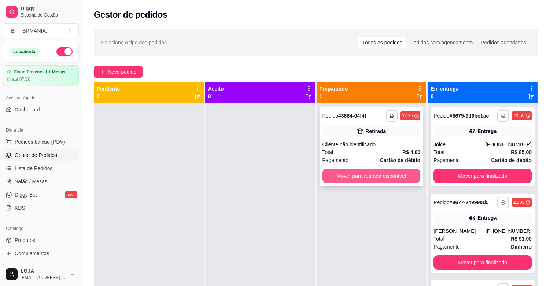
click at [359, 176] on button "Mover para retirada disponível" at bounding box center [371, 176] width 98 height 15
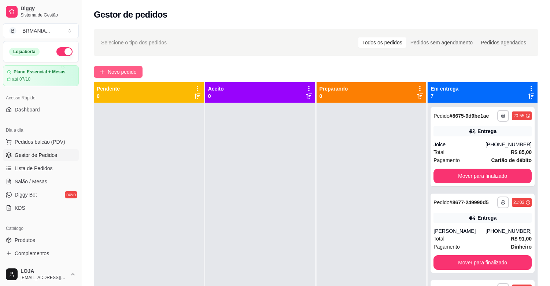
click at [108, 66] on button "Novo pedido" at bounding box center [118, 72] width 49 height 12
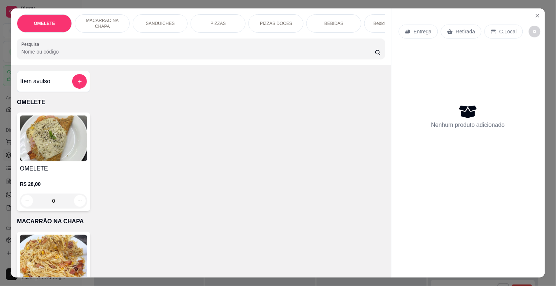
click at [115, 53] on input "Pesquisa" at bounding box center [197, 51] width 353 height 7
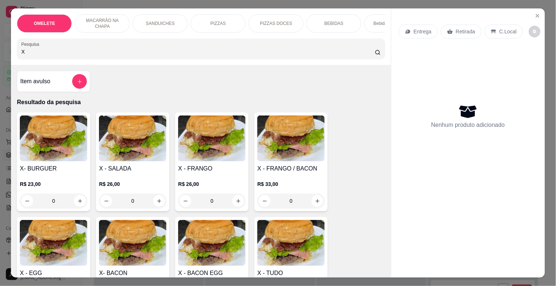
type input "X"
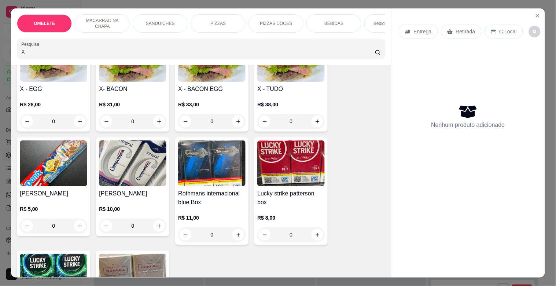
scroll to position [195, 0]
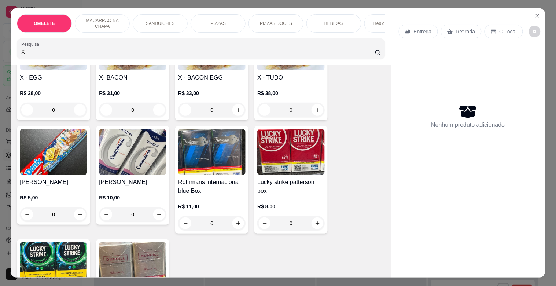
click at [132, 94] on p "R$ 31,00" at bounding box center [132, 92] width 67 height 7
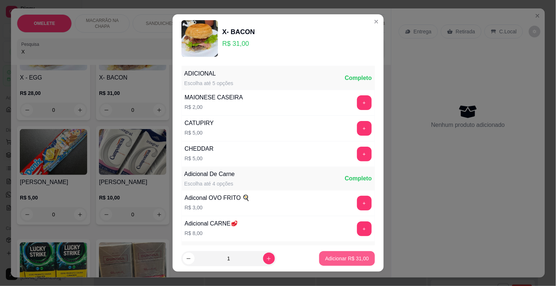
click at [338, 255] on p "Adicionar R$ 31,00" at bounding box center [347, 258] width 44 height 7
type input "1"
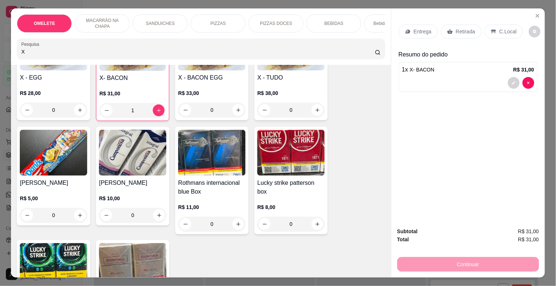
click at [63, 55] on input "X" at bounding box center [197, 51] width 353 height 7
click at [64, 55] on input "X" at bounding box center [197, 51] width 353 height 7
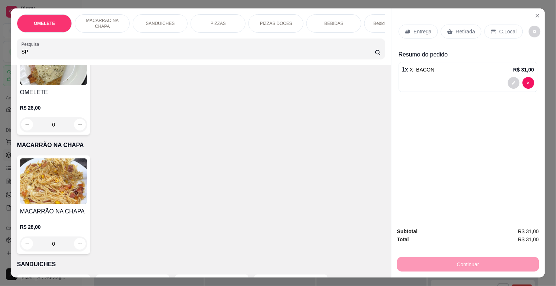
scroll to position [314, 0]
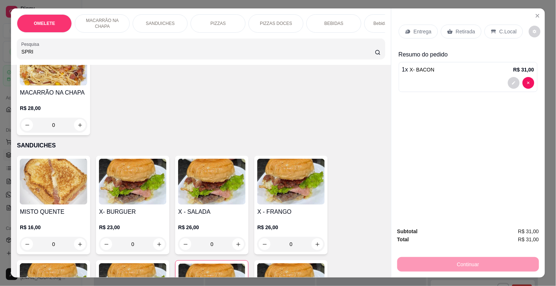
type input "SPRI"
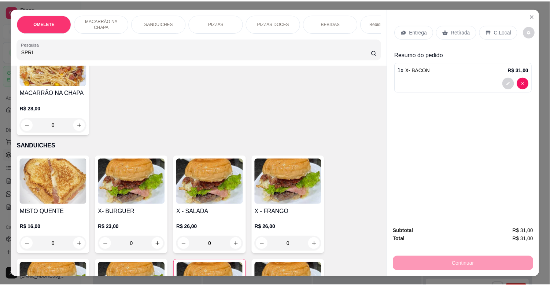
scroll to position [0, 0]
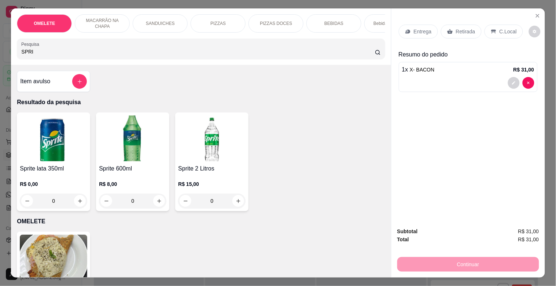
click at [133, 141] on img at bounding box center [132, 138] width 67 height 46
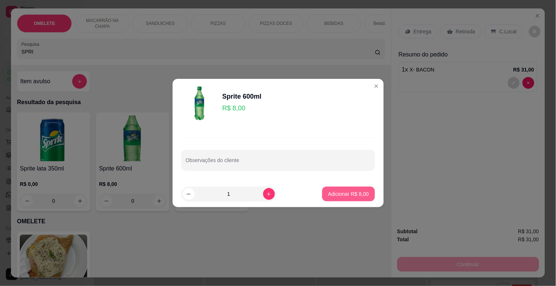
click at [355, 189] on button "Adicionar R$ 8,00" at bounding box center [348, 193] width 52 height 15
type input "1"
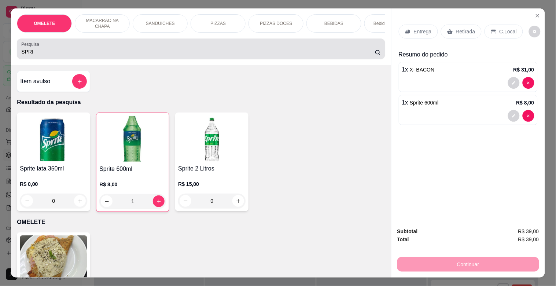
click at [59, 49] on div "SPRI" at bounding box center [200, 48] width 359 height 15
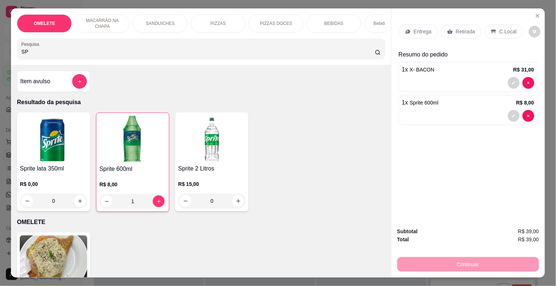
type input "S"
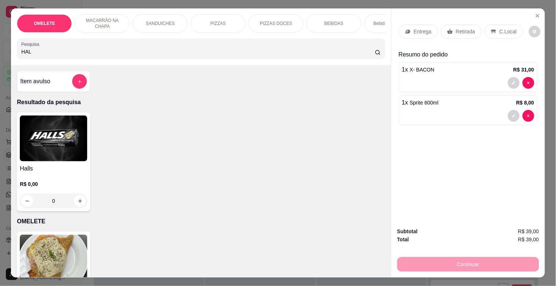
type input "HAL"
click at [56, 159] on img at bounding box center [53, 138] width 67 height 46
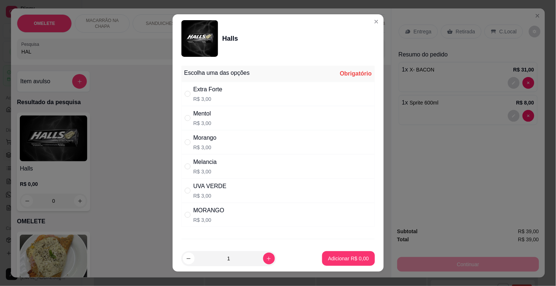
click at [195, 91] on div "Extra Forte" at bounding box center [207, 89] width 29 height 9
radio input "true"
click at [343, 258] on p "Adicionar R$ 3,00" at bounding box center [349, 258] width 40 height 7
type input "1"
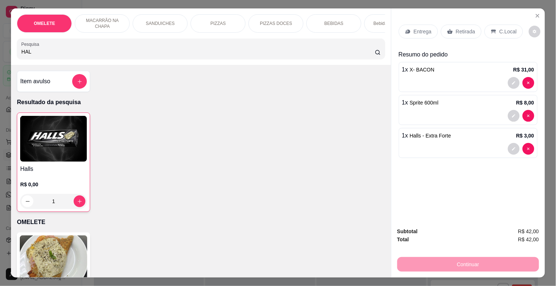
click at [455, 34] on div "Retirada" at bounding box center [461, 32] width 41 height 14
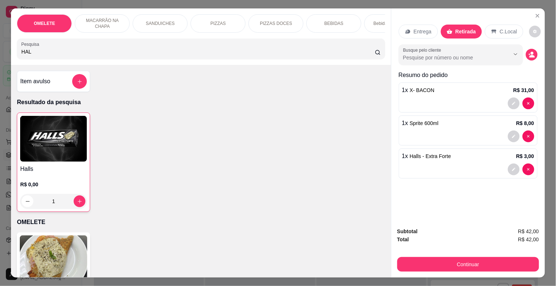
click at [500, 30] on p "C.Local" at bounding box center [508, 31] width 17 height 7
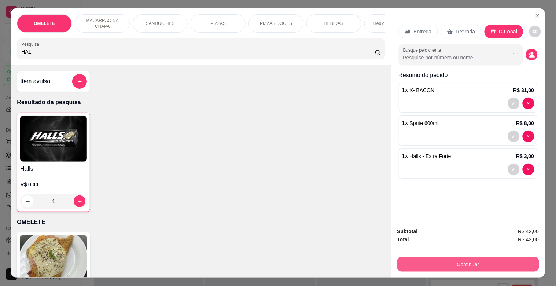
click at [470, 264] on button "Continuar" at bounding box center [468, 264] width 142 height 15
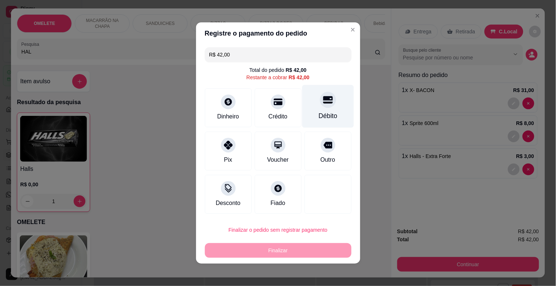
click at [323, 103] on icon at bounding box center [328, 99] width 10 height 7
type input "R$ 0,00"
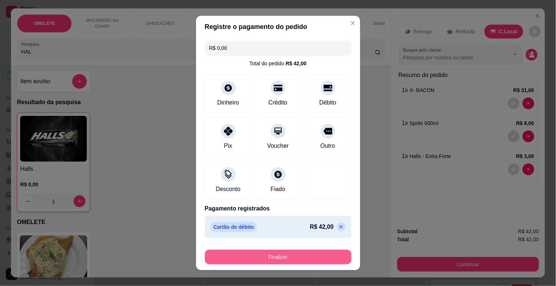
click at [310, 257] on button "Finalizar" at bounding box center [278, 256] width 147 height 15
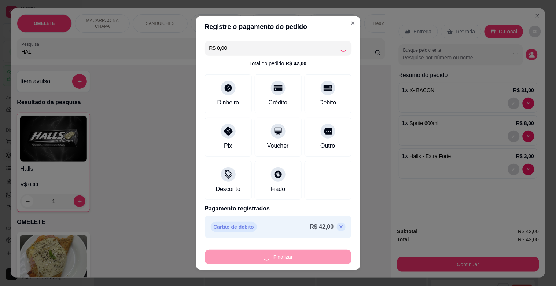
type input "0"
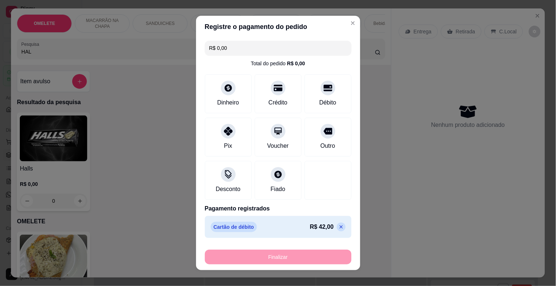
type input "-R$ 42,00"
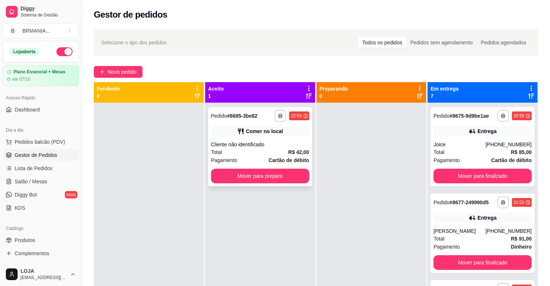
click at [284, 144] on div "Cliente não identificado" at bounding box center [260, 144] width 98 height 7
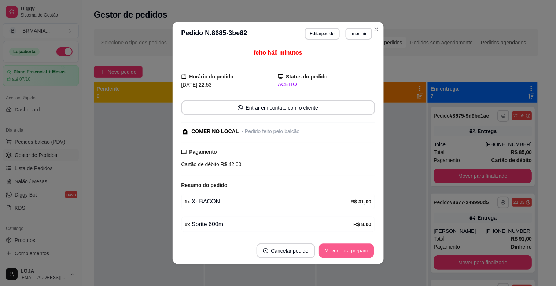
click at [347, 246] on button "Mover para preparo" at bounding box center [346, 251] width 55 height 14
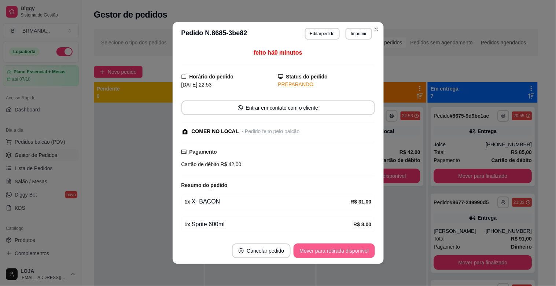
click at [348, 247] on button "Mover para retirada disponível" at bounding box center [333, 250] width 81 height 15
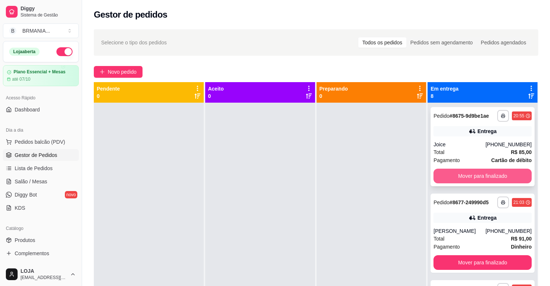
click at [496, 181] on button "Mover para finalizado" at bounding box center [482, 176] width 98 height 15
click at [496, 182] on button "Mover para finalizado" at bounding box center [482, 176] width 98 height 15
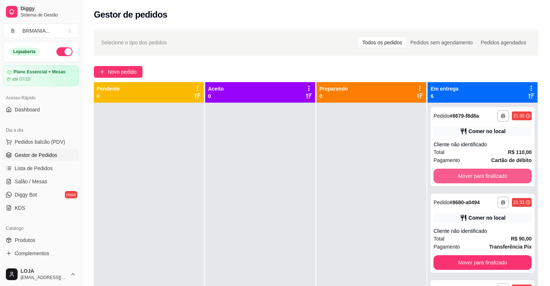
click at [496, 188] on div "**********" at bounding box center [482, 246] width 110 height 286
click at [496, 184] on div "**********" at bounding box center [482, 146] width 104 height 79
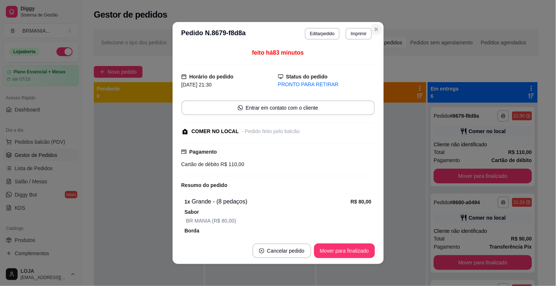
click at [376, 25] on section "**********" at bounding box center [278, 143] width 211 height 242
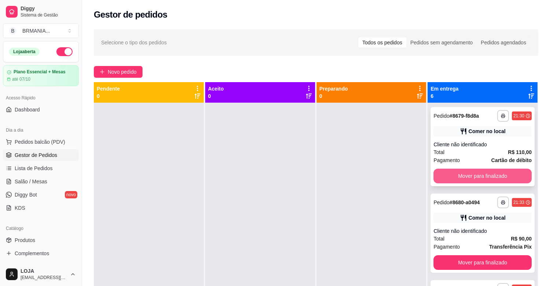
click at [493, 176] on button "Mover para finalizado" at bounding box center [482, 176] width 98 height 15
click at [493, 176] on button "Mover para finalizado" at bounding box center [482, 176] width 95 height 14
click at [493, 176] on button "Mover para finalizado" at bounding box center [482, 176] width 98 height 15
click at [493, 176] on button "Mover para finalizado" at bounding box center [482, 176] width 95 height 14
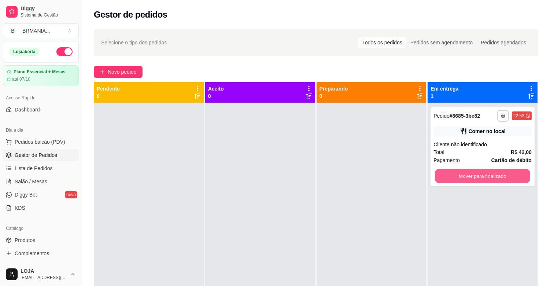
click at [493, 176] on button "Mover para finalizado" at bounding box center [482, 176] width 95 height 14
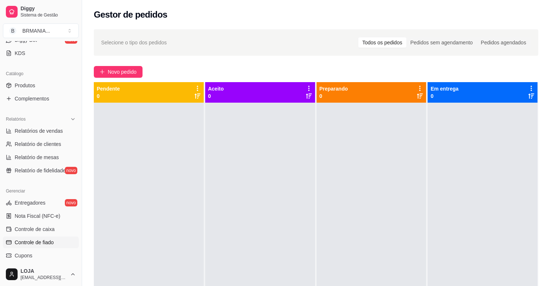
scroll to position [163, 0]
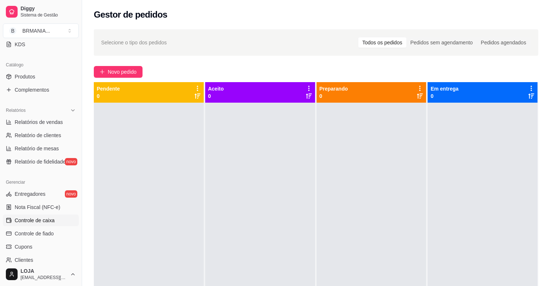
click at [35, 223] on span "Controle de caixa" at bounding box center [35, 219] width 40 height 7
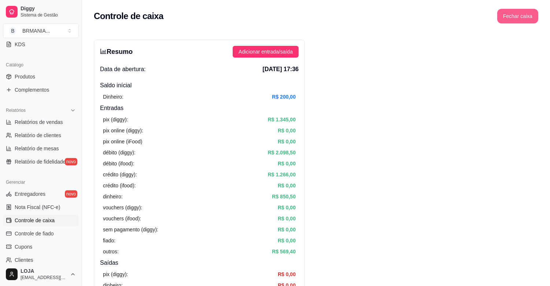
click at [507, 14] on button "Fechar caixa" at bounding box center [517, 16] width 41 height 15
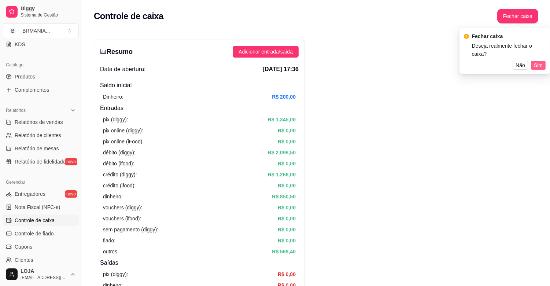
click at [542, 61] on span "Sim" at bounding box center [538, 65] width 9 height 8
